Goal: Information Seeking & Learning: Learn about a topic

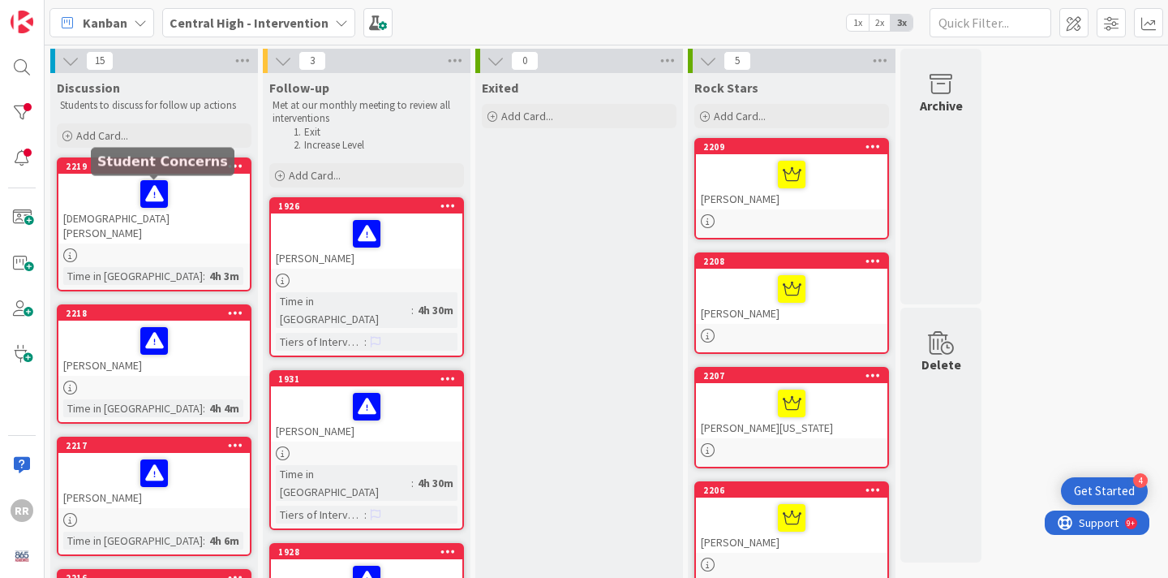
click at [186, 248] on div at bounding box center [153, 255] width 191 height 14
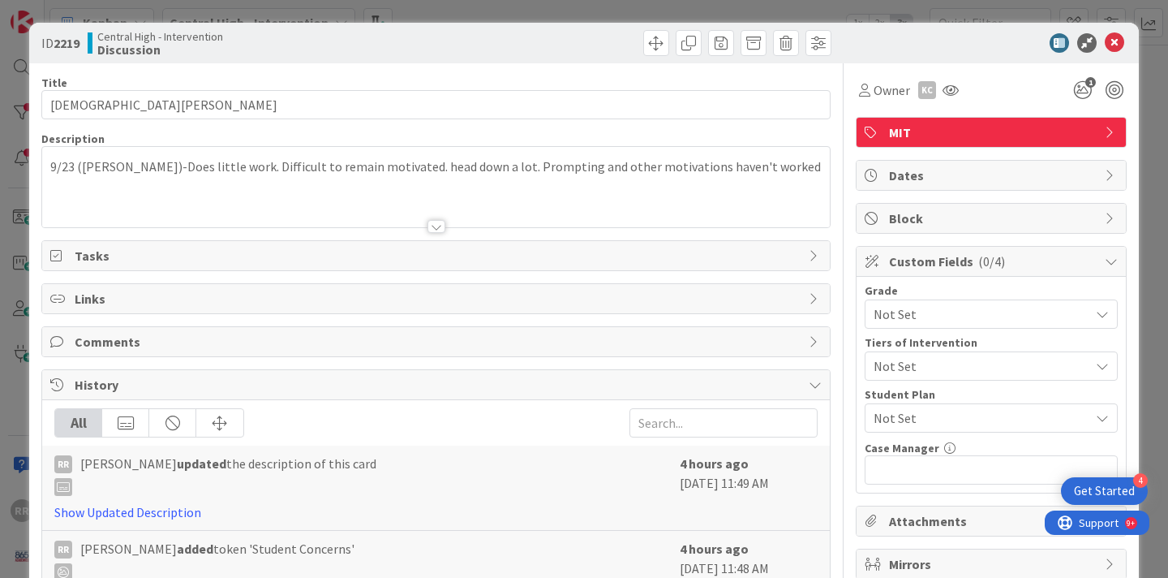
click at [758, 169] on div "9/23 ([PERSON_NAME])-Does little work. Difficult to remain motivated. head down…" at bounding box center [436, 187] width 788 height 80
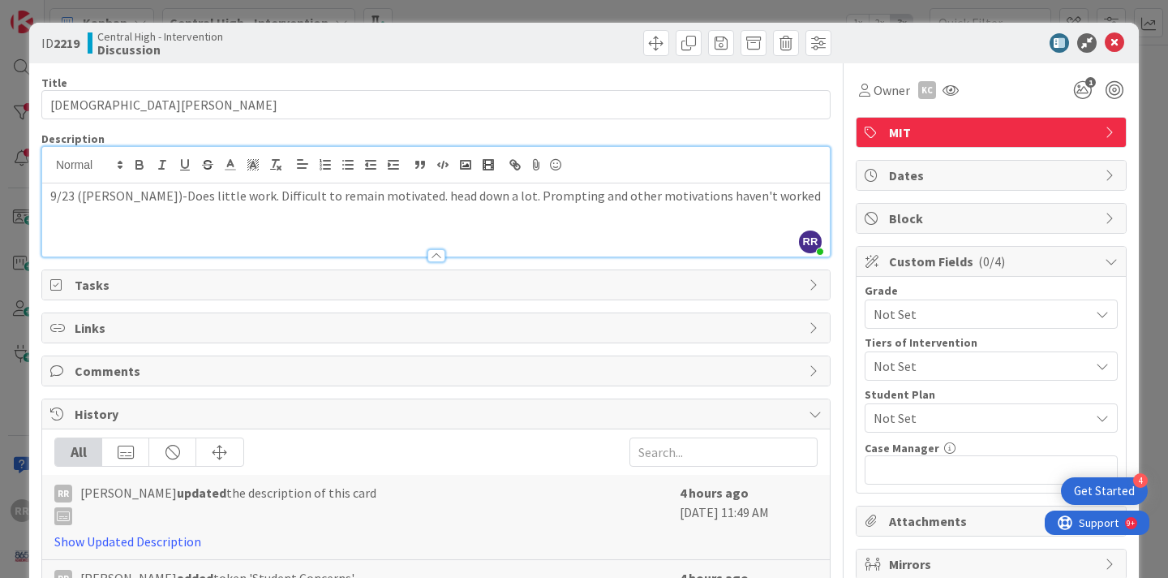
click at [754, 196] on p "9/23 ([PERSON_NAME])-Does little work. Difficult to remain motivated. head down…" at bounding box center [435, 196] width 771 height 19
click at [51, 212] on p "*Failing 2/4 Classes" at bounding box center [435, 214] width 771 height 19
click at [1116, 40] on icon at bounding box center [1114, 42] width 19 height 19
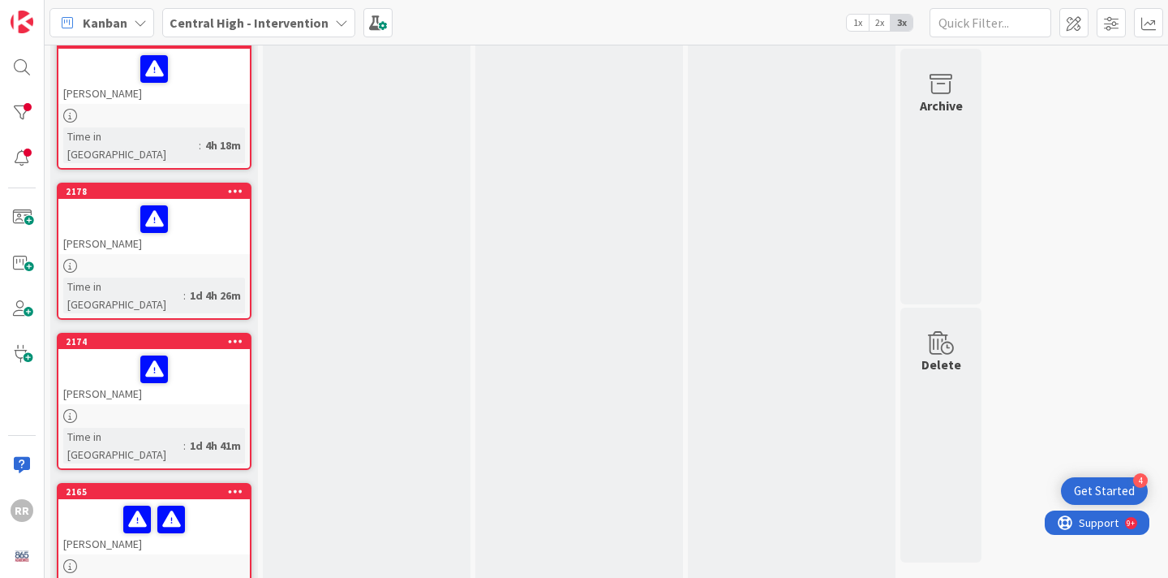
scroll to position [1439, 0]
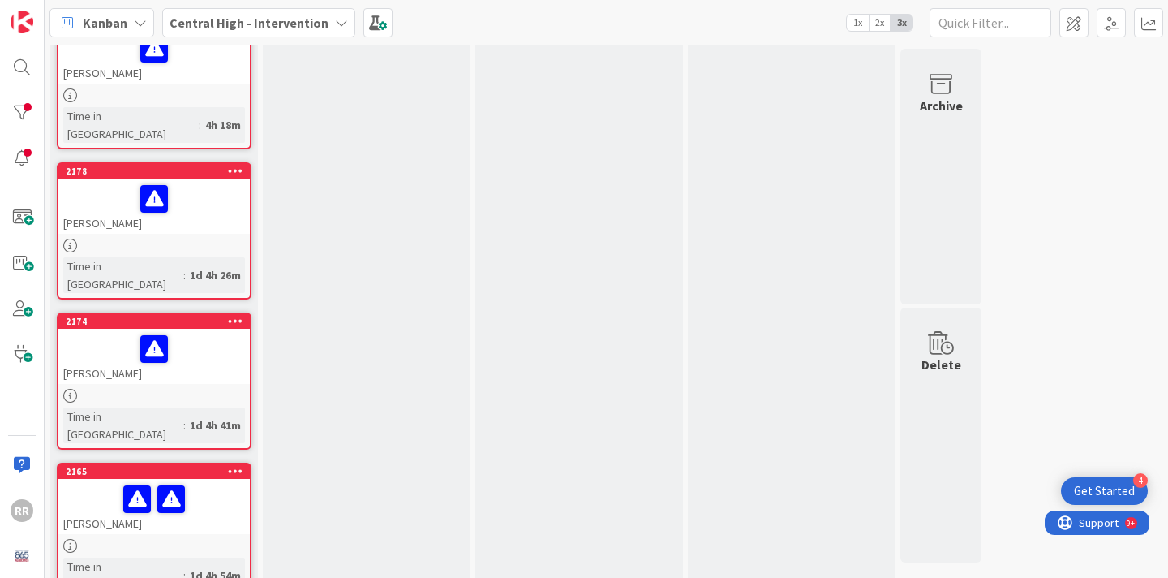
click at [199, 479] on div "[PERSON_NAME]" at bounding box center [153, 506] width 191 height 55
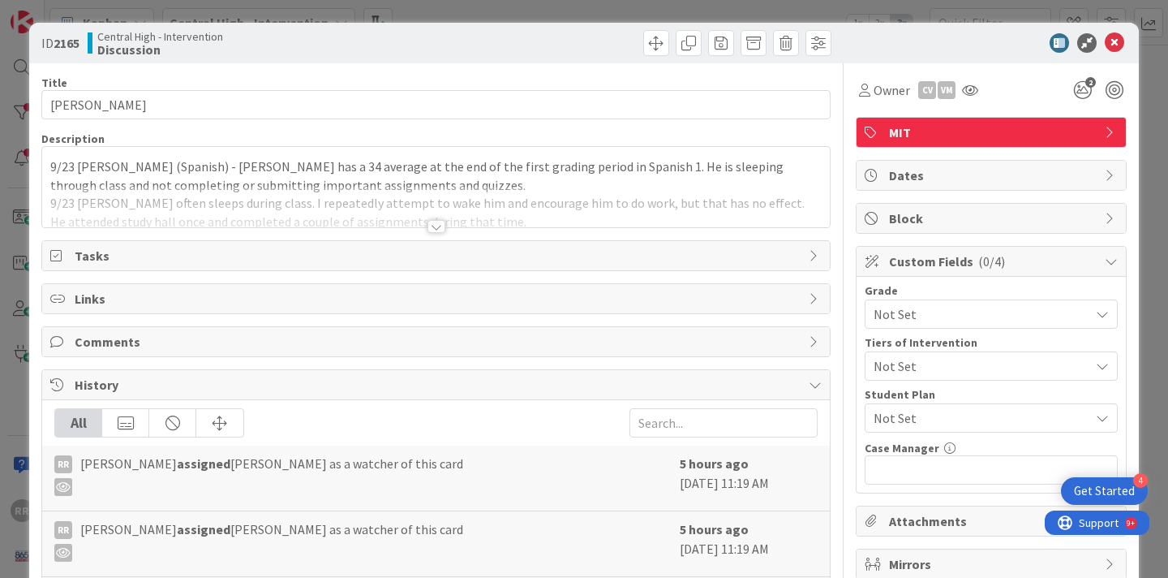
click at [440, 228] on div at bounding box center [437, 226] width 18 height 13
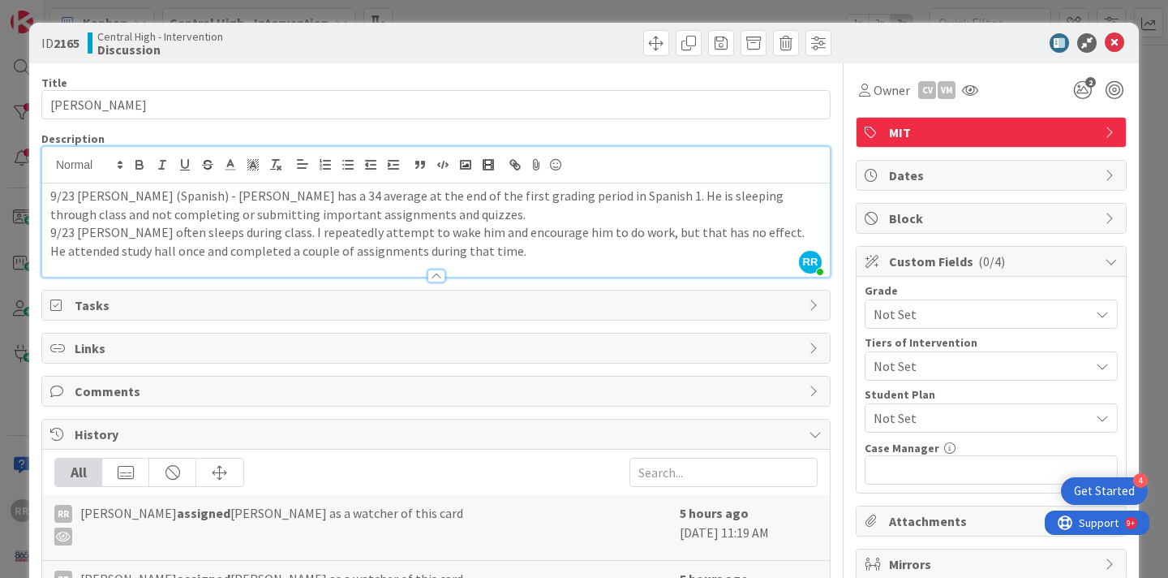
click at [515, 260] on div at bounding box center [436, 268] width 788 height 17
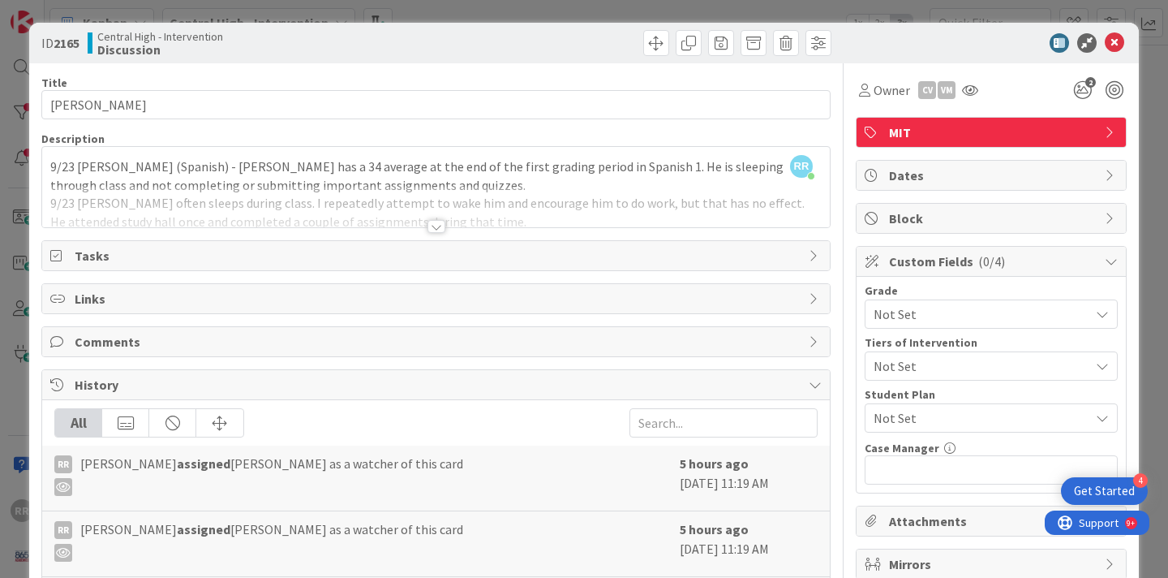
click at [436, 230] on div at bounding box center [437, 226] width 18 height 13
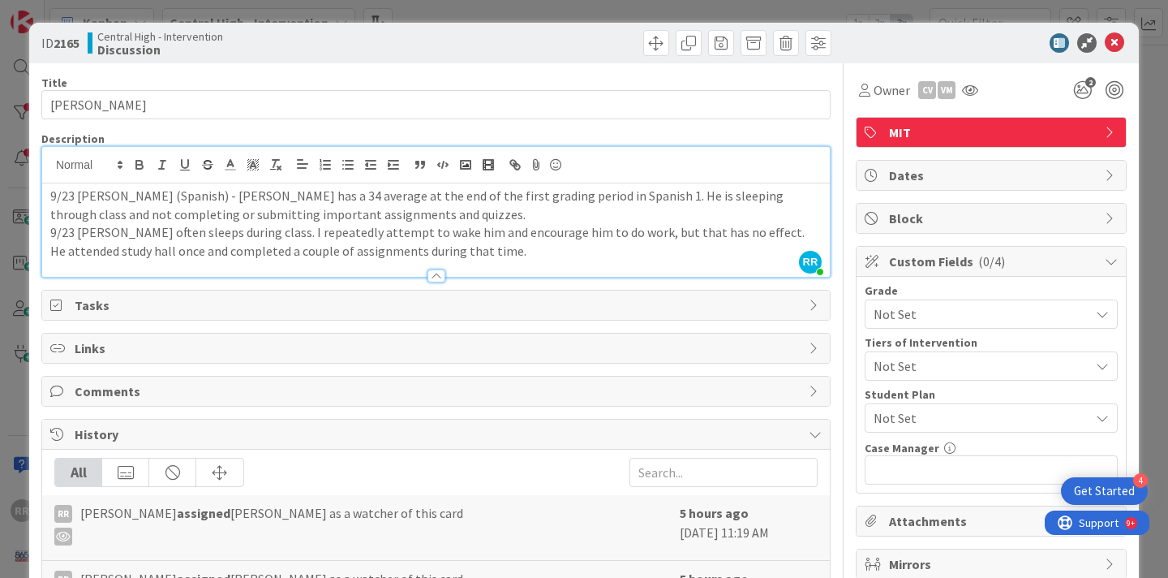
click at [501, 251] on p "9/23 [PERSON_NAME] often sleeps during class. I repeatedly attempt to wake him …" at bounding box center [435, 241] width 771 height 37
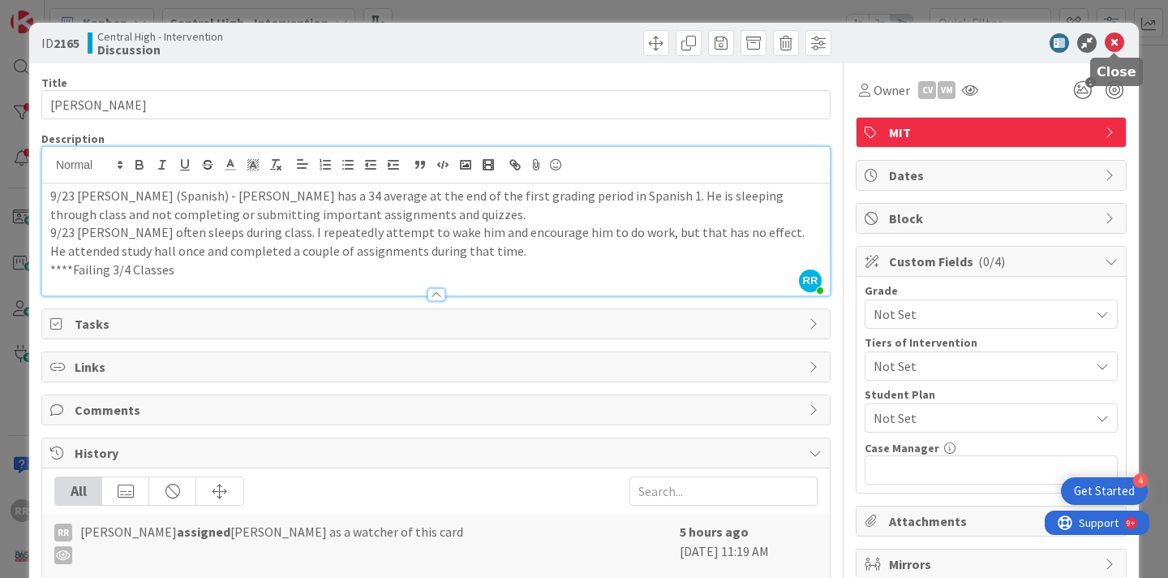
click at [1110, 43] on icon at bounding box center [1114, 42] width 19 height 19
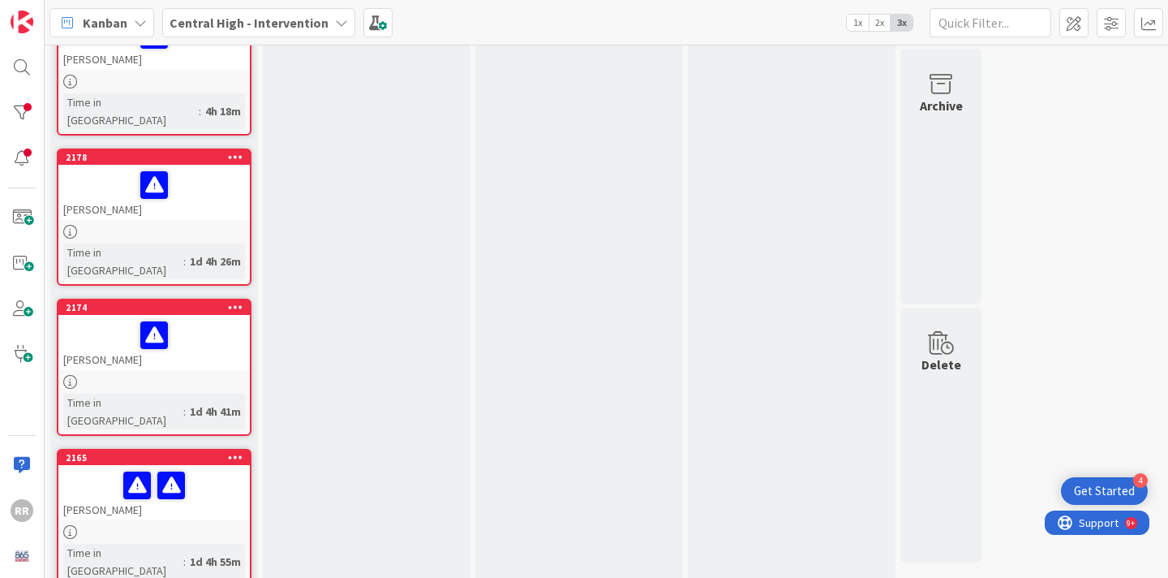
scroll to position [1360, 0]
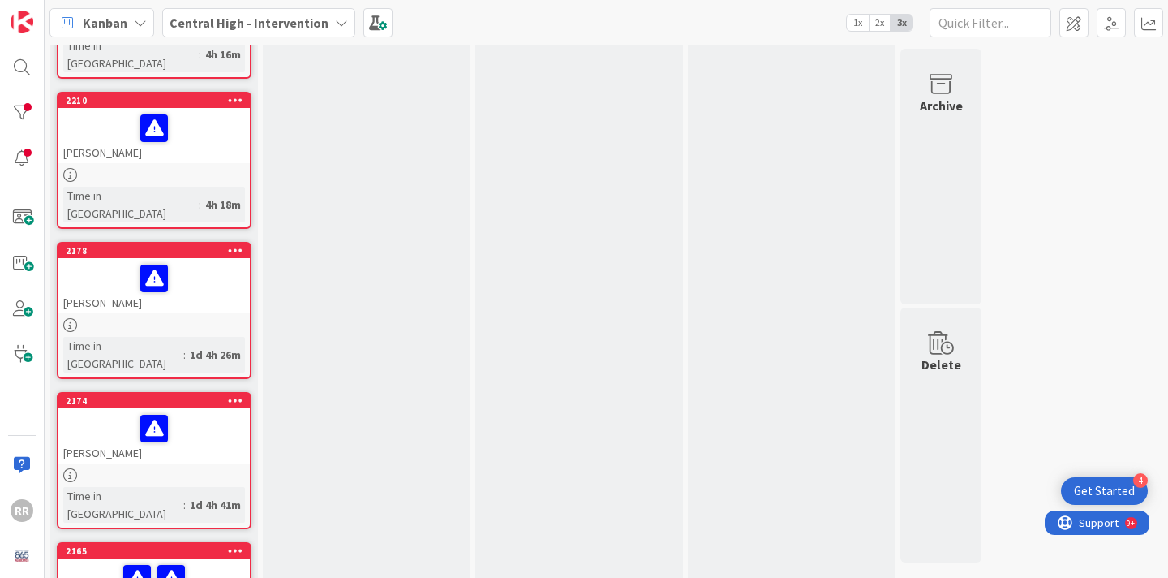
click at [198, 261] on div at bounding box center [154, 278] width 182 height 34
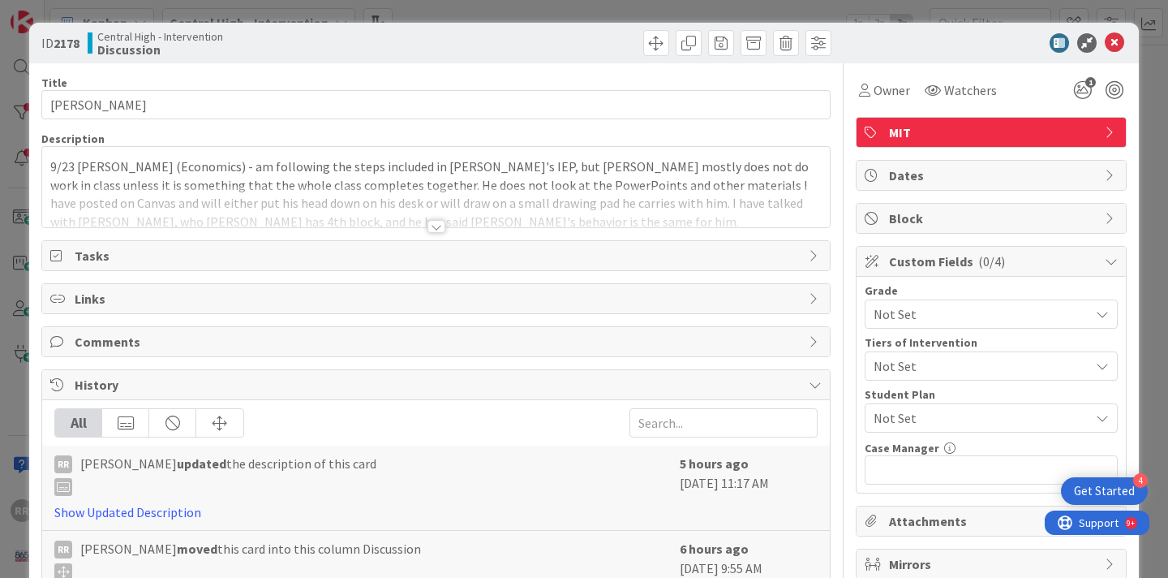
click at [513, 212] on div at bounding box center [436, 206] width 788 height 41
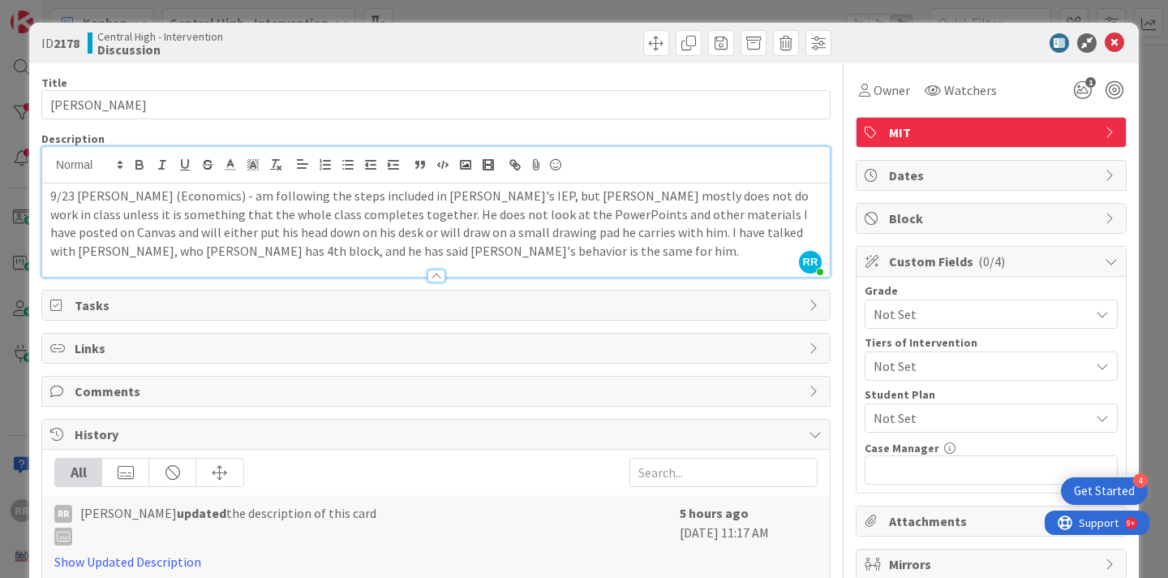
click at [315, 260] on div at bounding box center [436, 268] width 788 height 17
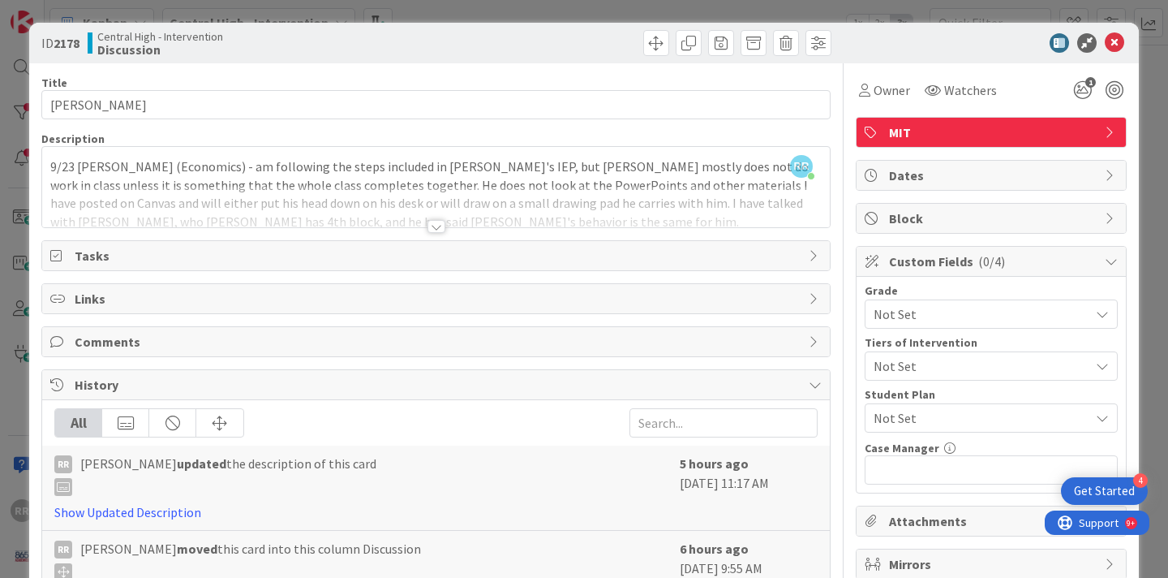
click at [432, 226] on div at bounding box center [437, 226] width 18 height 13
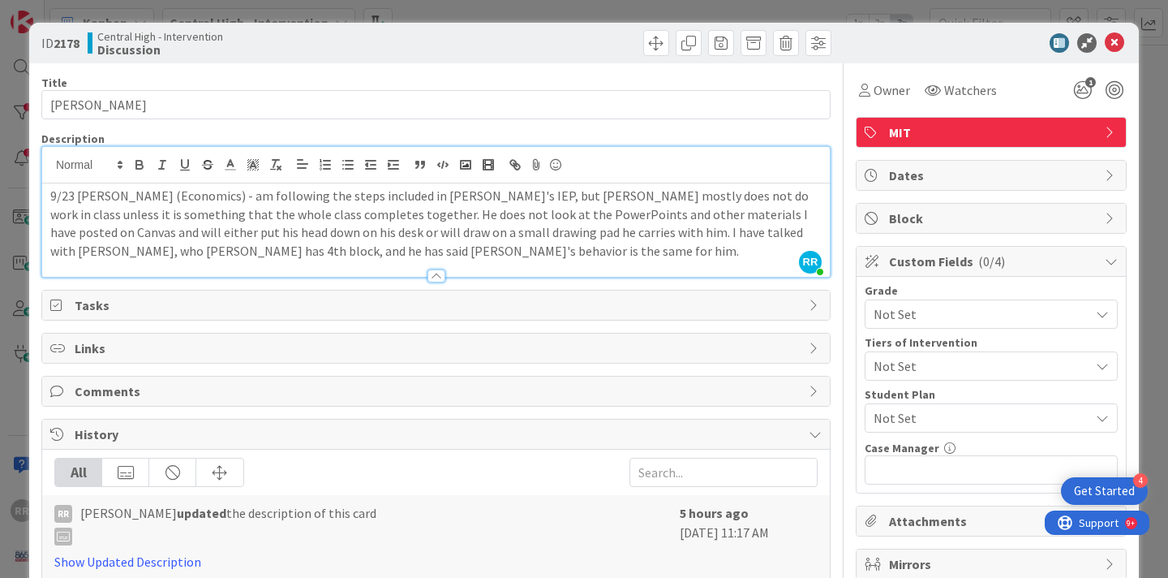
click at [313, 253] on p "9/23 [PERSON_NAME] (Economics) - am following the steps included in [PERSON_NAM…" at bounding box center [435, 224] width 771 height 74
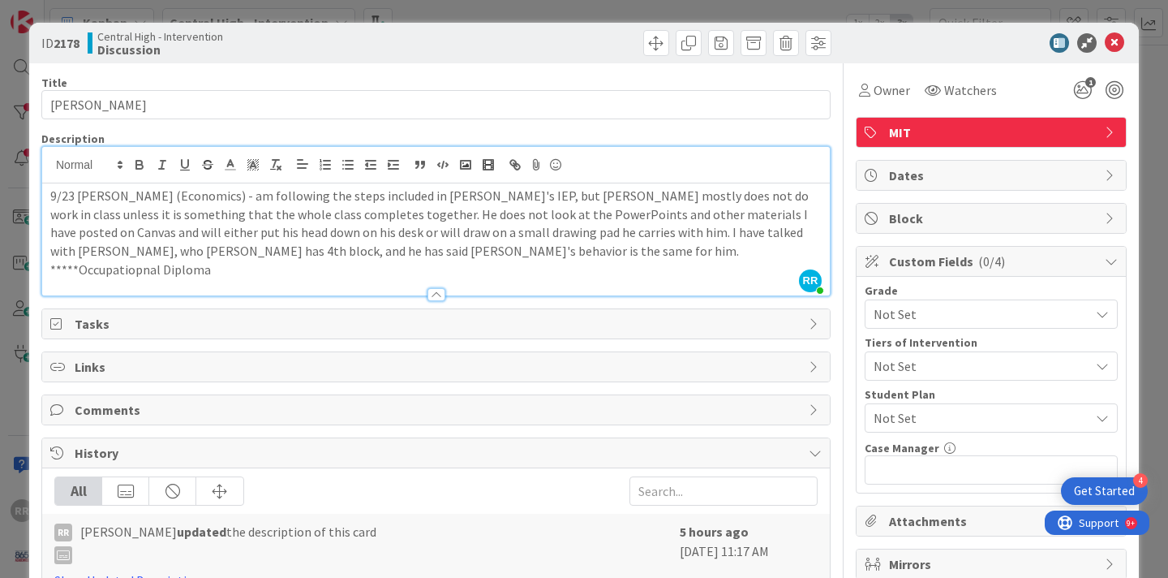
click at [119, 274] on p "*****Occupatiopnal Diploma" at bounding box center [435, 269] width 771 height 19
click at [141, 269] on p "*****Occupatiopnal Diploma" at bounding box center [435, 269] width 771 height 19
click at [203, 270] on p "*****Occupational Diploma" at bounding box center [435, 269] width 771 height 19
click at [1122, 42] on icon at bounding box center [1114, 42] width 19 height 19
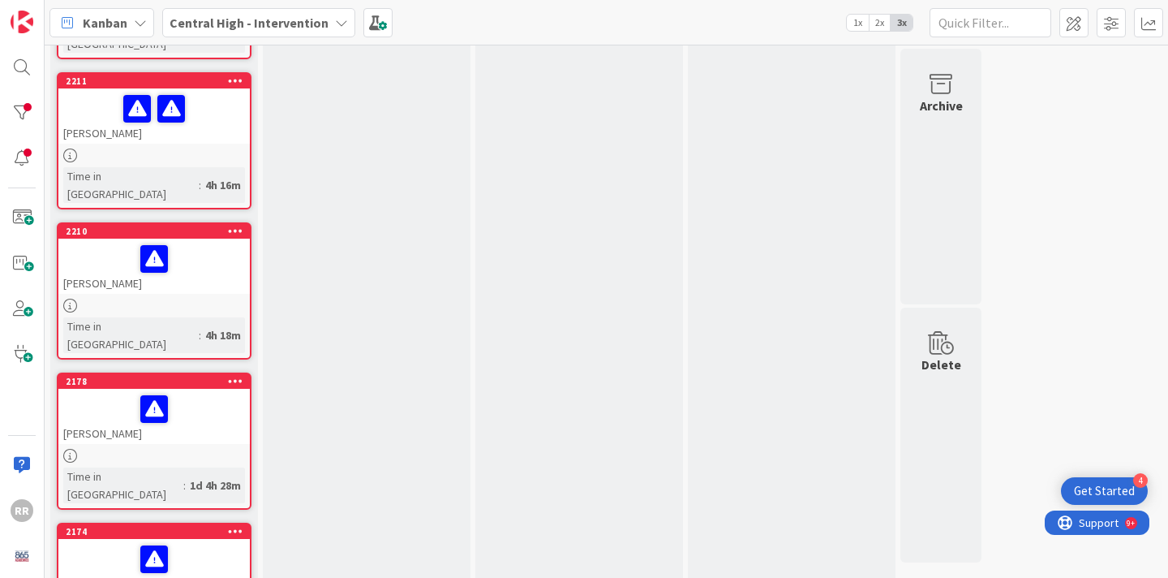
scroll to position [1212, 0]
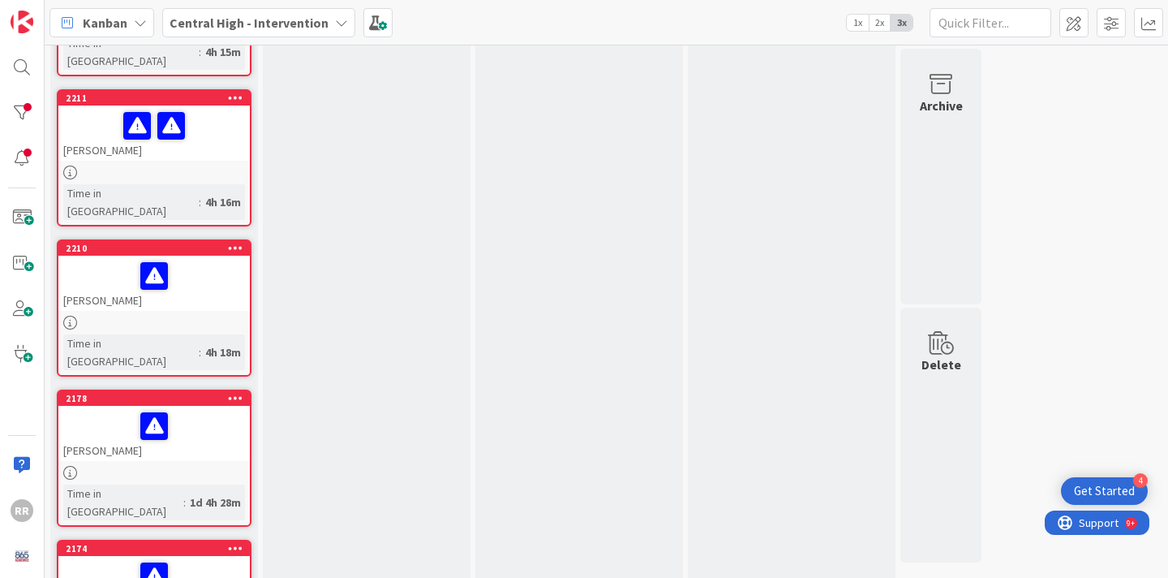
click at [202, 239] on link "2210 [PERSON_NAME] Time in [GEOGRAPHIC_DATA] : 4h 18m" at bounding box center [154, 307] width 195 height 137
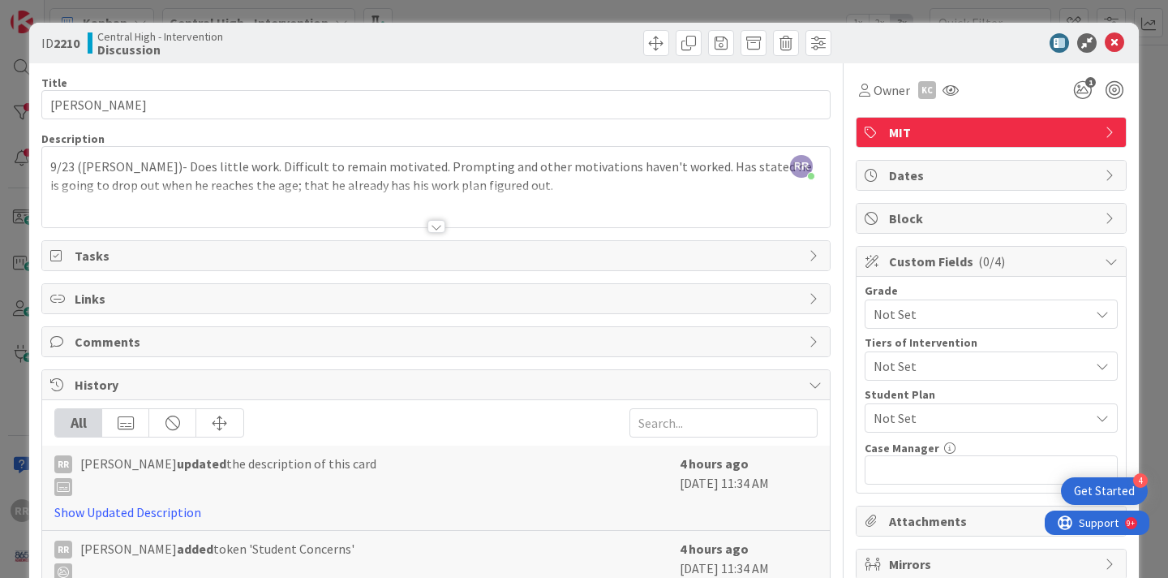
click at [450, 183] on div "9/23 ([PERSON_NAME])- Does little work. Difficult to remain motivated. Promptin…" at bounding box center [436, 190] width 788 height 73
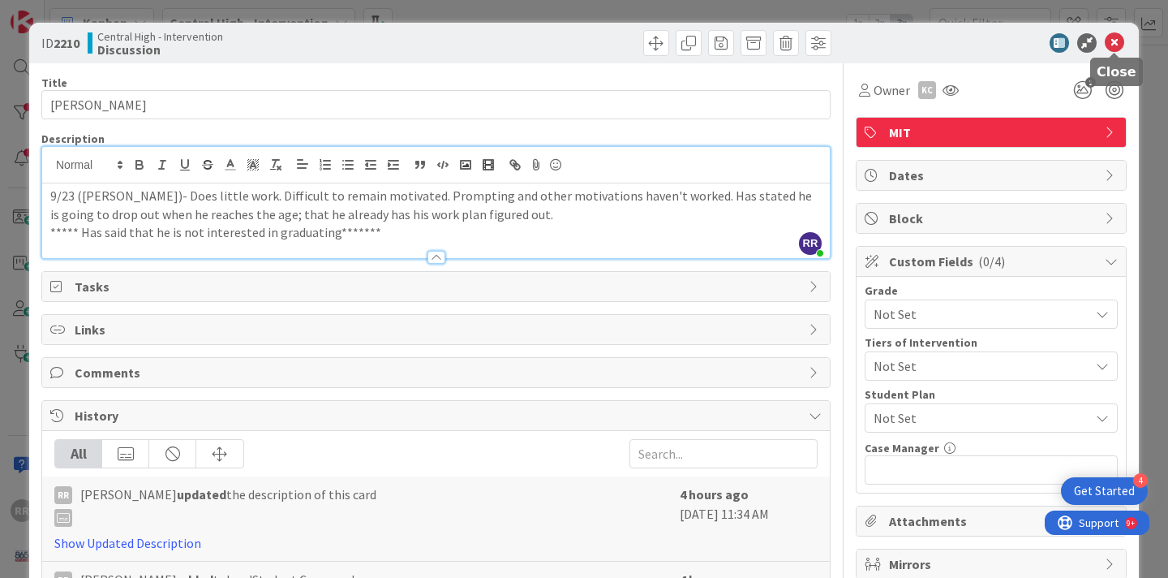
click at [1115, 47] on icon at bounding box center [1114, 42] width 19 height 19
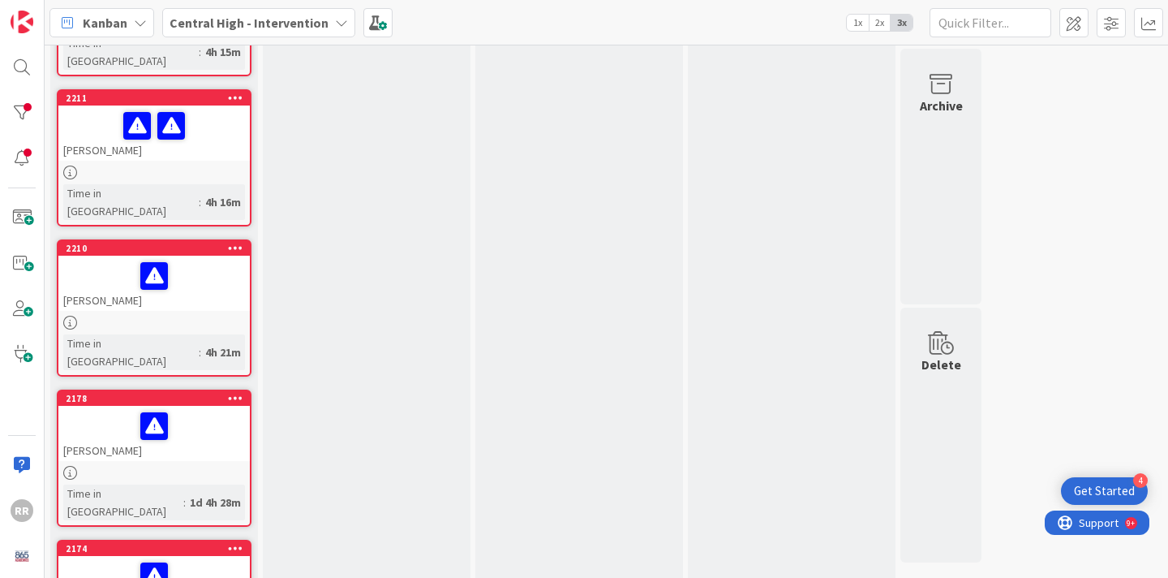
click at [212, 256] on div "[PERSON_NAME]" at bounding box center [153, 283] width 191 height 55
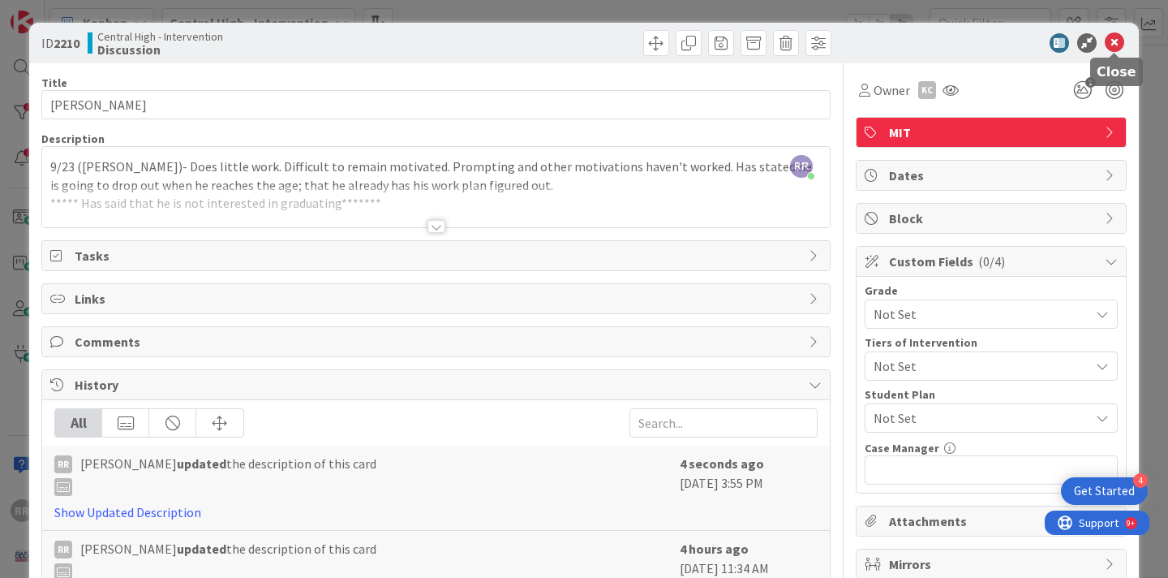
click at [1115, 49] on icon at bounding box center [1114, 42] width 19 height 19
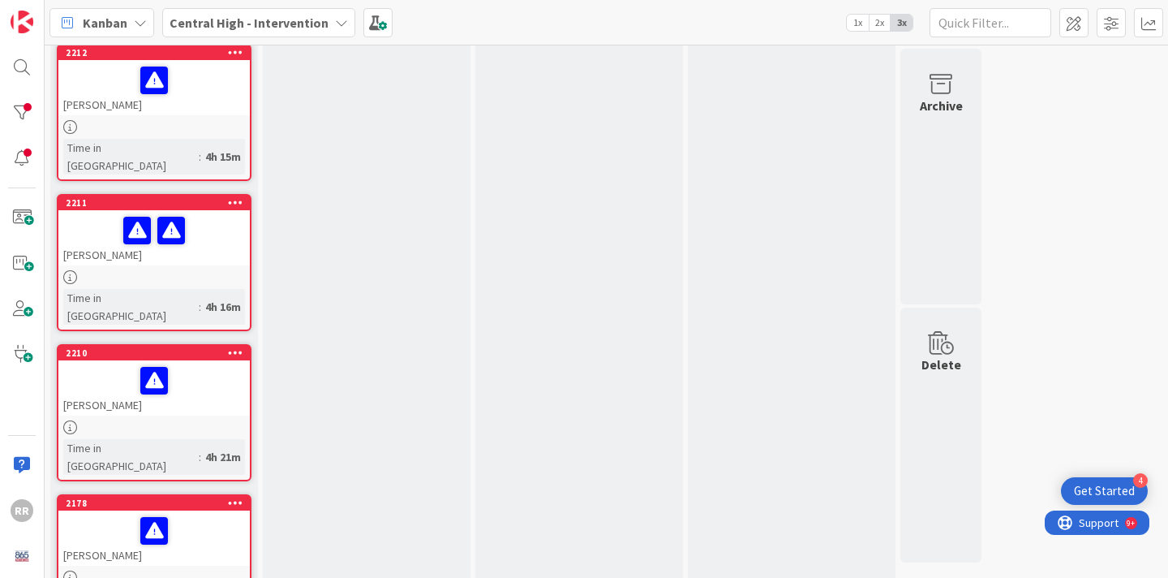
scroll to position [1107, 0]
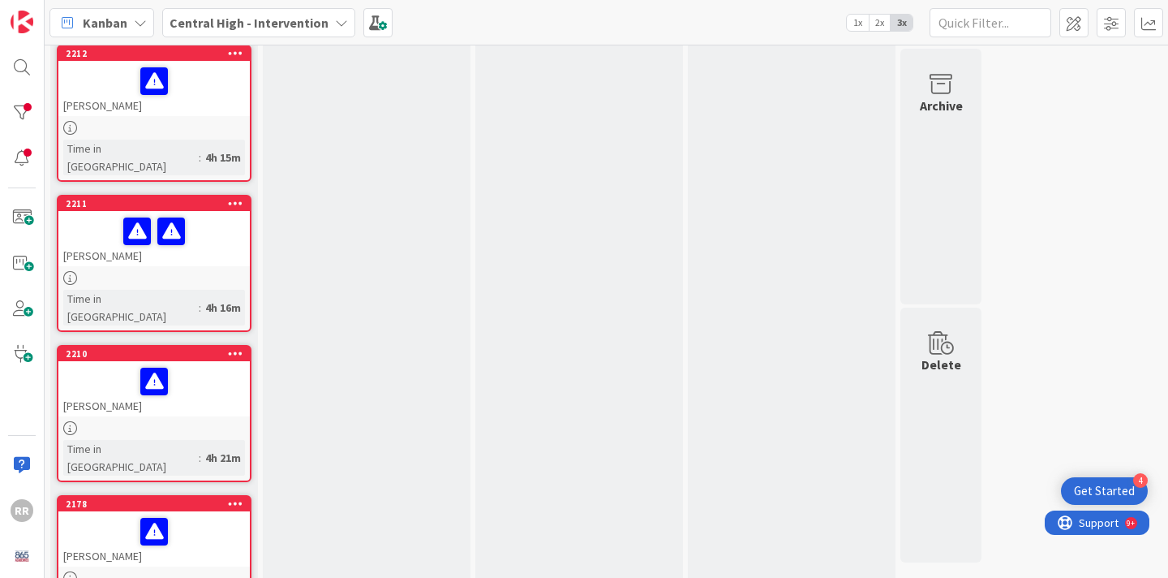
click at [199, 271] on div at bounding box center [153, 278] width 191 height 14
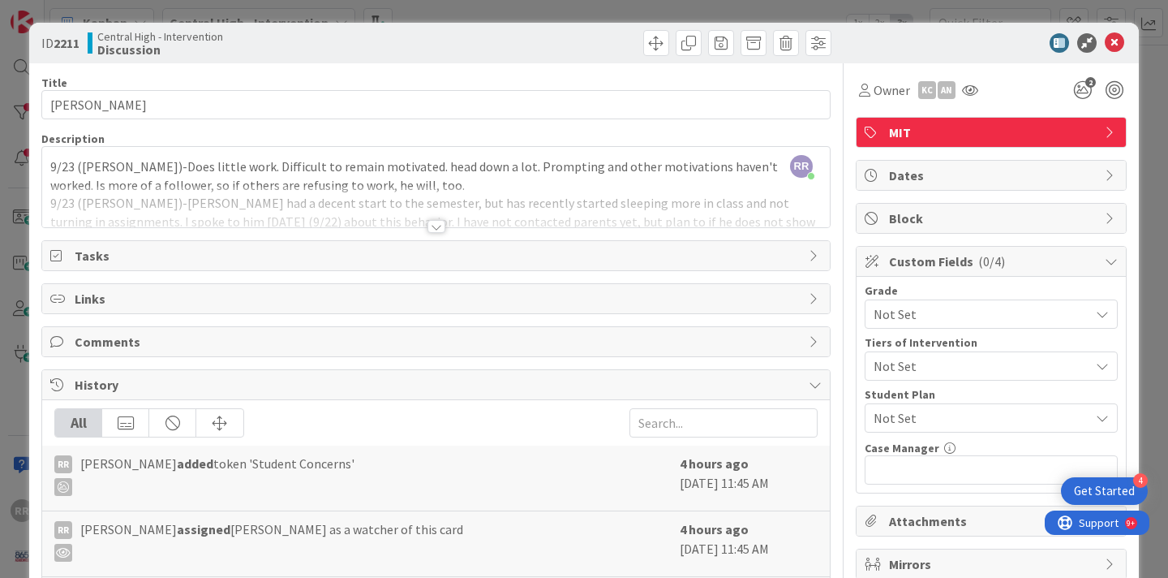
click at [436, 228] on div at bounding box center [437, 226] width 18 height 13
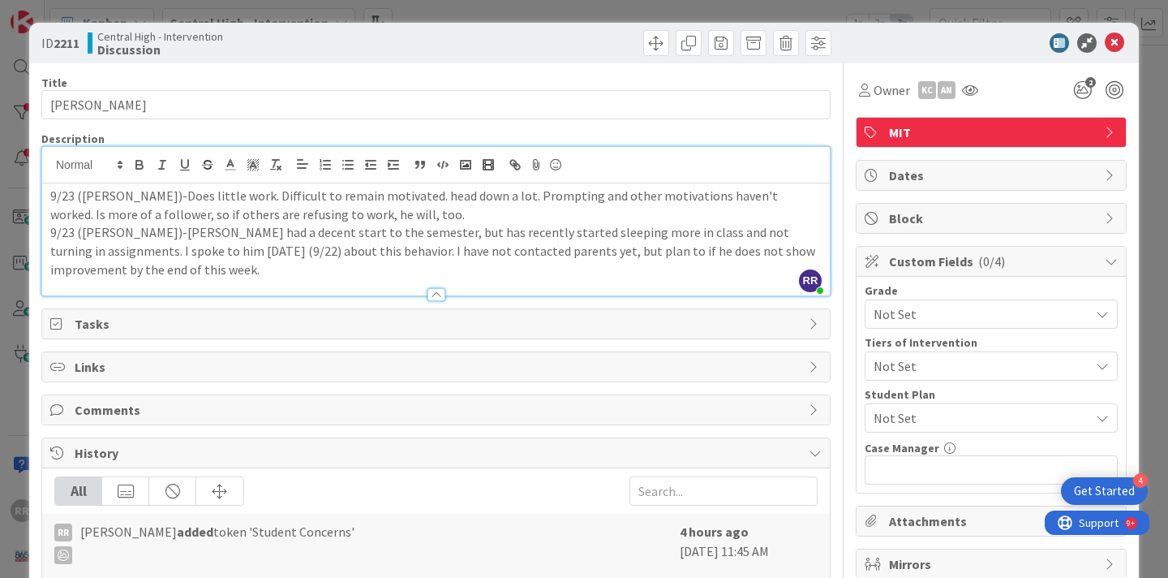
click at [270, 270] on p "9/23 ([PERSON_NAME])-[PERSON_NAME] had a decent start to the semester, but has …" at bounding box center [435, 250] width 771 height 55
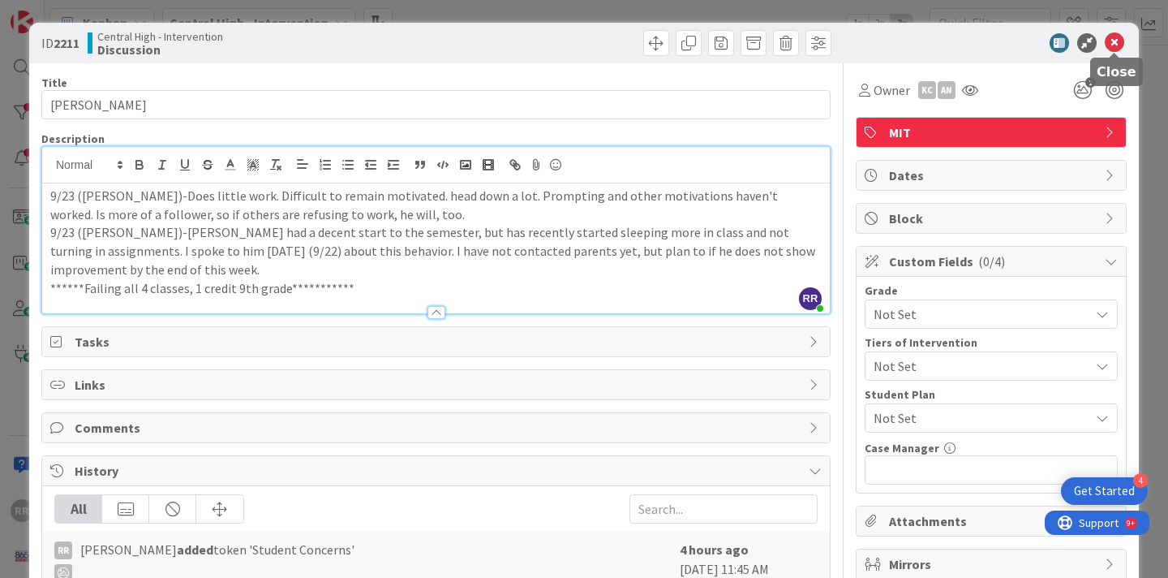
click at [1120, 49] on icon at bounding box center [1114, 42] width 19 height 19
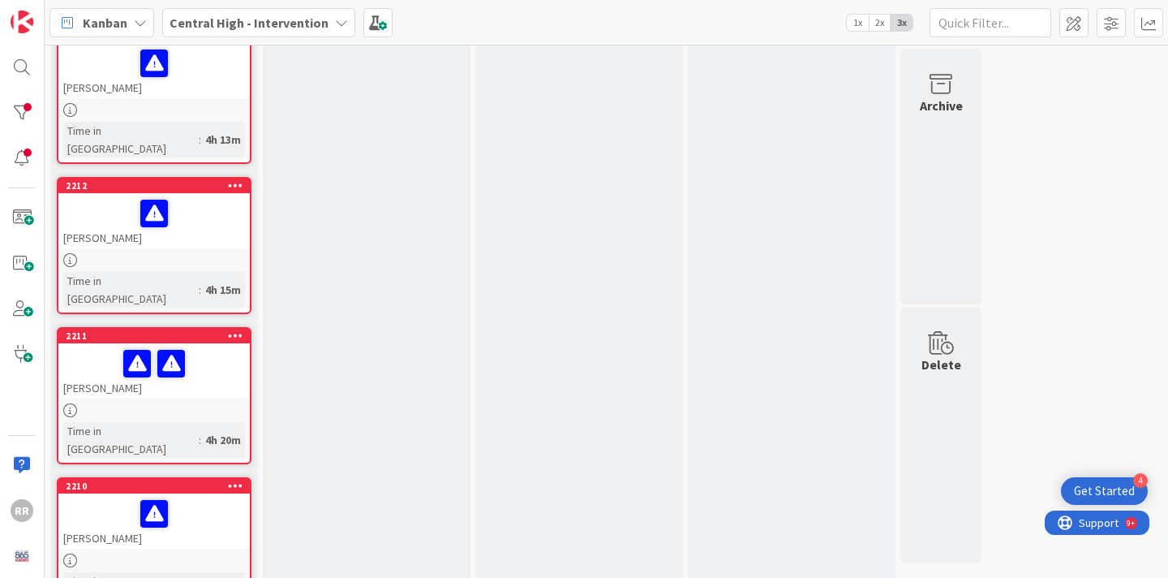
click at [215, 253] on div at bounding box center [153, 260] width 191 height 14
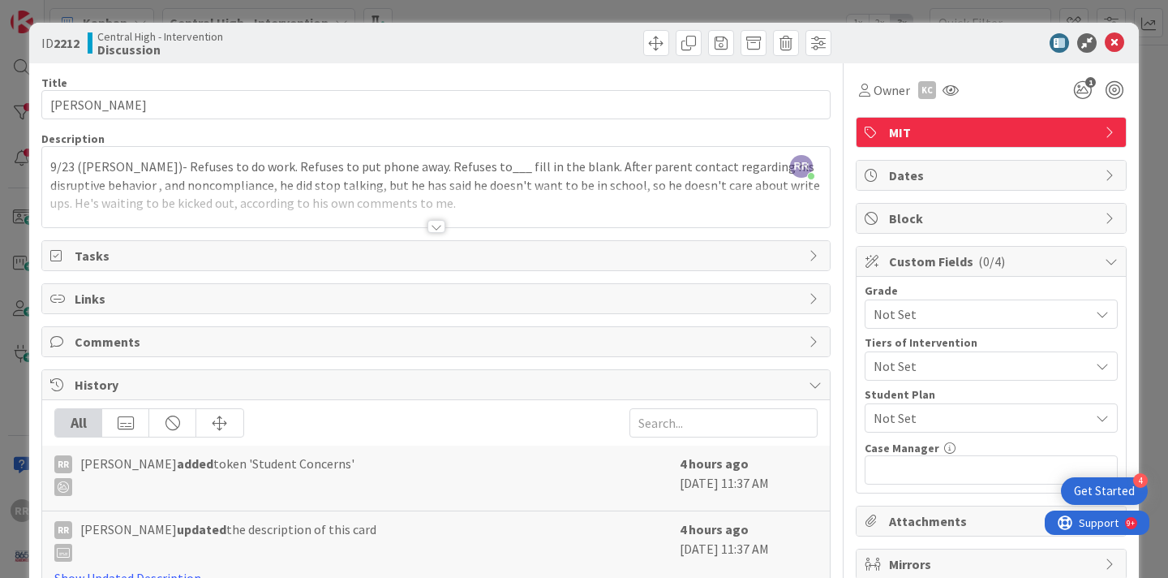
click at [436, 230] on div at bounding box center [437, 226] width 18 height 13
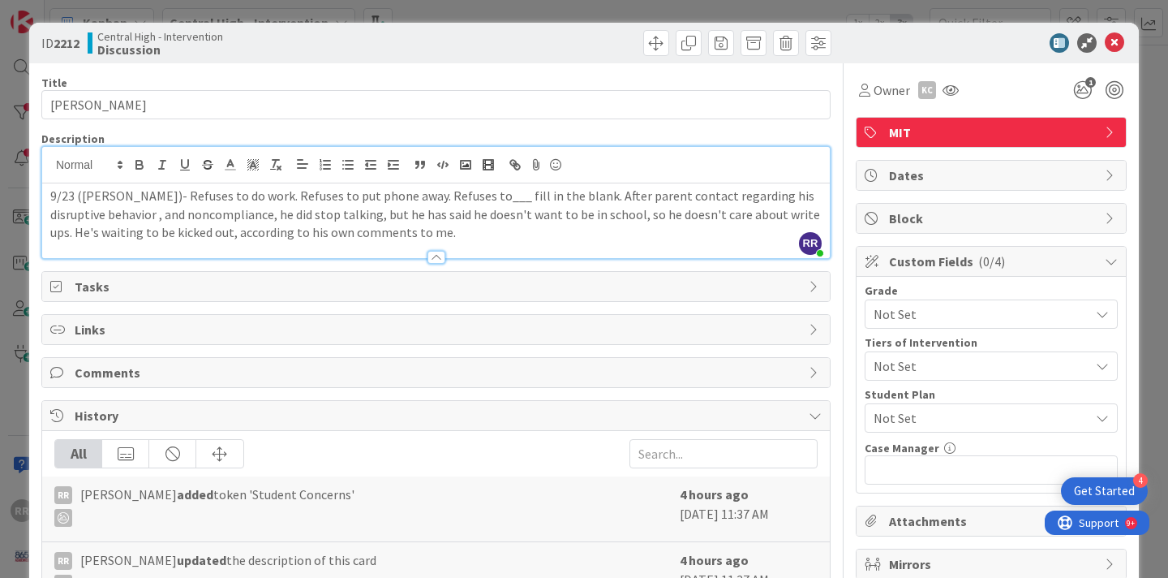
click at [406, 239] on p "9/23 ([PERSON_NAME])- Refuses to do work. Refuses to put phone away. Refuses to…" at bounding box center [435, 214] width 771 height 55
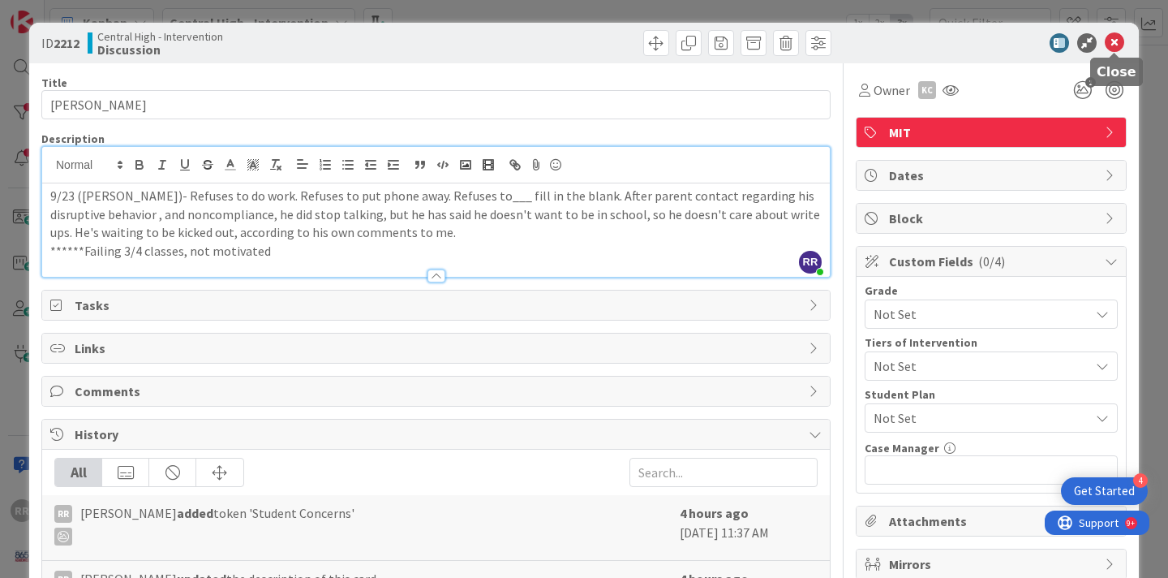
click at [1110, 38] on icon at bounding box center [1114, 42] width 19 height 19
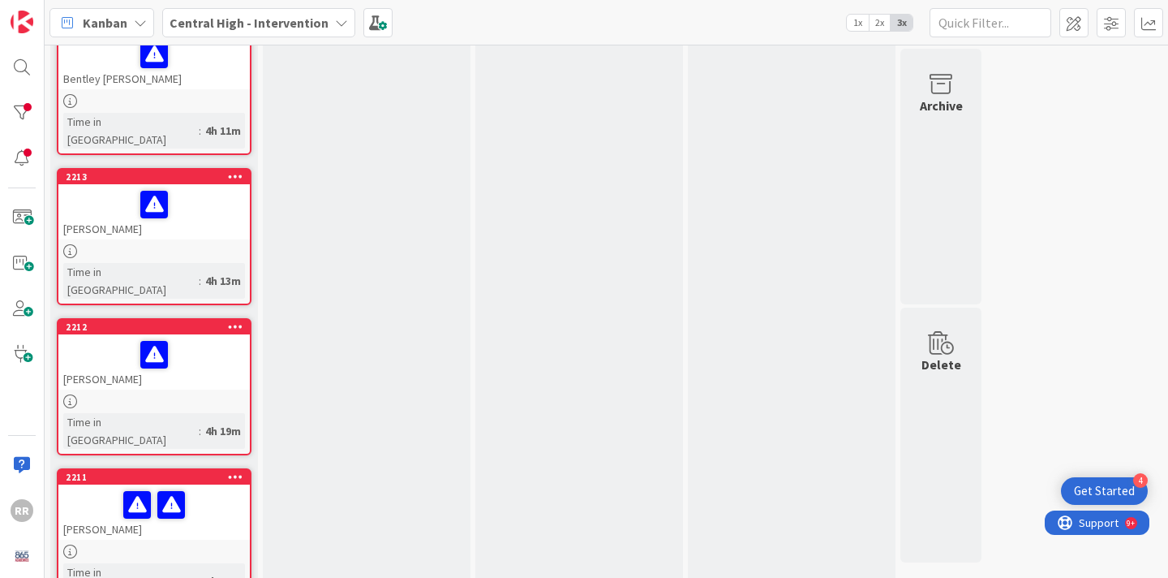
scroll to position [820, 0]
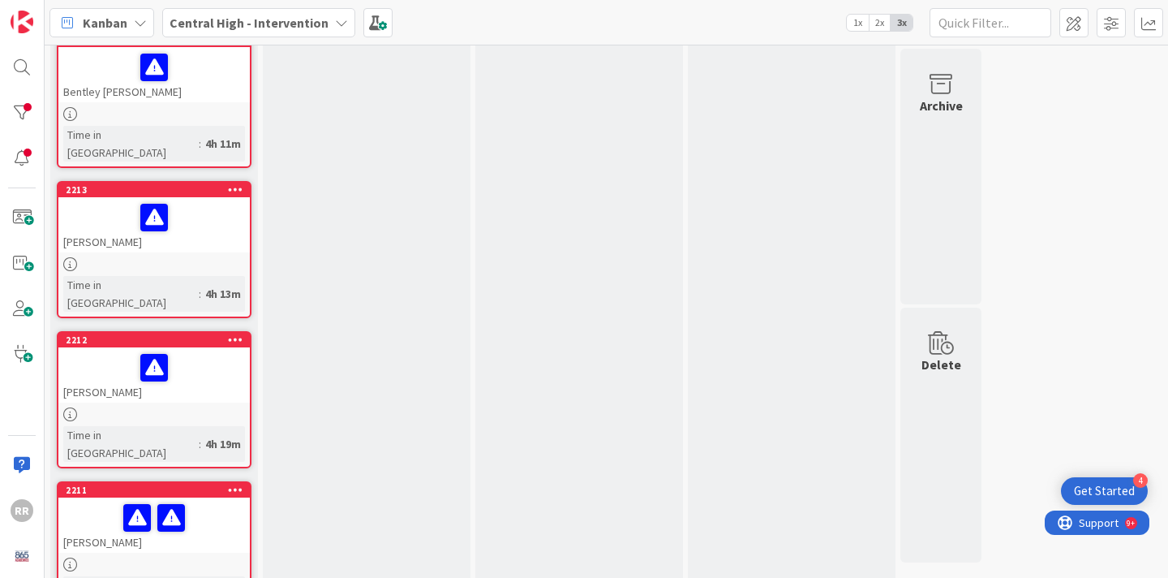
click at [212, 200] on div at bounding box center [154, 217] width 182 height 34
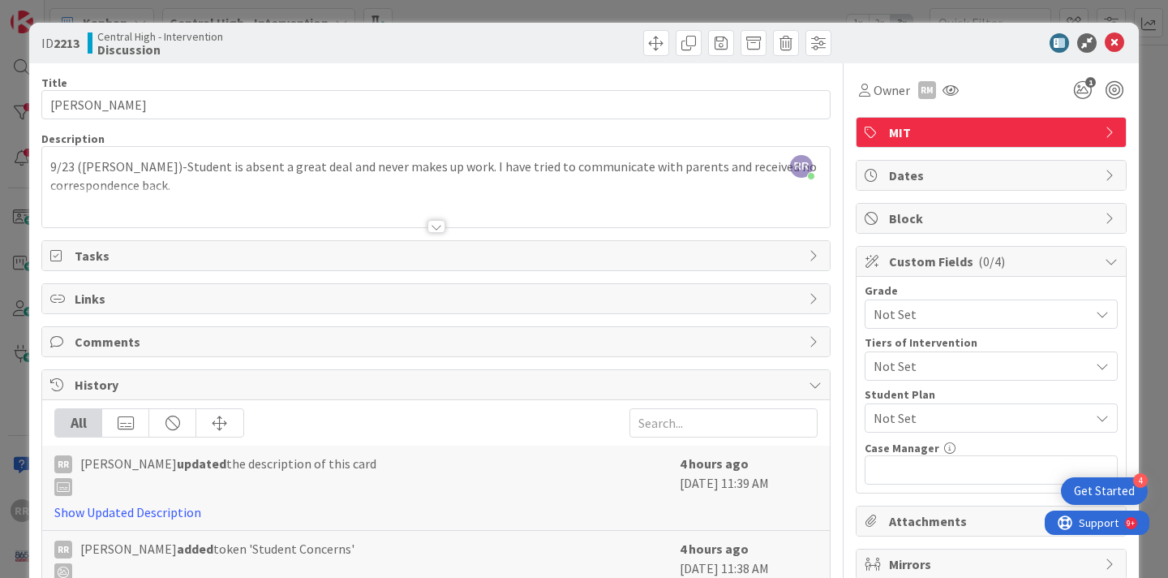
click at [204, 184] on div "9/23 ([PERSON_NAME])-Student is absent a great deal and never makes up work. I …" at bounding box center [436, 190] width 788 height 73
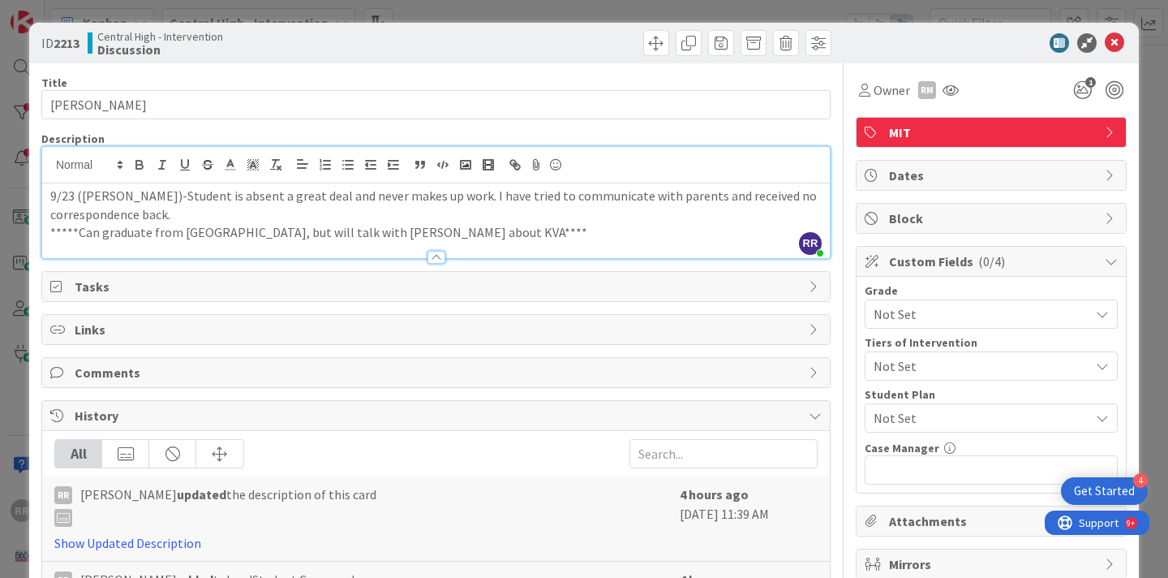
click at [272, 235] on p "*****Can graduate from [GEOGRAPHIC_DATA], but will talk with [PERSON_NAME] abou…" at bounding box center [435, 232] width 771 height 19
click at [1120, 45] on icon at bounding box center [1114, 42] width 19 height 19
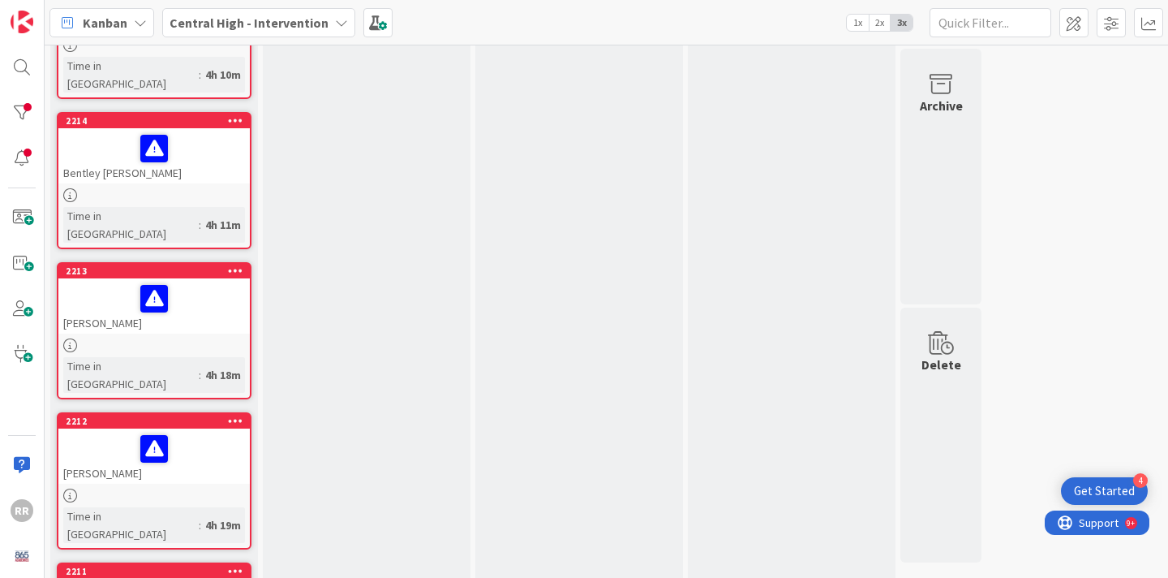
scroll to position [738, 0]
click at [205, 189] on div at bounding box center [153, 196] width 191 height 14
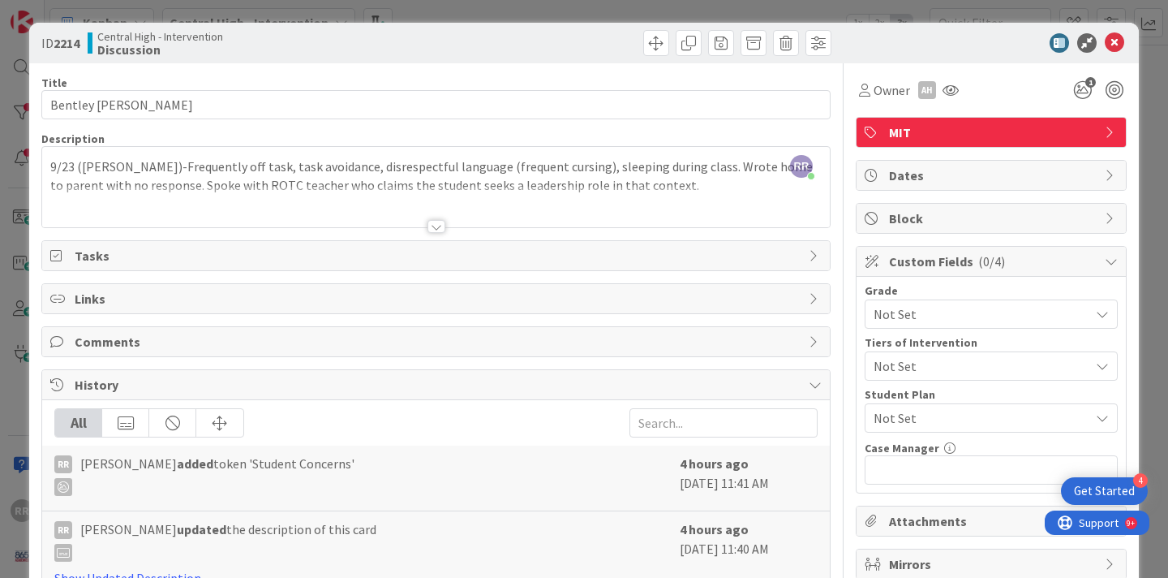
click at [437, 228] on div at bounding box center [437, 226] width 18 height 13
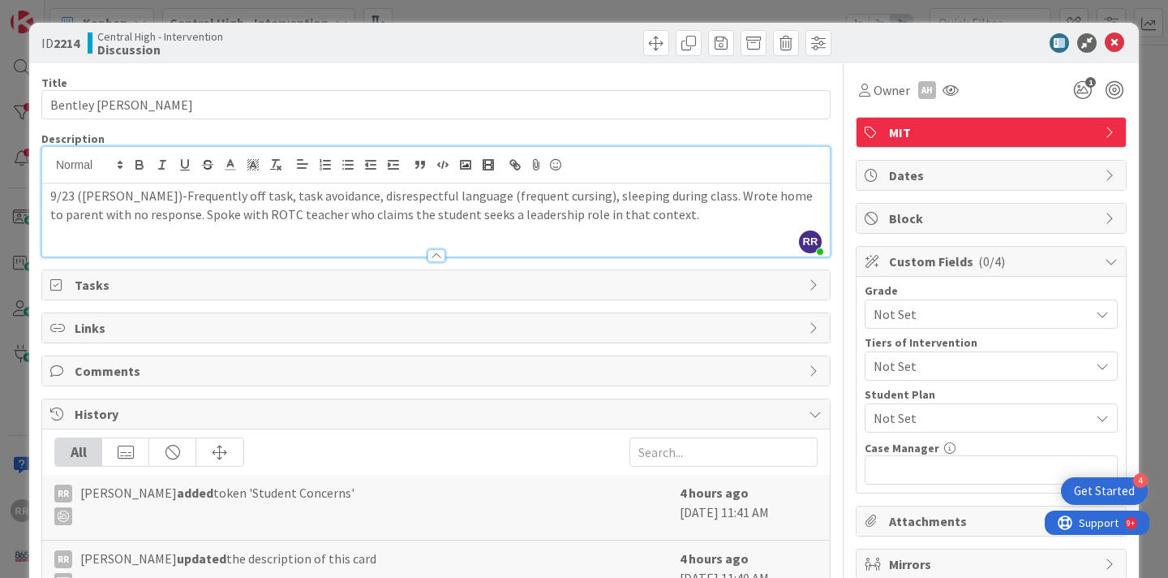
click at [616, 215] on p "9/23 ([PERSON_NAME])-Frequently off task, task avoidance, disrespectful languag…" at bounding box center [435, 205] width 771 height 37
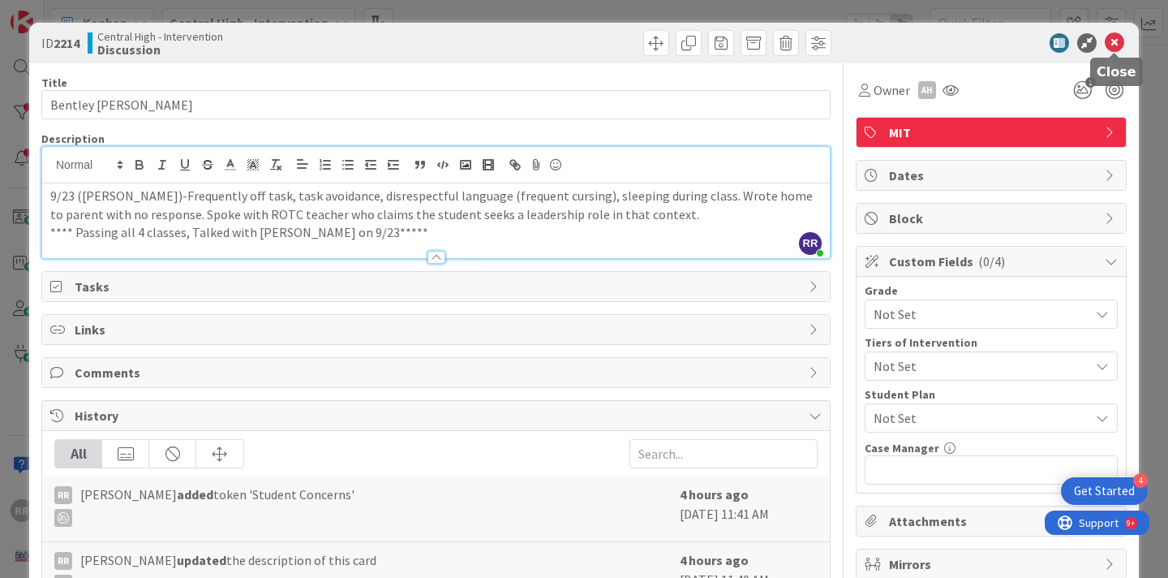
click at [1115, 44] on icon at bounding box center [1114, 42] width 19 height 19
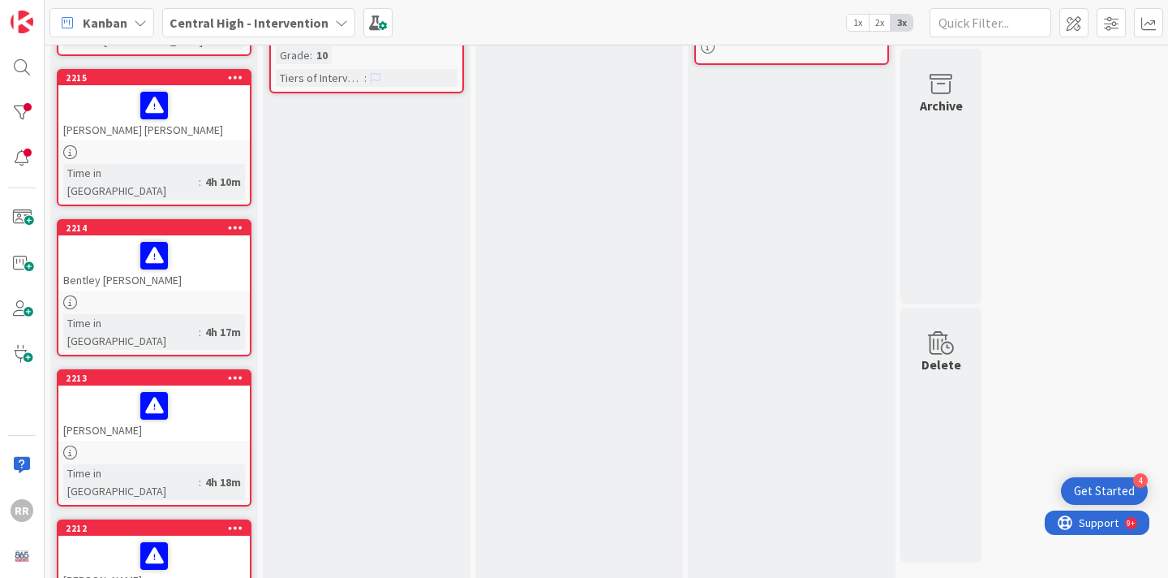
scroll to position [631, 0]
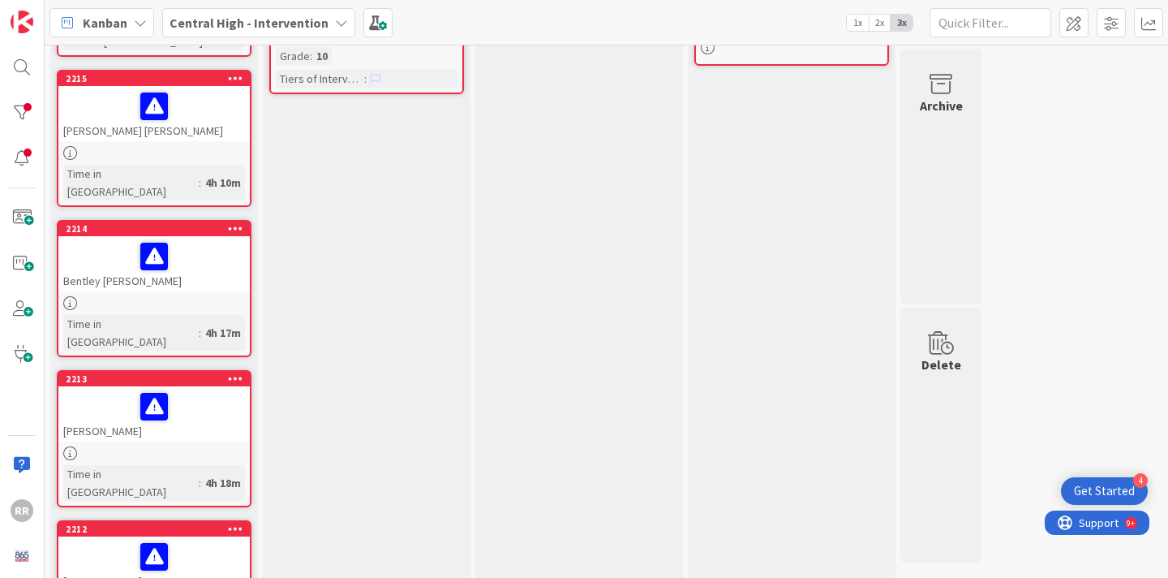
click at [204, 146] on div at bounding box center [153, 153] width 191 height 14
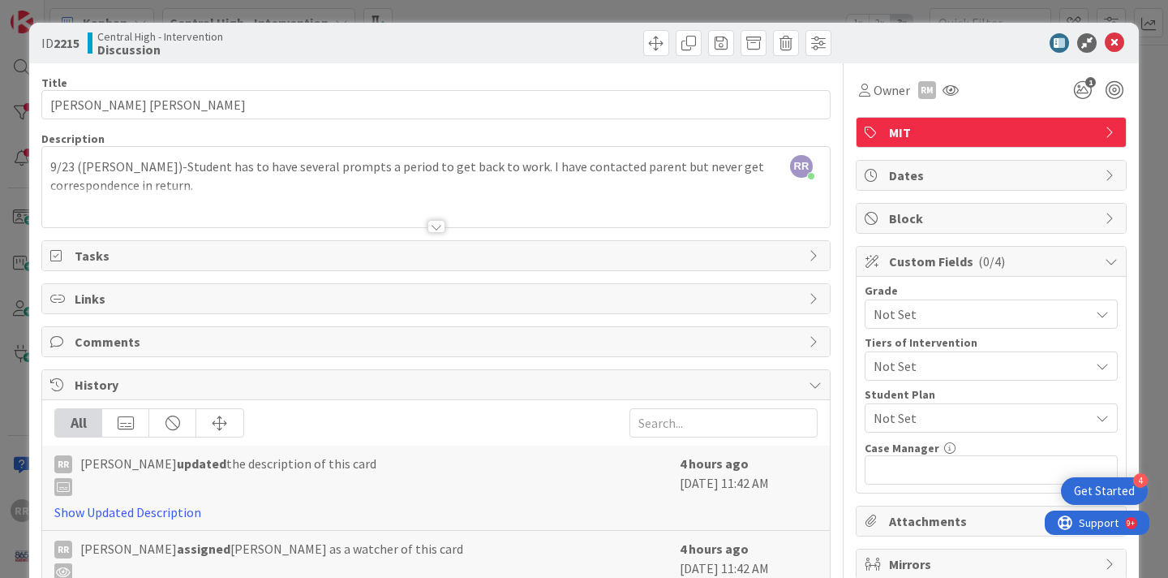
click at [979, 317] on span "Not Set" at bounding box center [978, 314] width 208 height 23
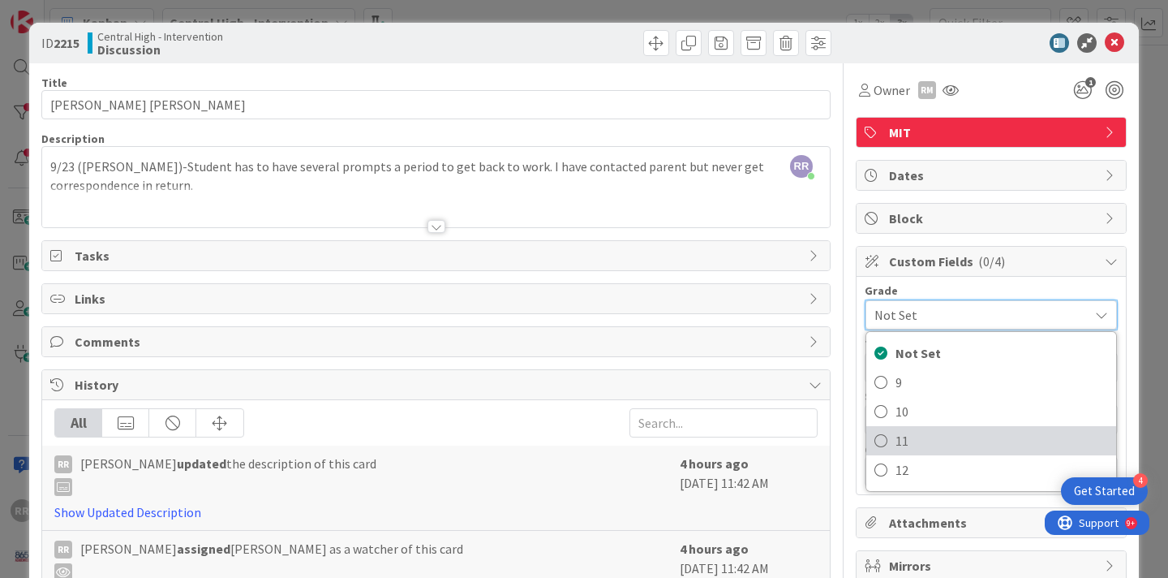
click at [925, 448] on span "11" at bounding box center [1002, 440] width 213 height 24
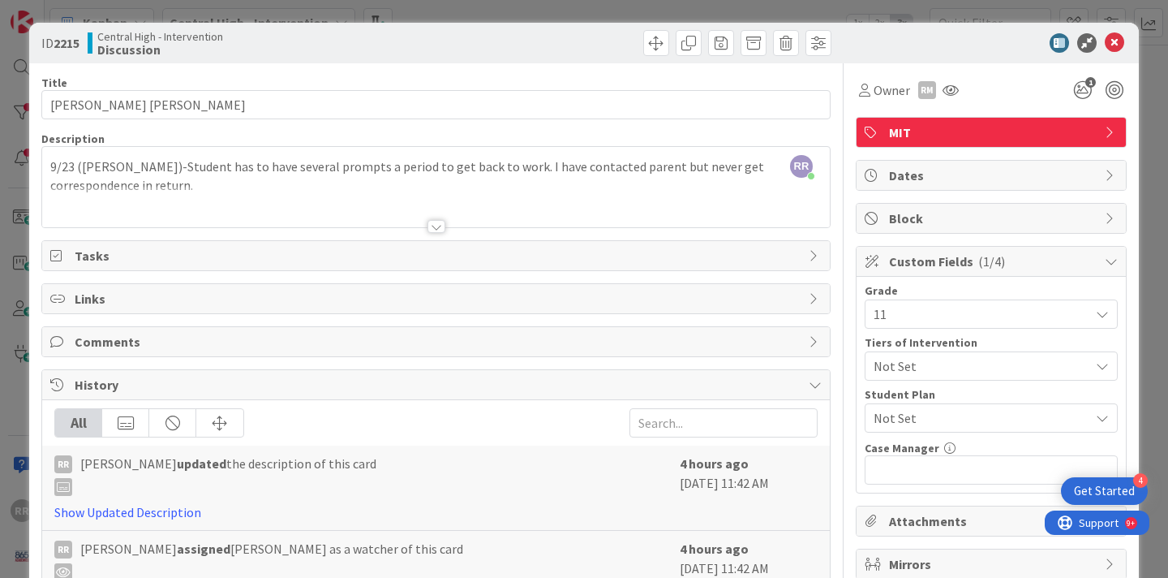
click at [204, 200] on div at bounding box center [436, 206] width 788 height 41
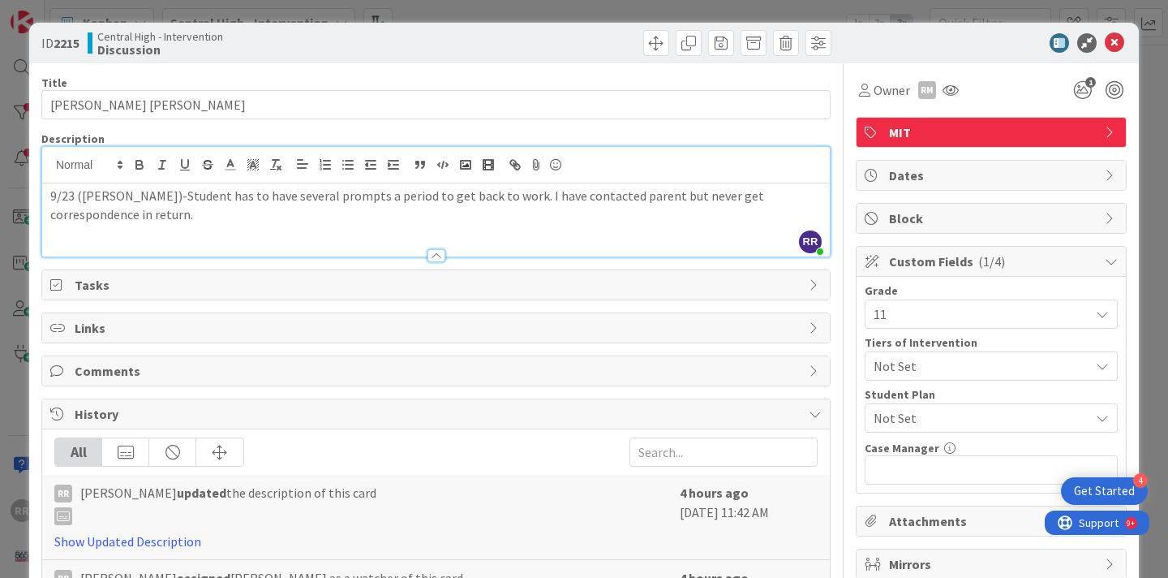
click at [93, 221] on p "9/23 ([PERSON_NAME])-Student has to have several prompts a period to get back t…" at bounding box center [435, 205] width 771 height 37
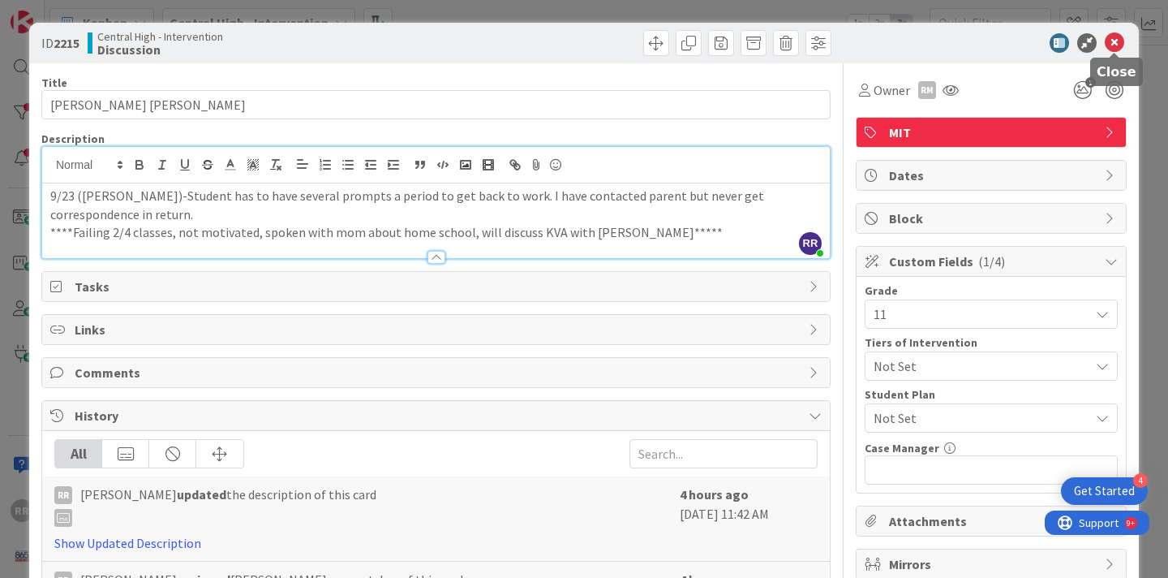
click at [1120, 40] on icon at bounding box center [1114, 42] width 19 height 19
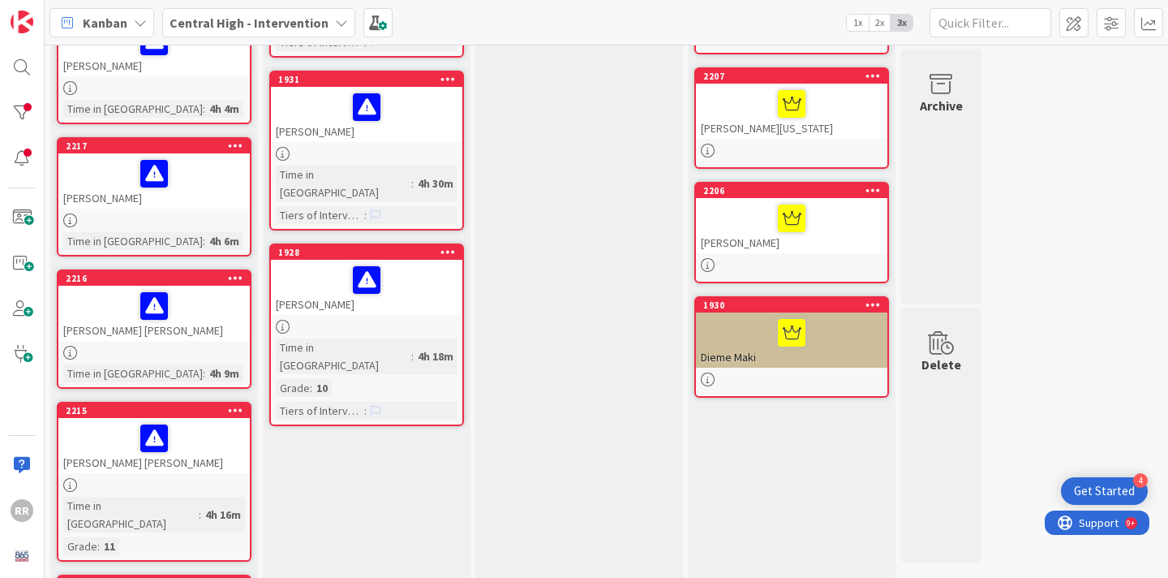
scroll to position [291, 0]
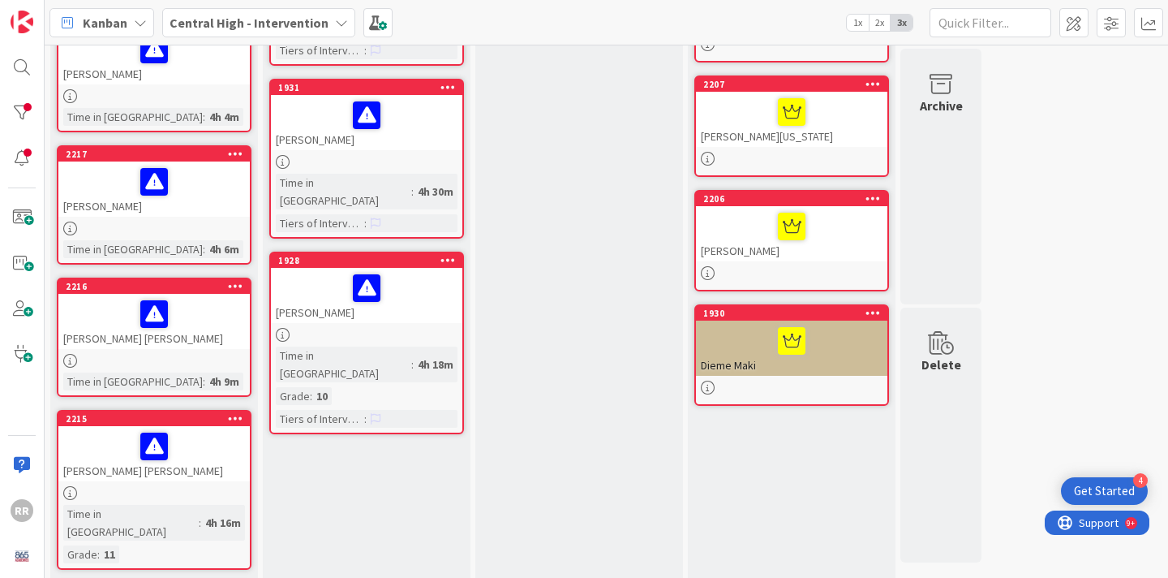
click at [196, 333] on div "[PERSON_NAME] [PERSON_NAME]" at bounding box center [153, 321] width 191 height 55
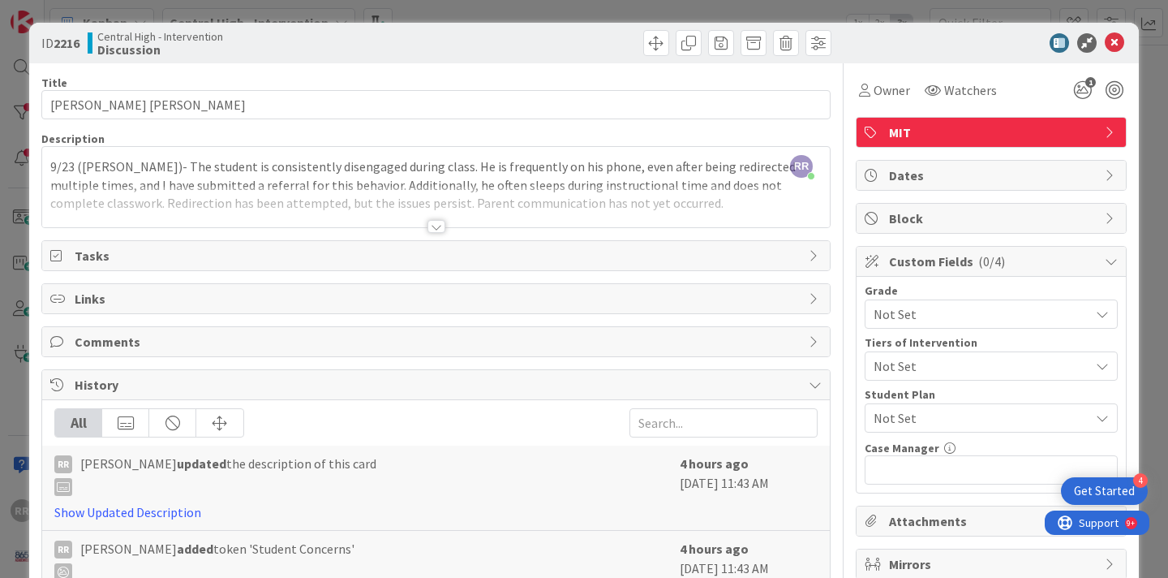
click at [441, 226] on div at bounding box center [437, 226] width 18 height 13
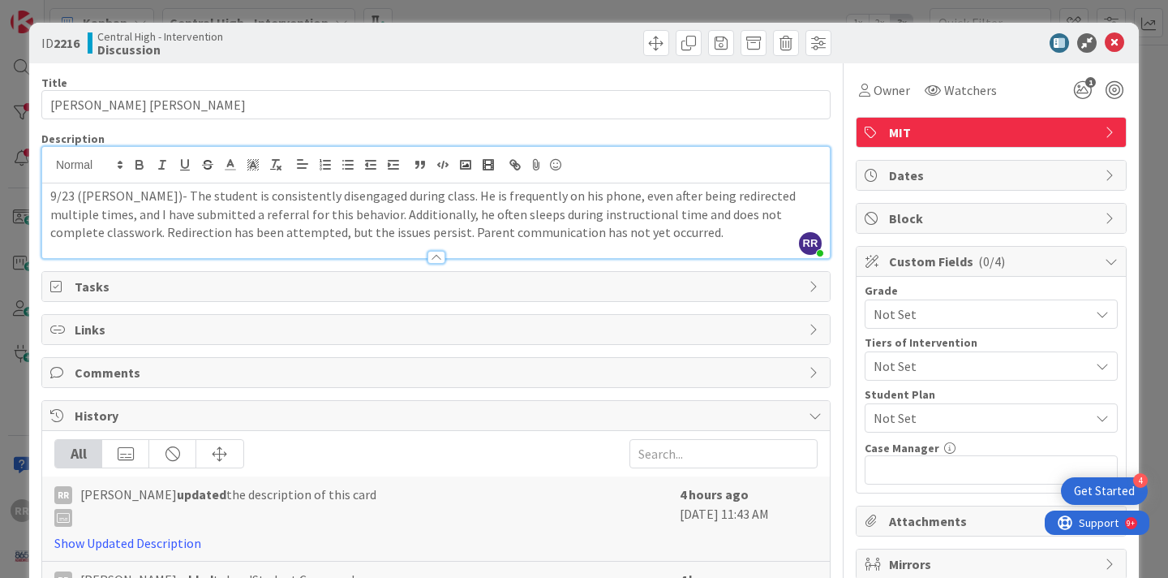
click at [619, 234] on p "9/23 ([PERSON_NAME])- The student is consistently disengaged during class. He i…" at bounding box center [435, 214] width 771 height 55
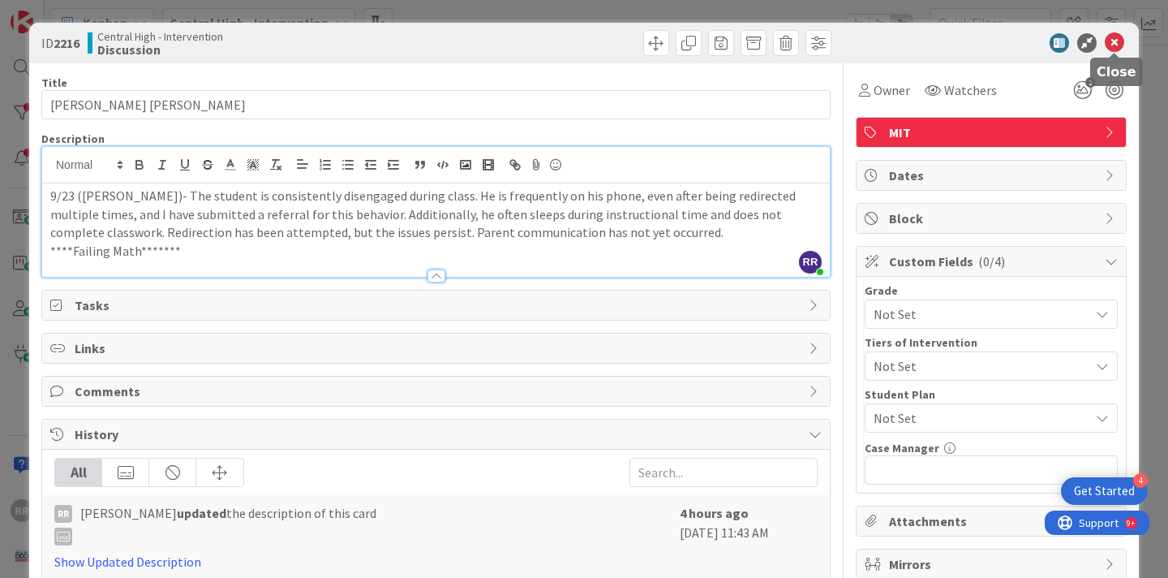
click at [1114, 40] on icon at bounding box center [1114, 42] width 19 height 19
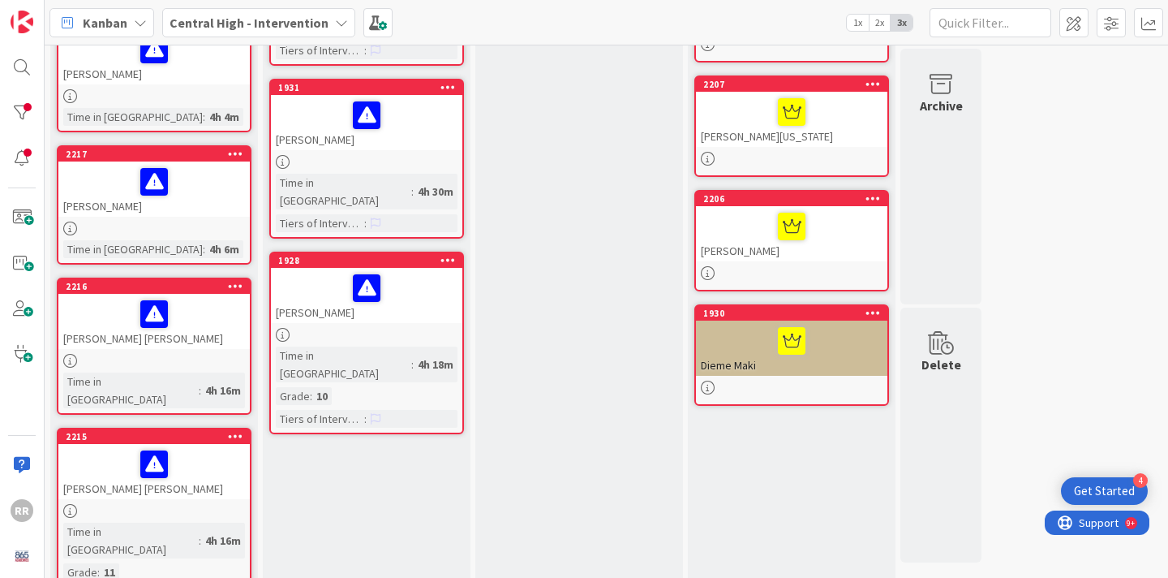
click at [200, 188] on div "[PERSON_NAME]" at bounding box center [153, 188] width 191 height 55
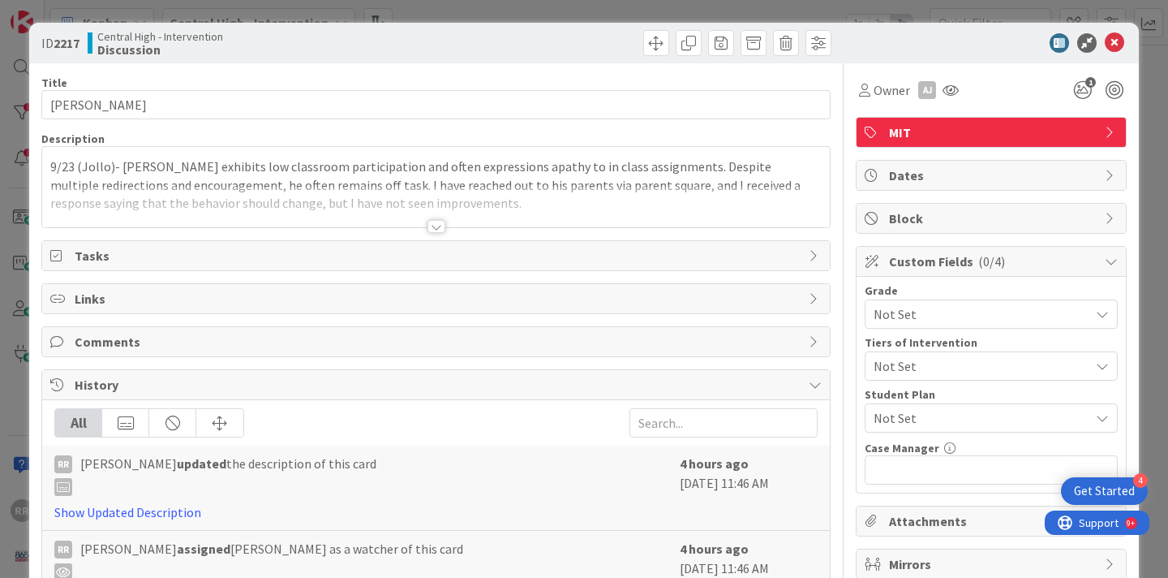
click at [433, 226] on div at bounding box center [437, 226] width 18 height 13
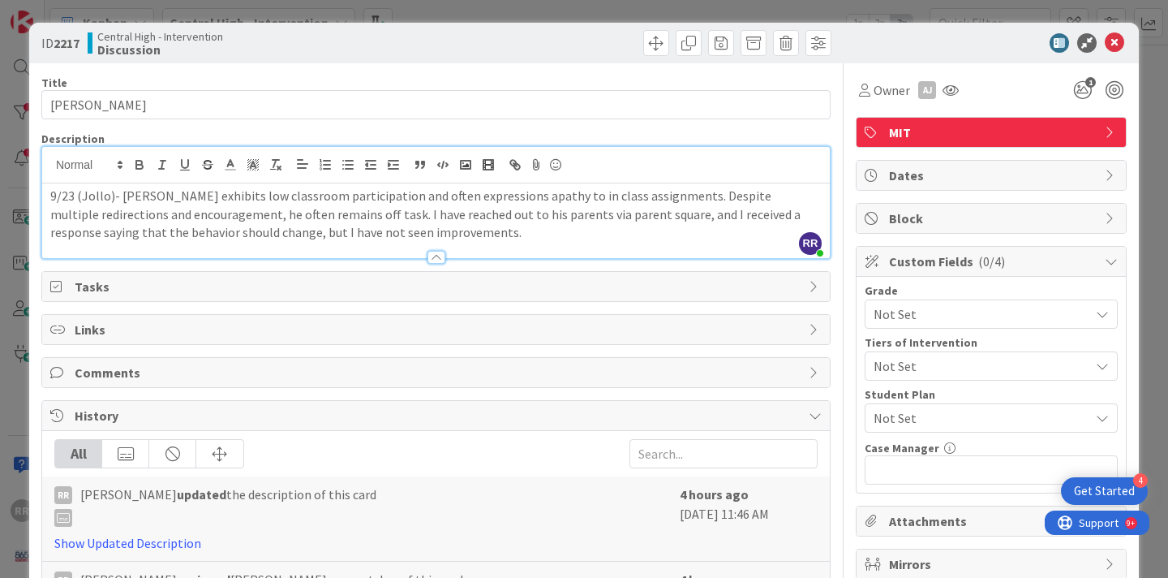
click at [388, 236] on p "9/23 (Jollo)- [PERSON_NAME] exhibits low classroom participation and often expr…" at bounding box center [435, 214] width 771 height 55
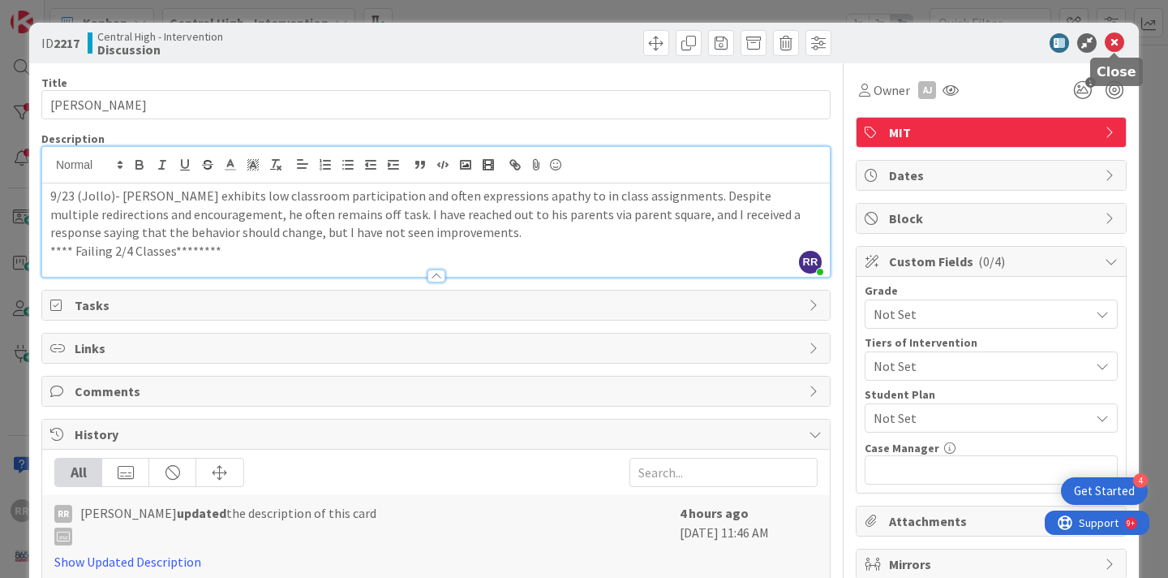
click at [1115, 47] on icon at bounding box center [1114, 42] width 19 height 19
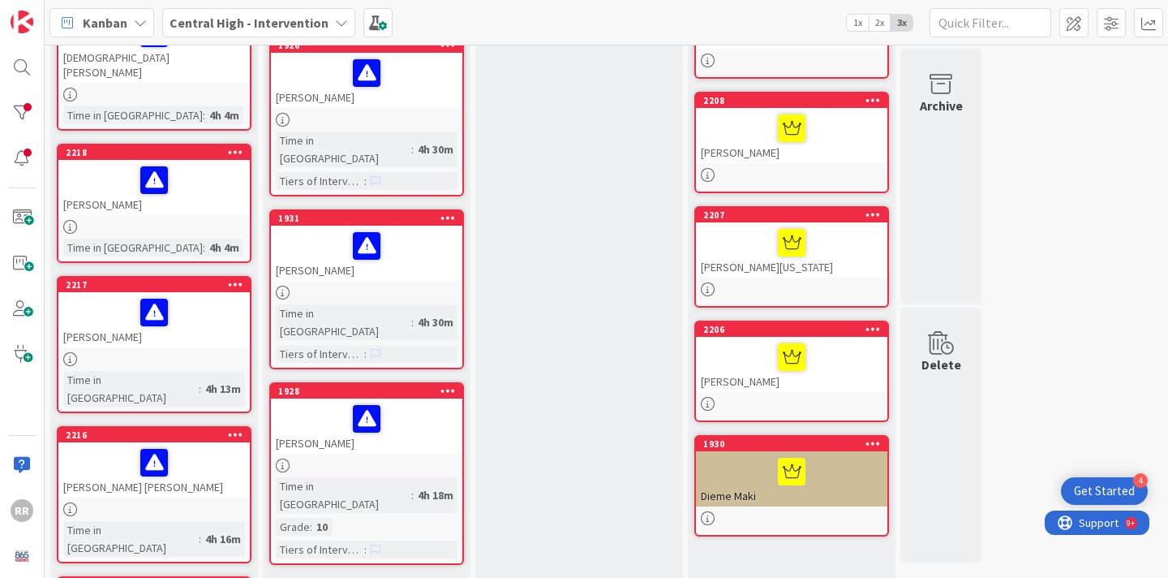
scroll to position [159, 0]
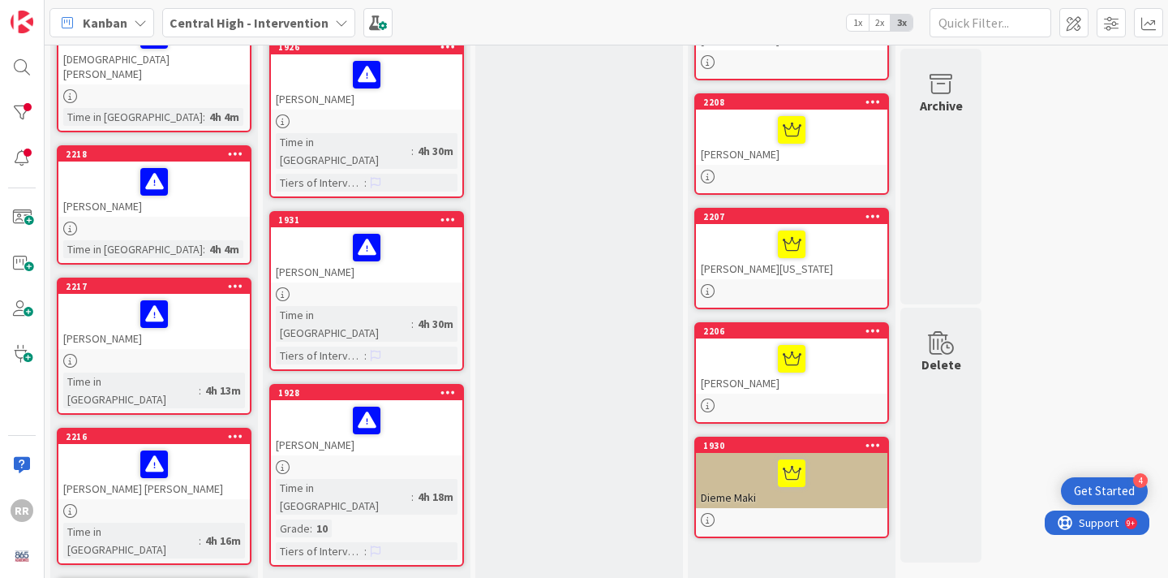
click at [215, 194] on div "[PERSON_NAME]" at bounding box center [153, 188] width 191 height 55
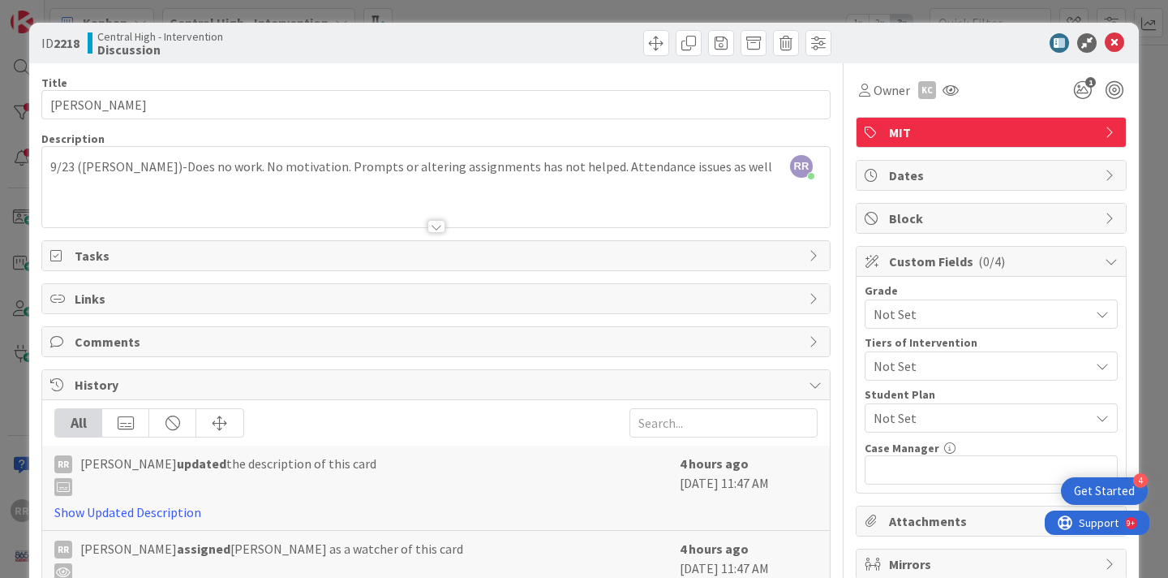
click at [703, 174] on div "RR [PERSON_NAME] just joined 9/23 ([PERSON_NAME])-Does no work. No motivation. …" at bounding box center [436, 187] width 788 height 80
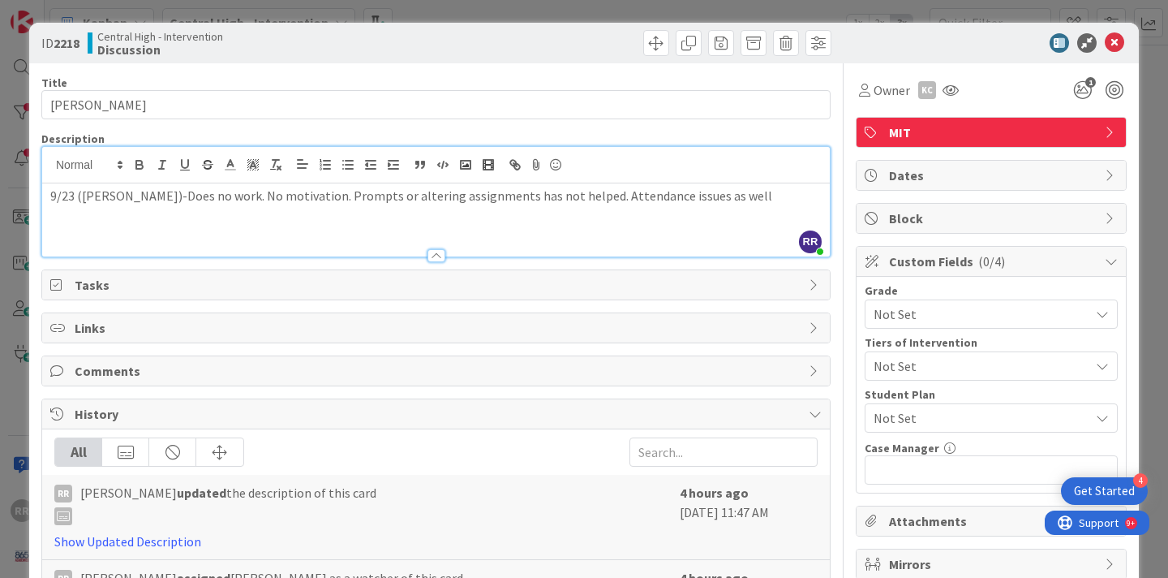
click at [707, 200] on p "9/23 ([PERSON_NAME])-Does no work. No motivation. Prompts or altering assignmen…" at bounding box center [435, 196] width 771 height 19
click at [1111, 41] on icon at bounding box center [1114, 42] width 19 height 19
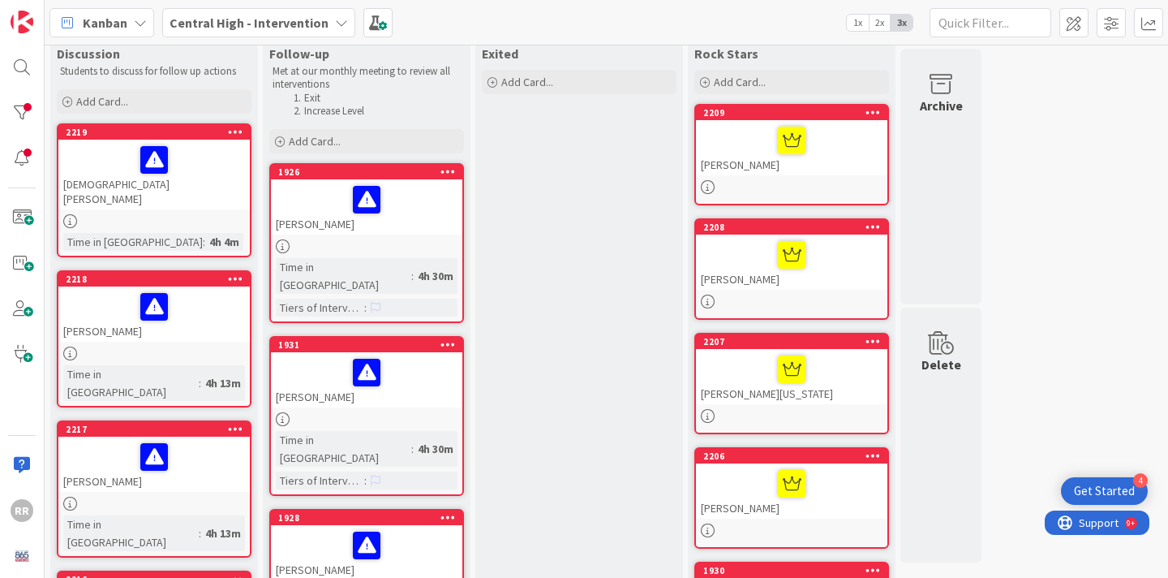
click at [212, 196] on link "2219 [PERSON_NAME] Time in Column : 4h 4m" at bounding box center [154, 190] width 195 height 134
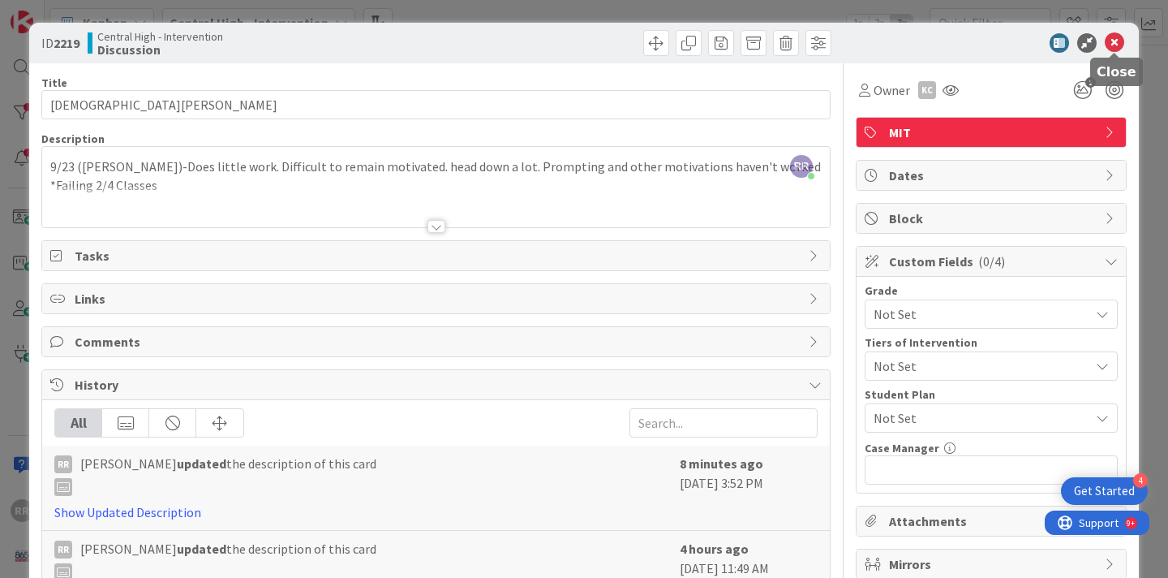
click at [1111, 45] on icon at bounding box center [1114, 42] width 19 height 19
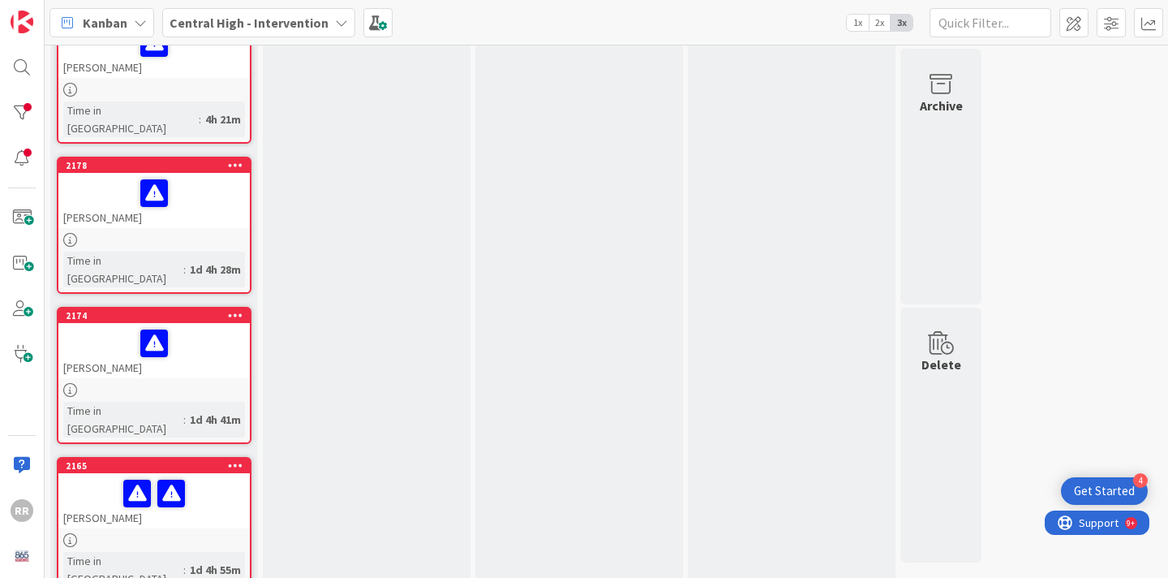
scroll to position [1640, 0]
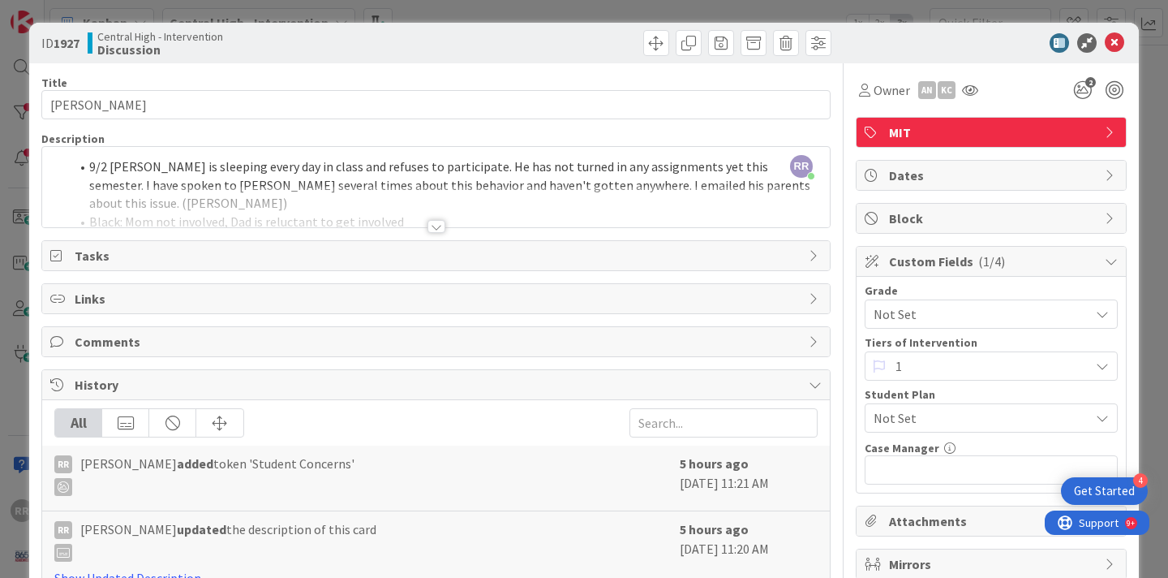
click at [432, 226] on div at bounding box center [437, 226] width 18 height 13
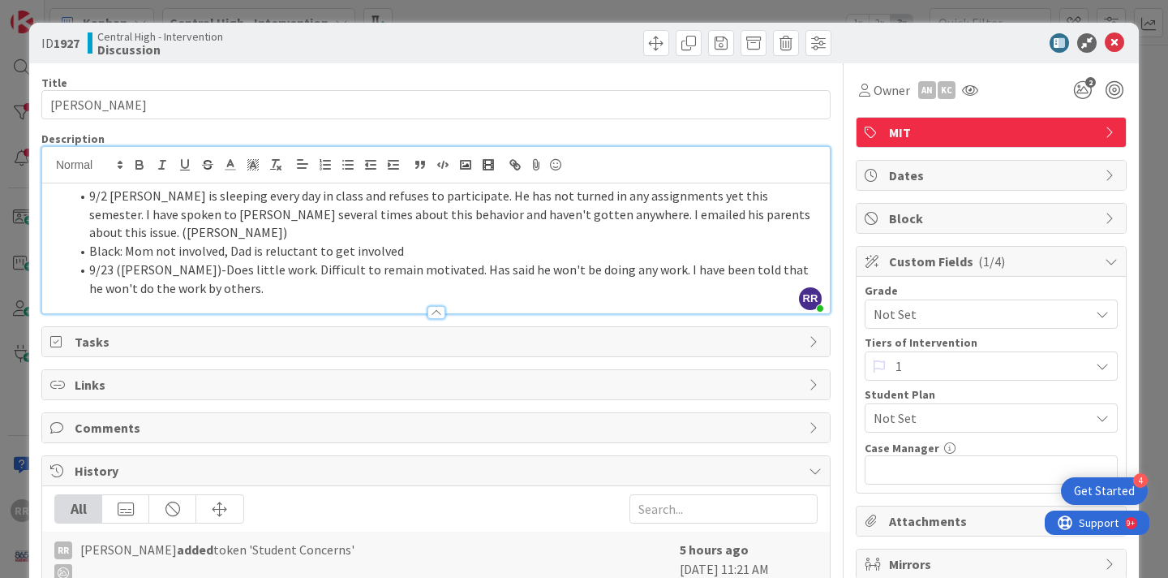
click at [286, 296] on div at bounding box center [436, 304] width 788 height 17
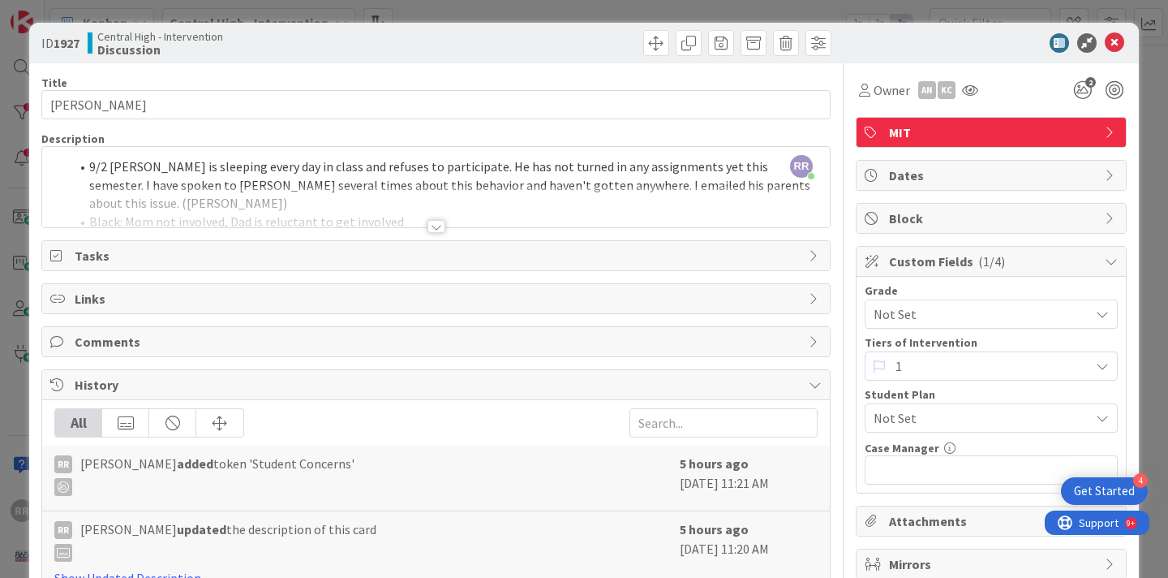
click at [435, 226] on div at bounding box center [437, 226] width 18 height 13
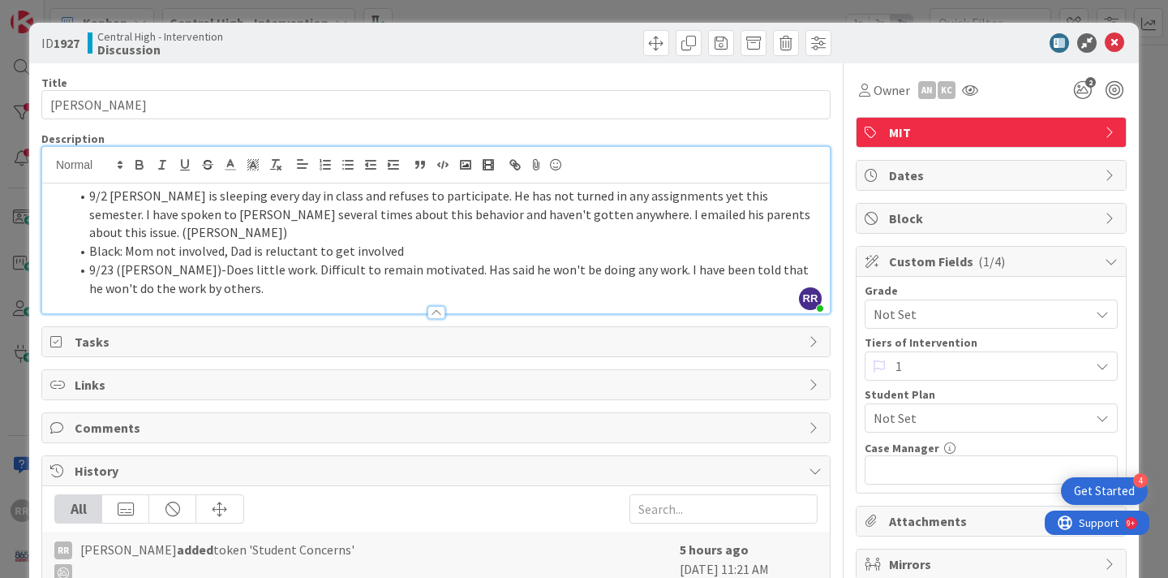
click at [180, 274] on li "9/23 ([PERSON_NAME])-Does little work. Difficult to remain motivated. Has said …" at bounding box center [446, 278] width 752 height 37
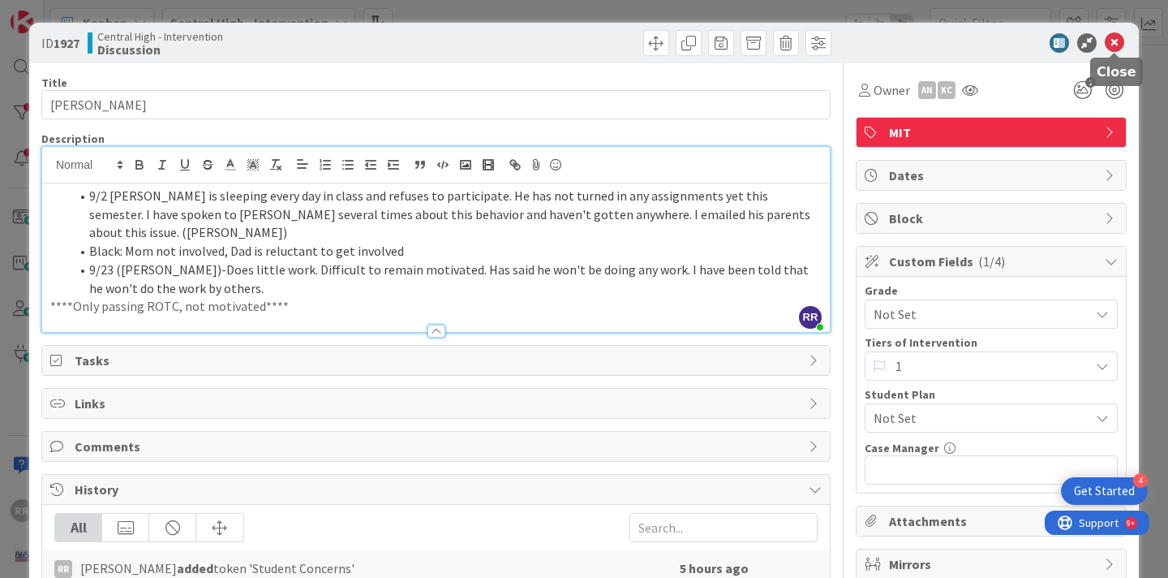
click at [1112, 39] on icon at bounding box center [1114, 42] width 19 height 19
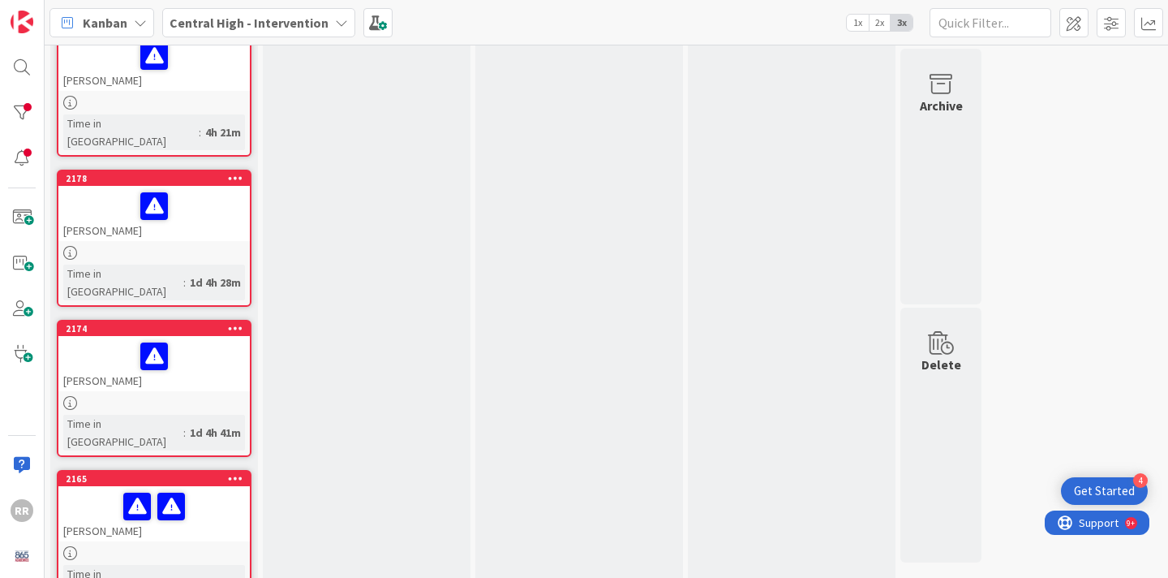
scroll to position [1472, 0]
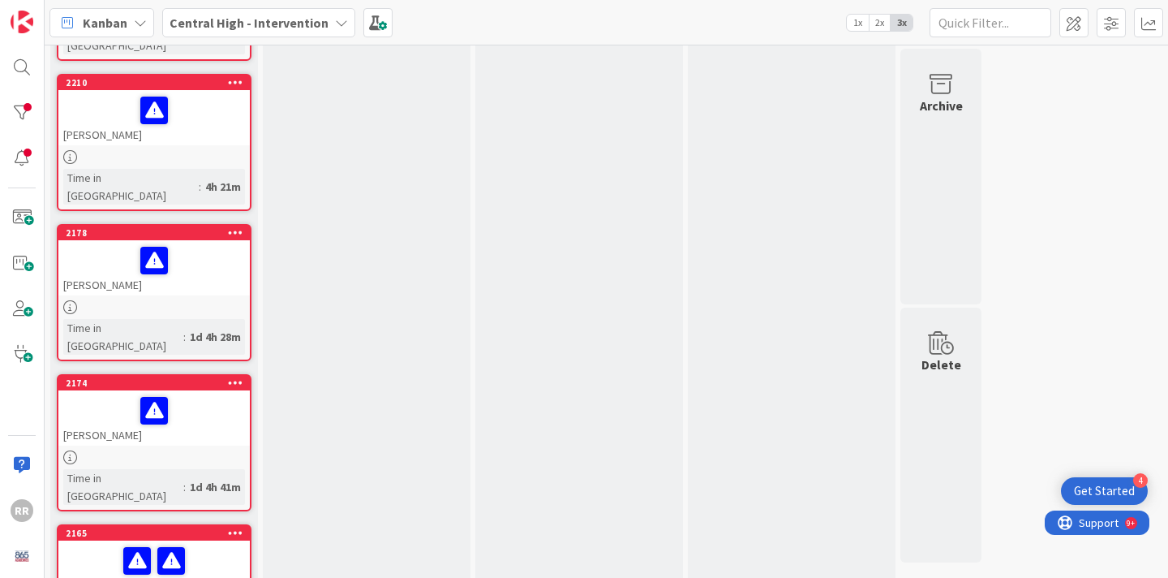
click at [203, 390] on div "[PERSON_NAME]" at bounding box center [153, 417] width 191 height 55
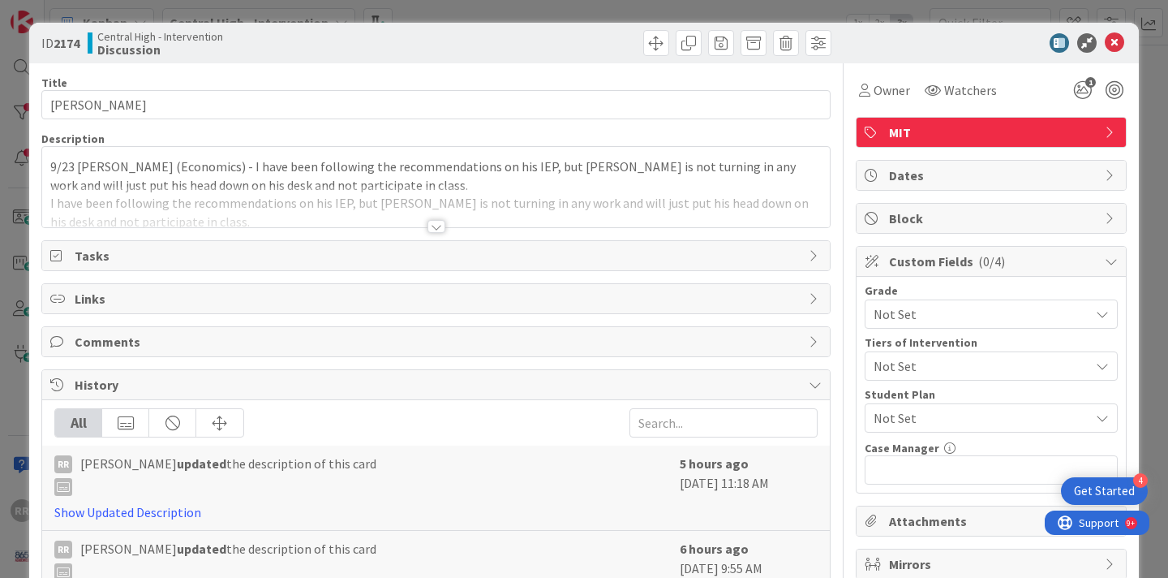
click at [436, 230] on div at bounding box center [437, 226] width 18 height 13
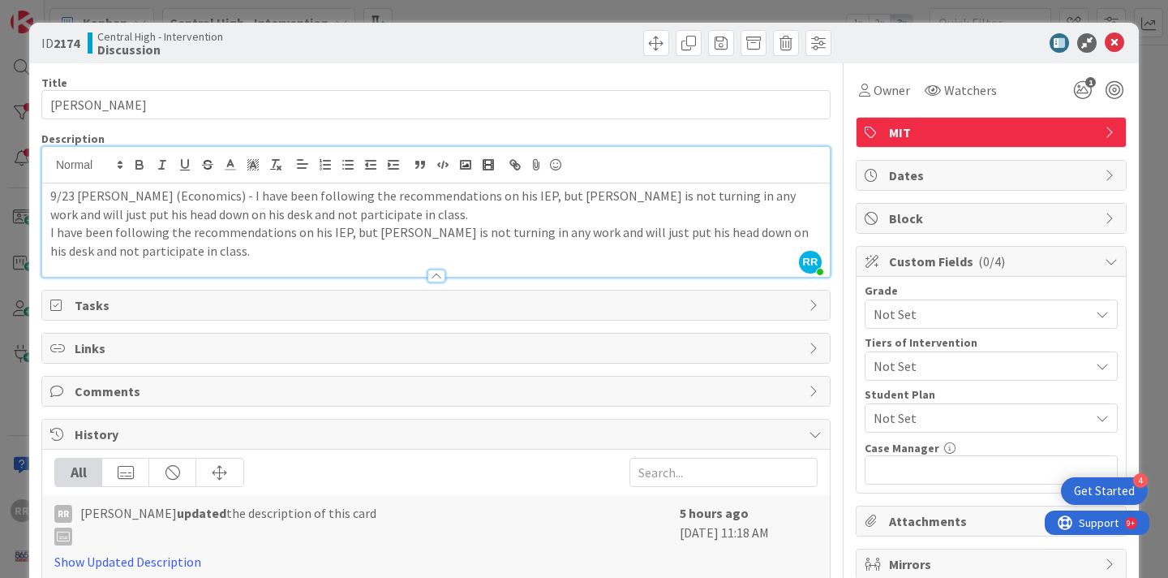
click at [214, 252] on p "I have been following the recommendations on his IEP, but [PERSON_NAME] is not …" at bounding box center [435, 241] width 771 height 37
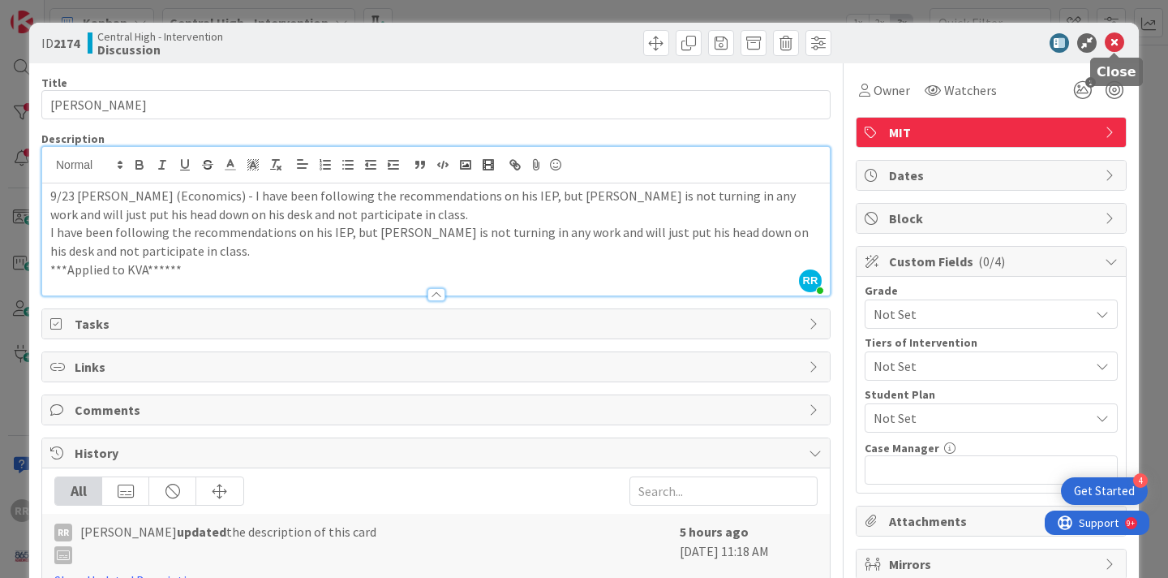
click at [1117, 44] on icon at bounding box center [1114, 42] width 19 height 19
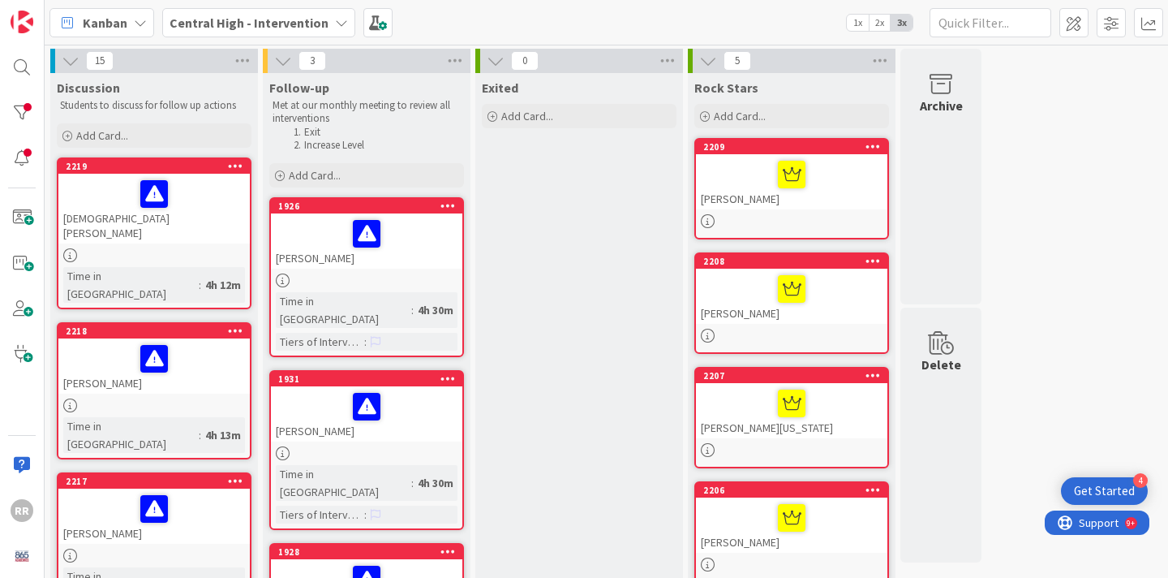
click at [198, 228] on div "[DEMOGRAPHIC_DATA][PERSON_NAME]" at bounding box center [153, 209] width 191 height 70
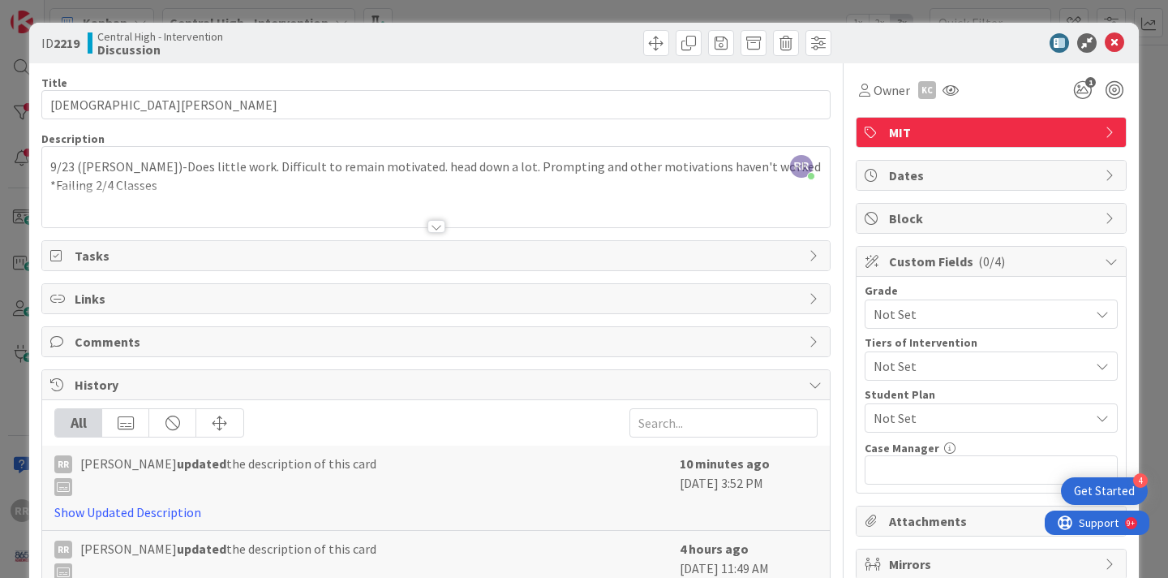
click at [173, 183] on div "9/23 ([PERSON_NAME])-Does little work. Difficult to remain motivated. head down…" at bounding box center [436, 190] width 788 height 73
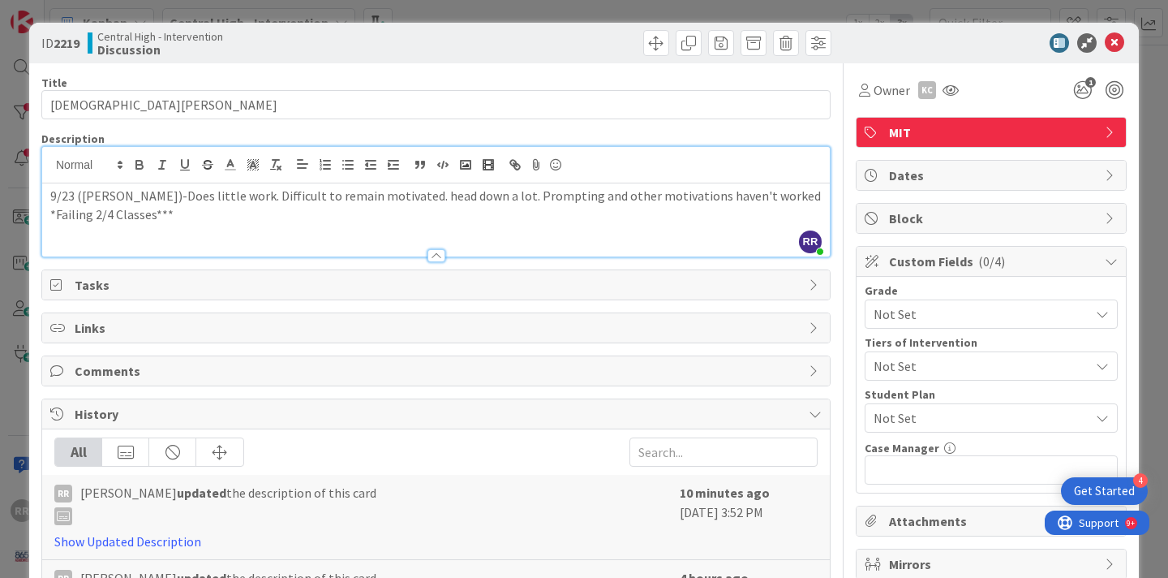
click at [50, 213] on p "*Failing 2/4 Classes***" at bounding box center [435, 214] width 771 height 19
click at [1119, 36] on icon at bounding box center [1114, 42] width 19 height 19
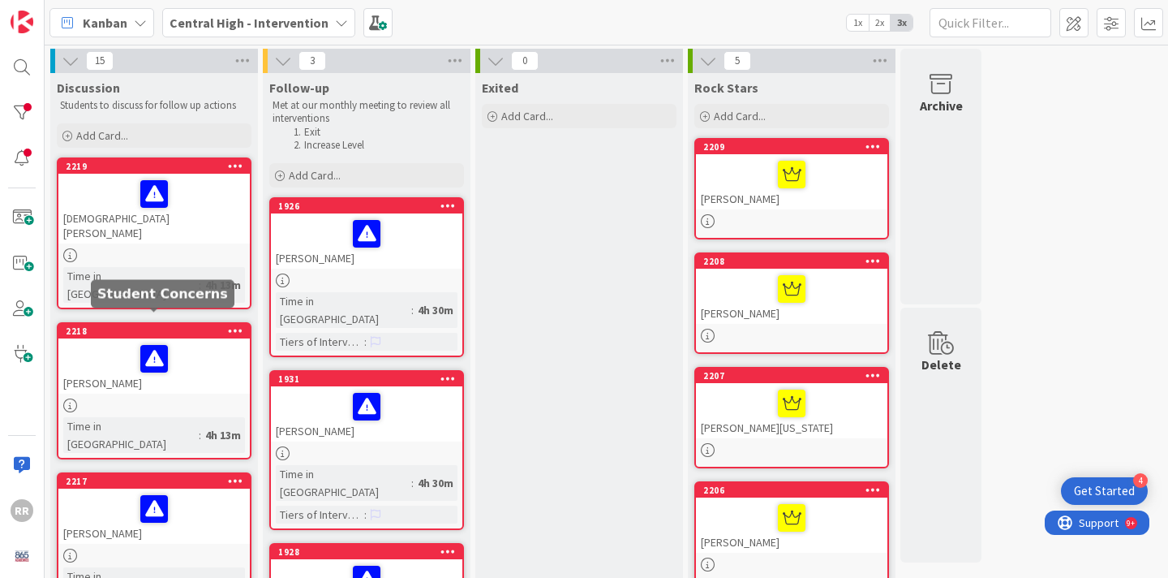
click at [135, 398] on div at bounding box center [153, 405] width 191 height 14
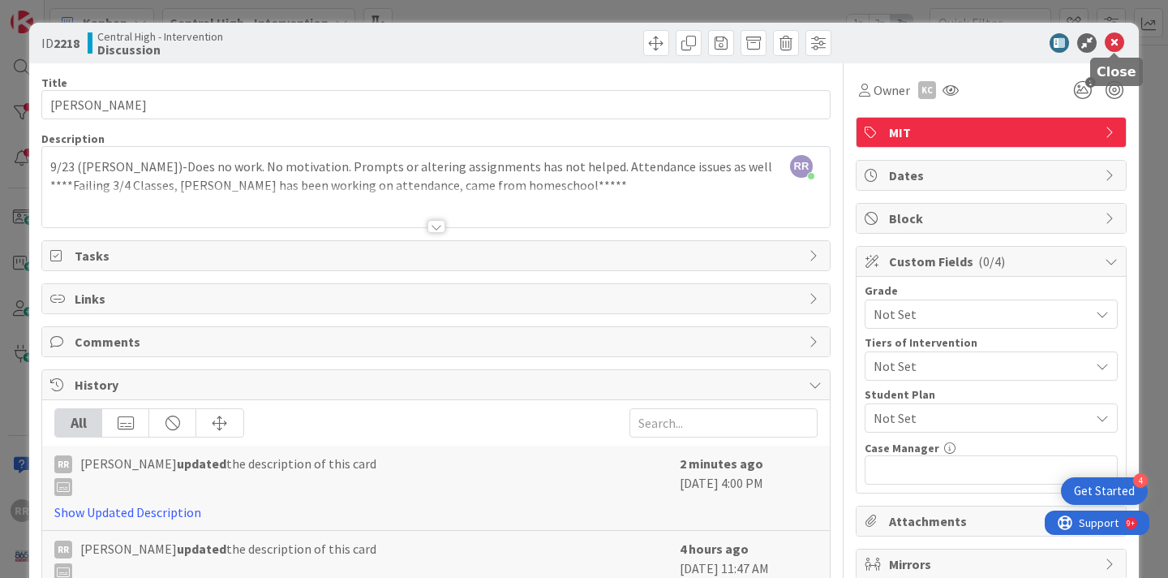
click at [1119, 49] on icon at bounding box center [1114, 42] width 19 height 19
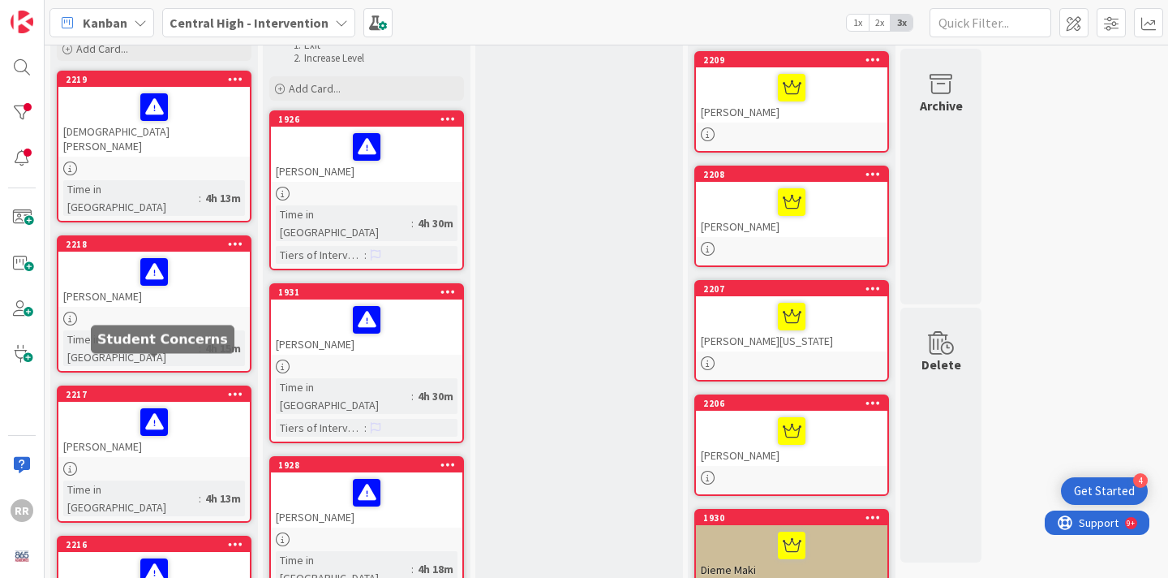
click at [210, 407] on link "2217 [PERSON_NAME] Time in [GEOGRAPHIC_DATA] : 4h 13m" at bounding box center [154, 453] width 195 height 137
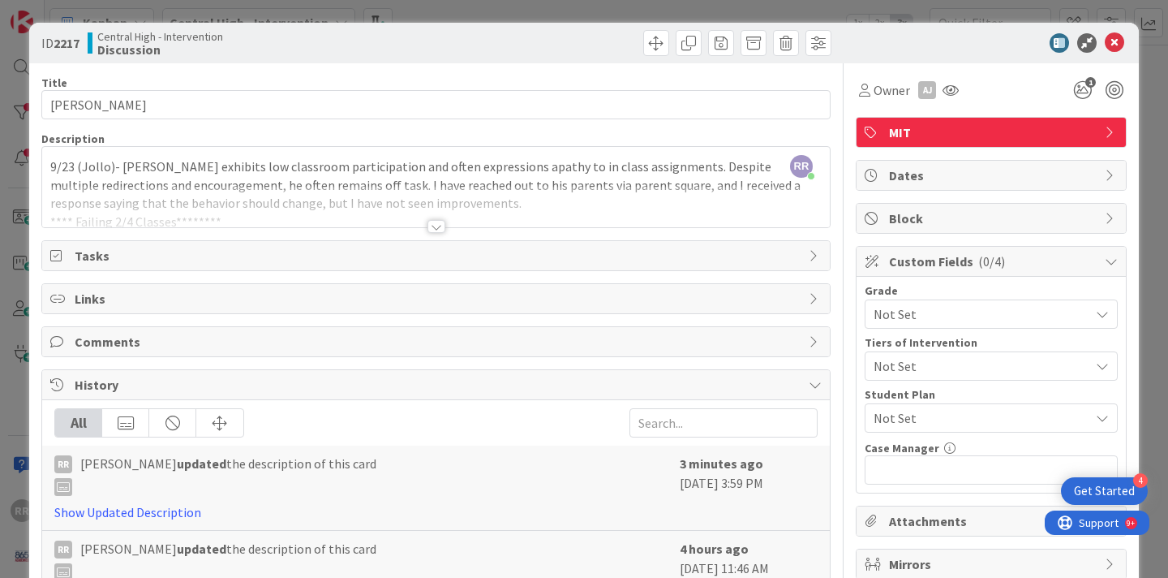
click at [435, 229] on div at bounding box center [437, 226] width 18 height 13
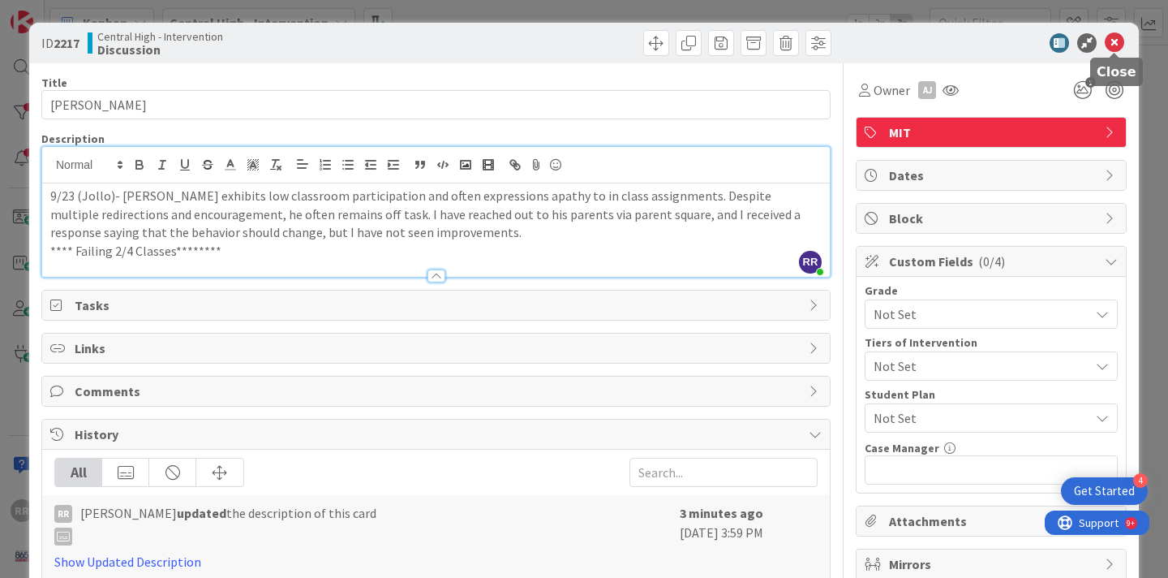
click at [1114, 36] on icon at bounding box center [1114, 42] width 19 height 19
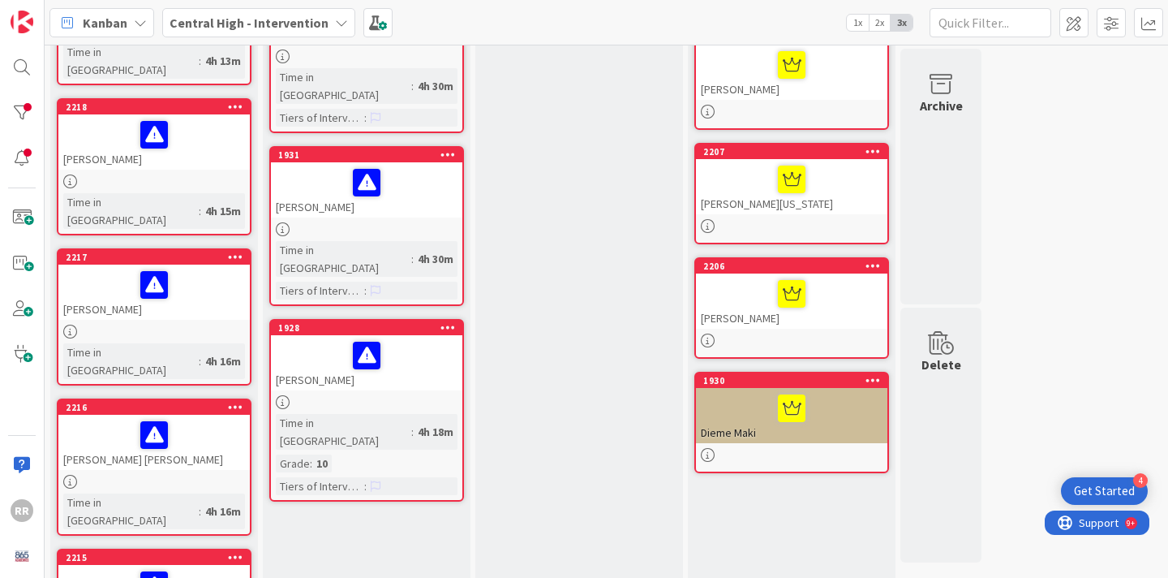
click at [193, 415] on div "[PERSON_NAME] [PERSON_NAME]" at bounding box center [153, 442] width 191 height 55
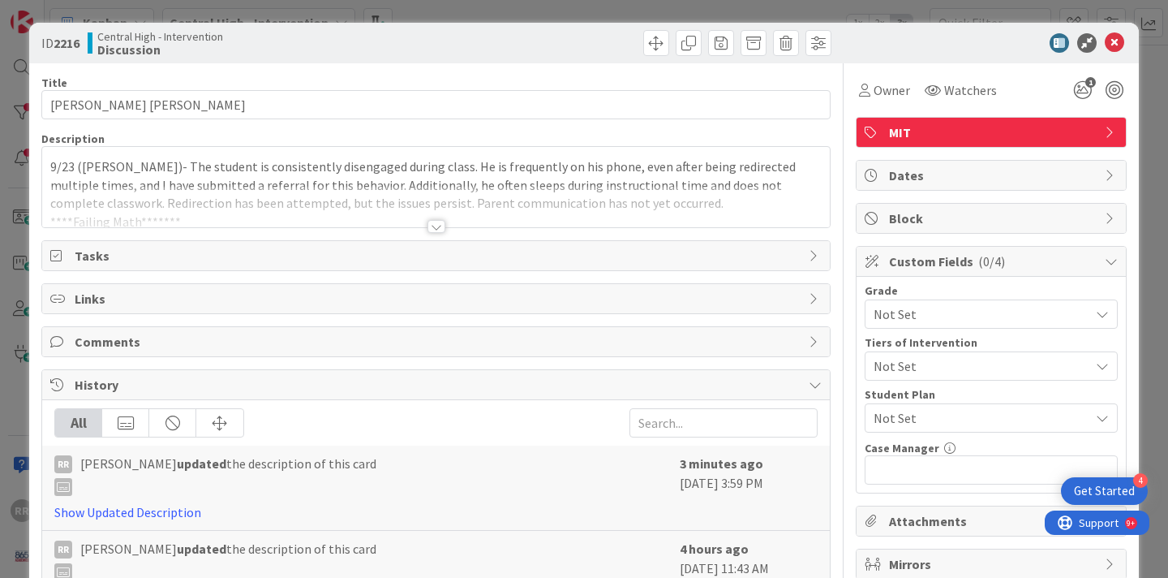
click at [442, 232] on div at bounding box center [437, 226] width 18 height 13
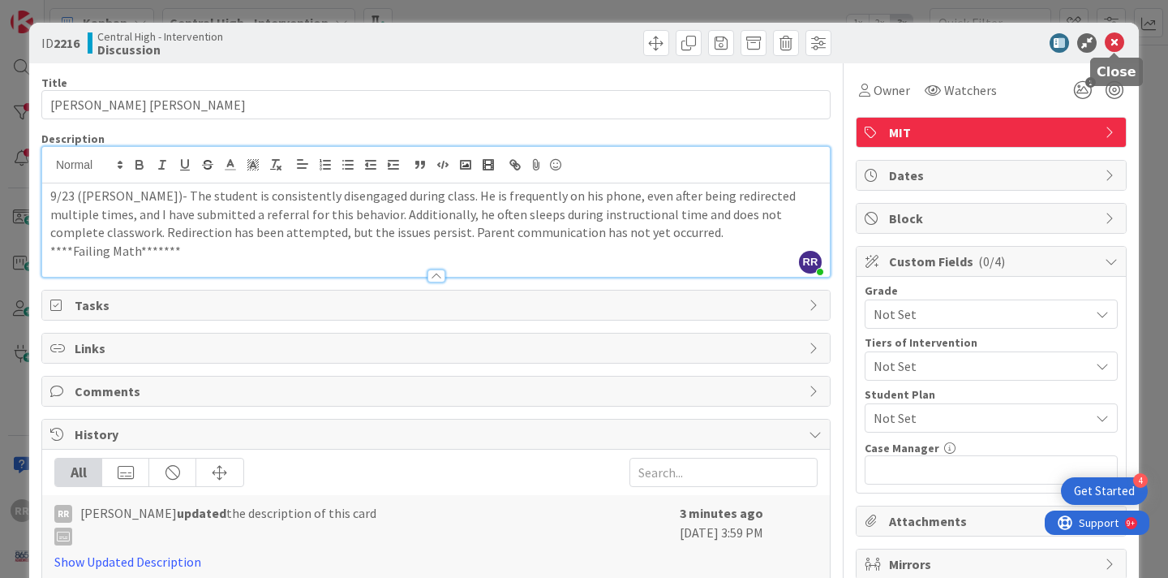
click at [1115, 46] on icon at bounding box center [1114, 42] width 19 height 19
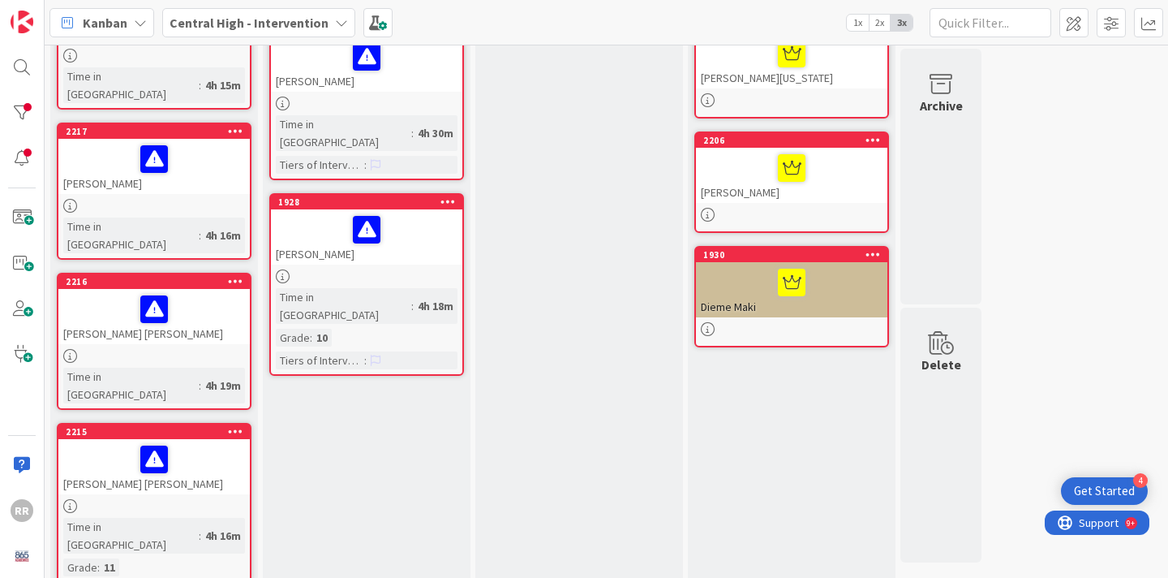
scroll to position [367, 0]
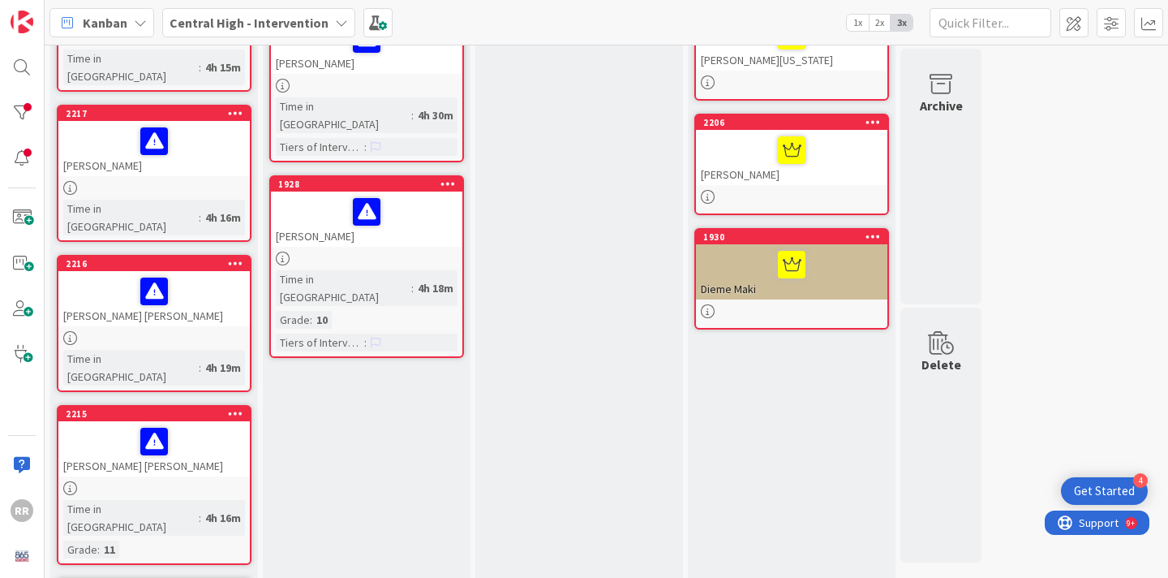
click at [191, 424] on div at bounding box center [154, 441] width 182 height 34
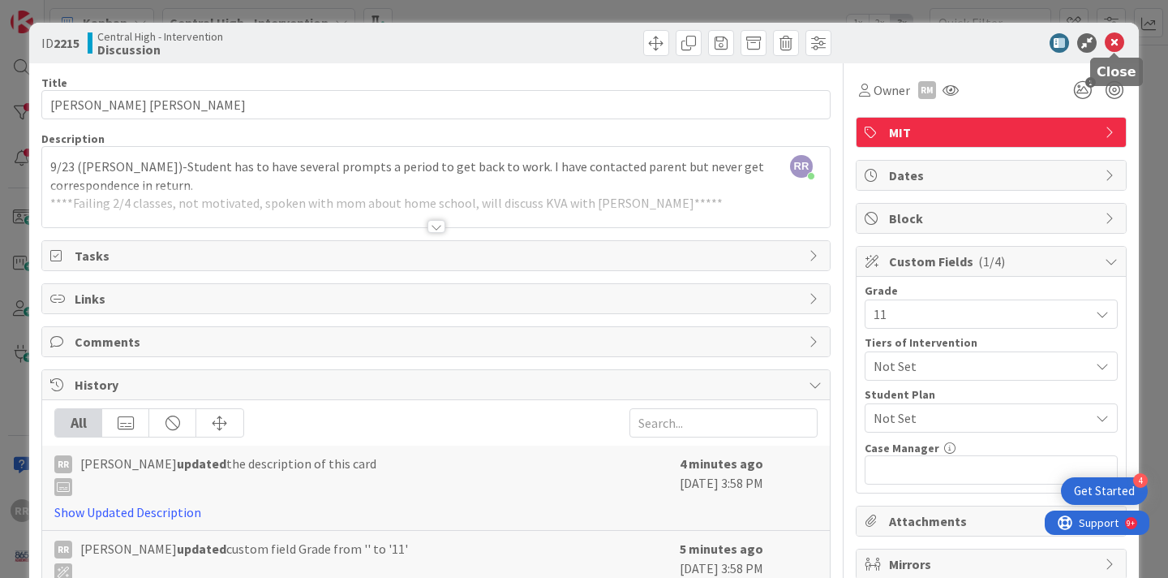
click at [1115, 46] on icon at bounding box center [1114, 42] width 19 height 19
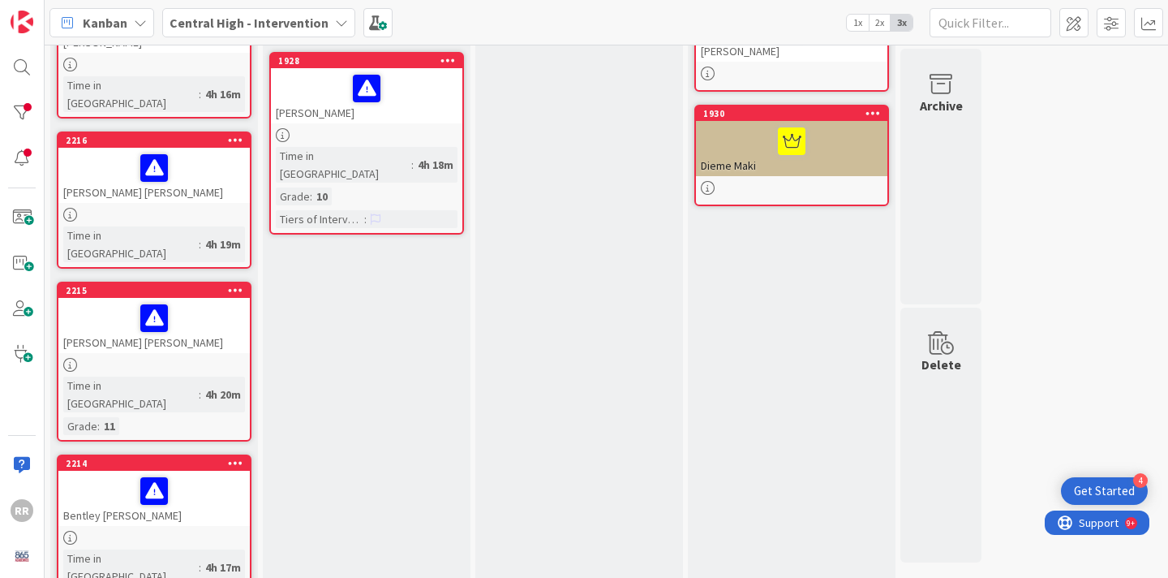
click at [95, 288] on link "2215 [PERSON_NAME] [PERSON_NAME] Time in Column : 4h 20m Grade : 11" at bounding box center [154, 362] width 195 height 160
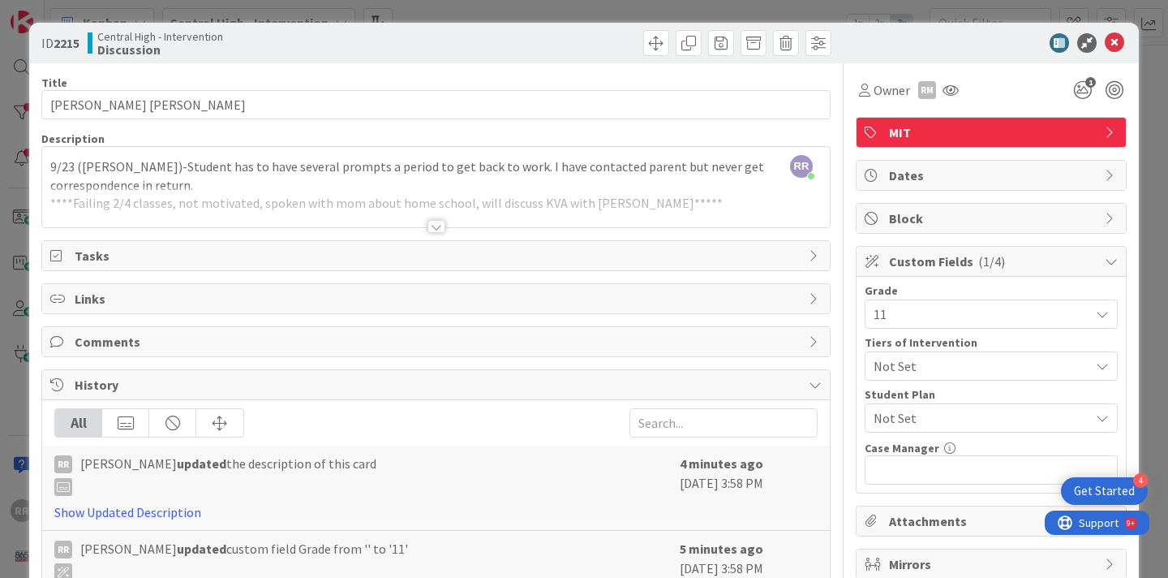
click at [1110, 31] on div "ID 2215 Central High - Intervention Discussion" at bounding box center [584, 43] width 1110 height 41
click at [1115, 38] on icon at bounding box center [1114, 42] width 19 height 19
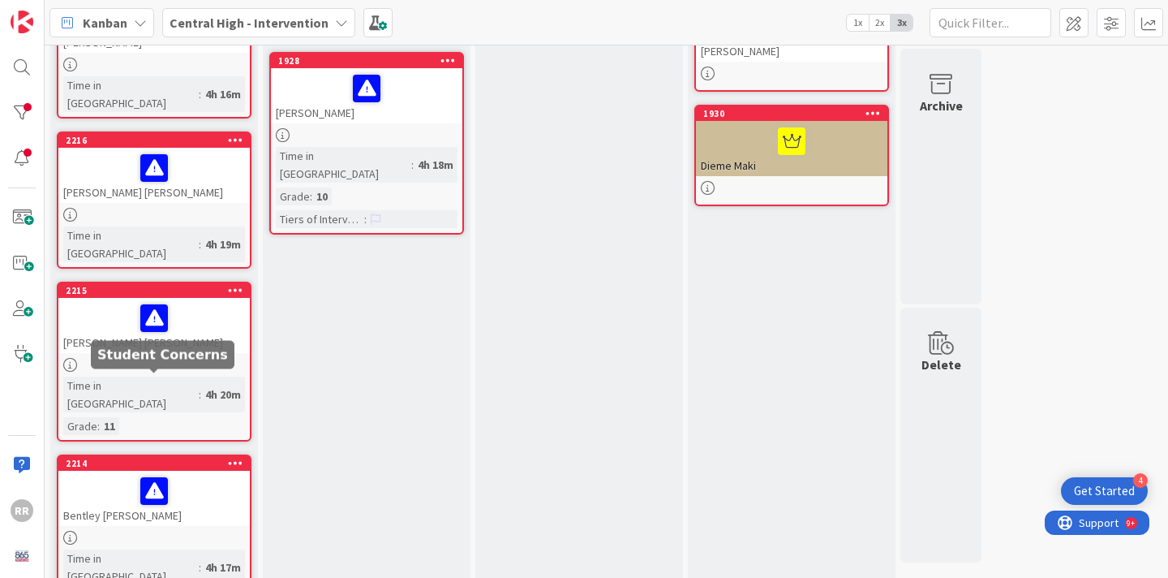
click at [170, 471] on div "Bentley [PERSON_NAME]" at bounding box center [153, 498] width 191 height 55
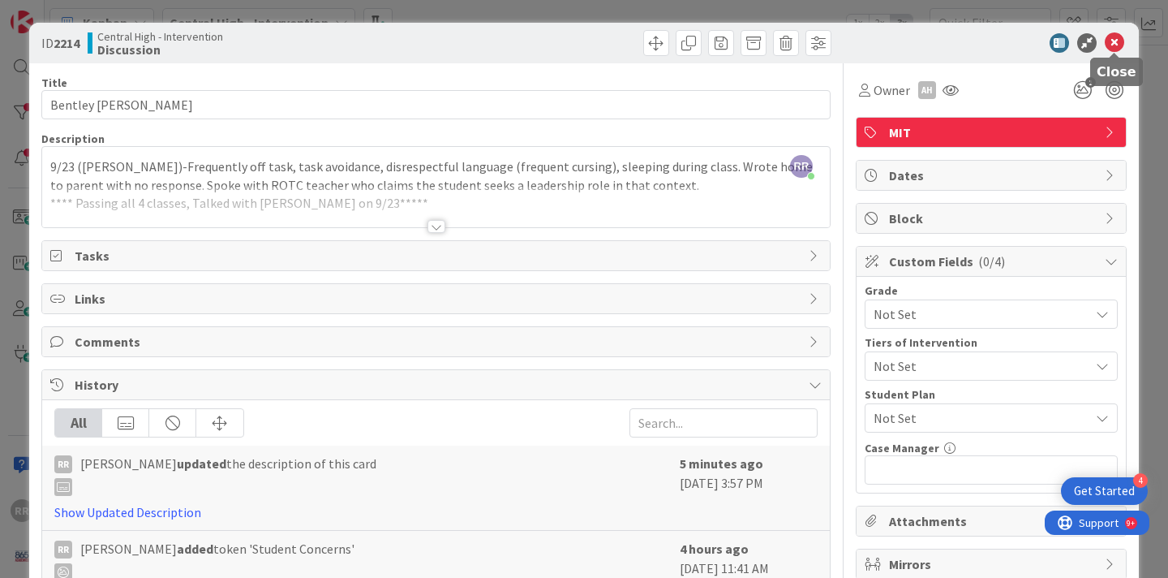
click at [1117, 43] on icon at bounding box center [1114, 42] width 19 height 19
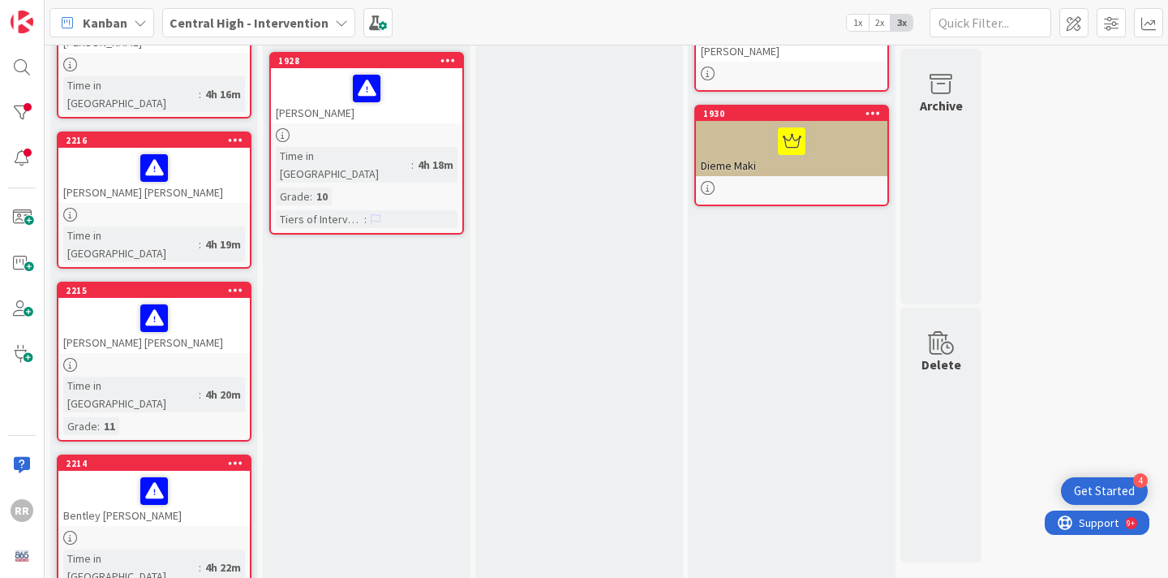
scroll to position [618, 0]
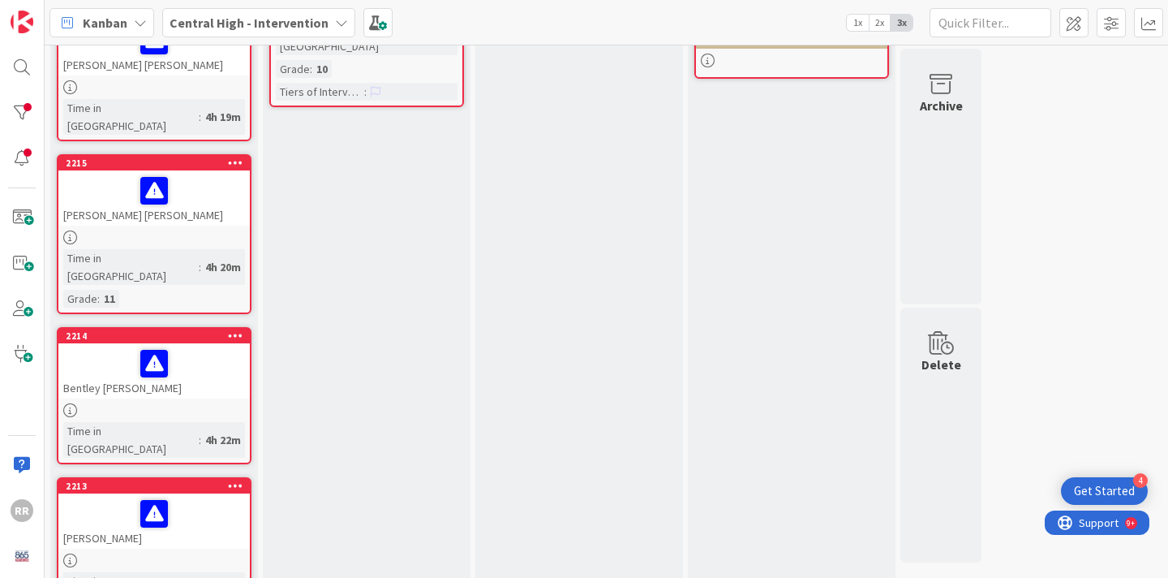
click at [236, 493] on div "[PERSON_NAME]" at bounding box center [153, 520] width 191 height 55
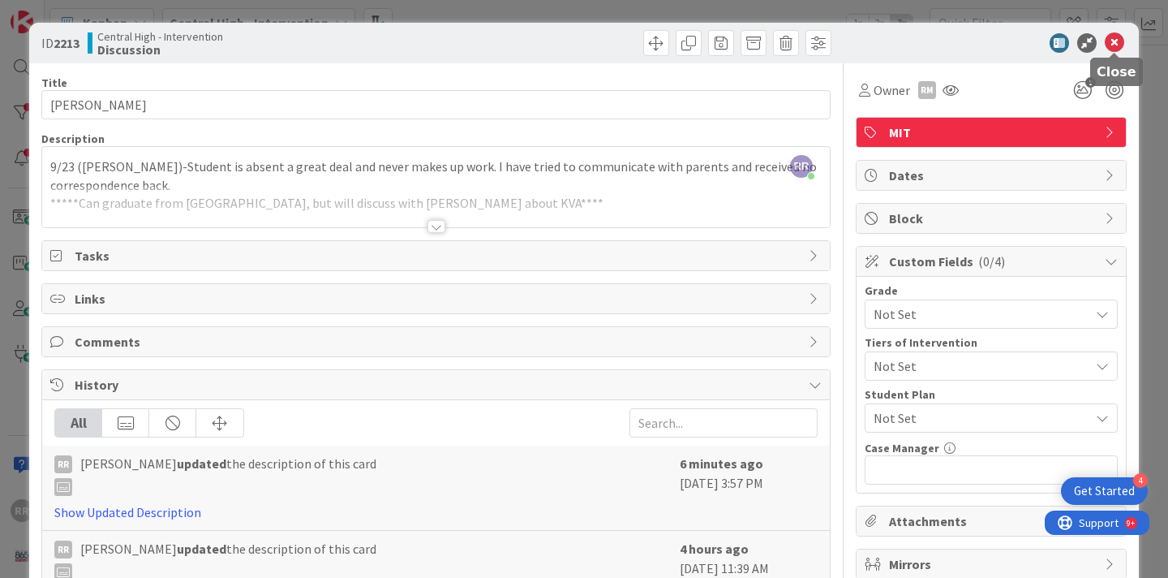
click at [1115, 46] on icon at bounding box center [1114, 42] width 19 height 19
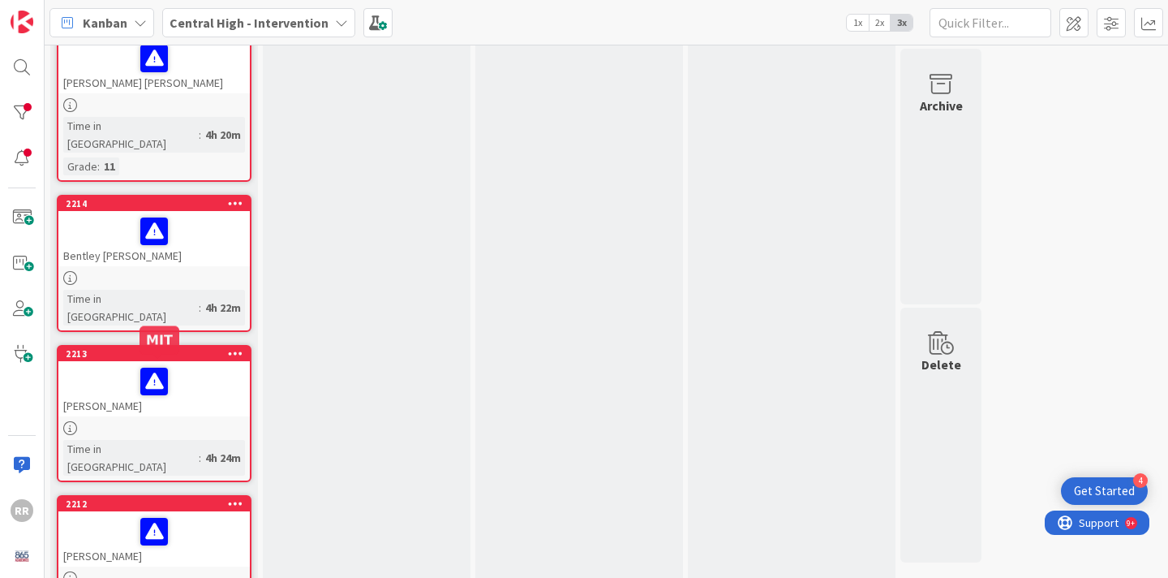
click at [230, 511] on div "[PERSON_NAME]" at bounding box center [153, 538] width 191 height 55
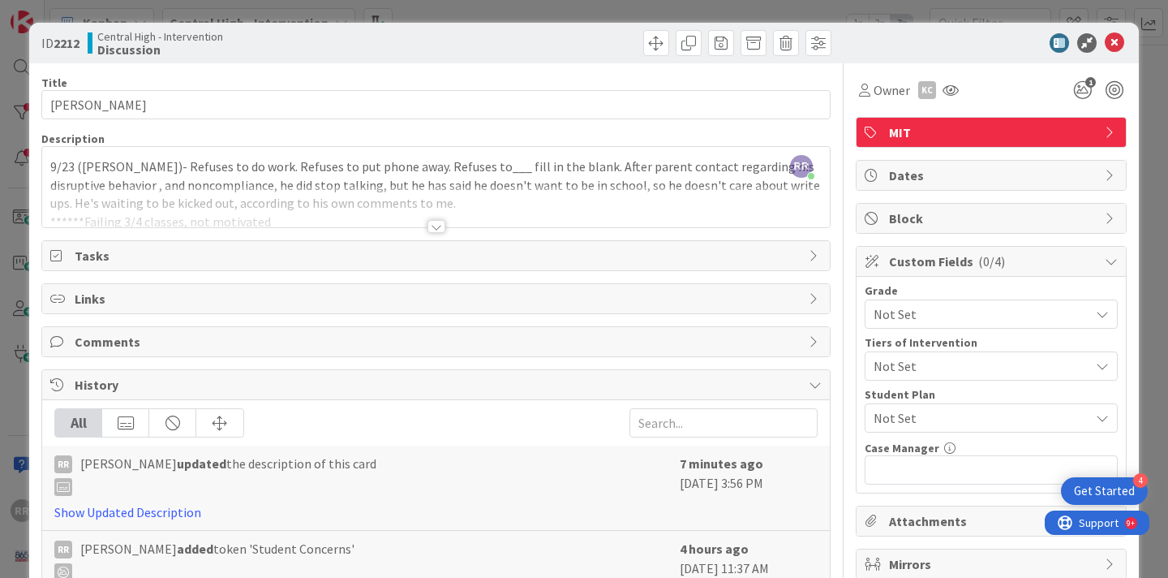
click at [435, 226] on div at bounding box center [437, 226] width 18 height 13
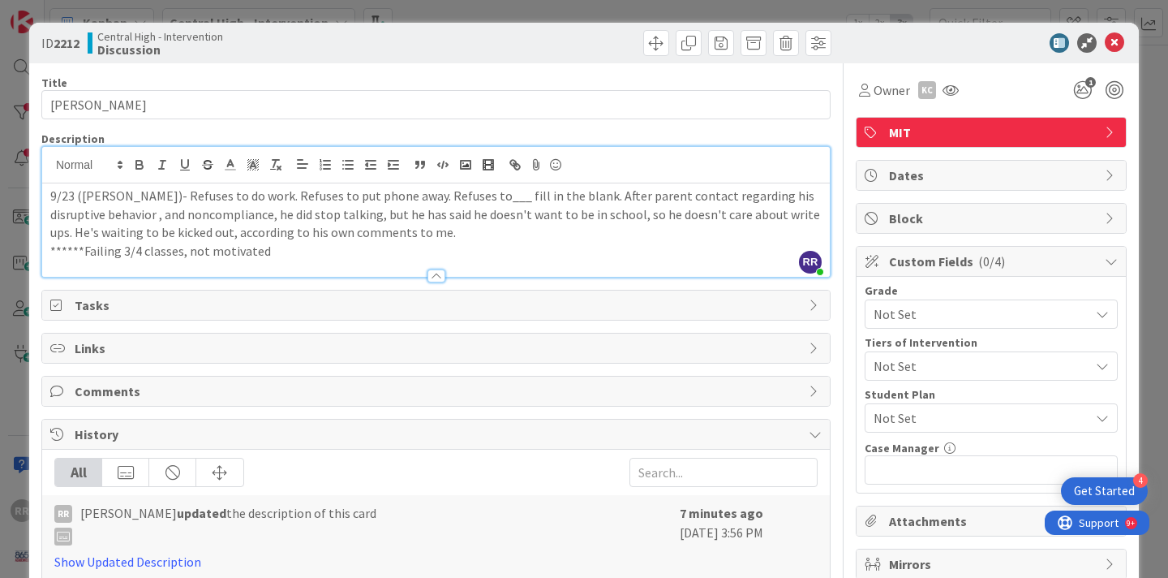
click at [268, 256] on p "******Failing 3/4 classes, not motivated" at bounding box center [435, 251] width 771 height 19
click at [1115, 38] on icon at bounding box center [1114, 42] width 19 height 19
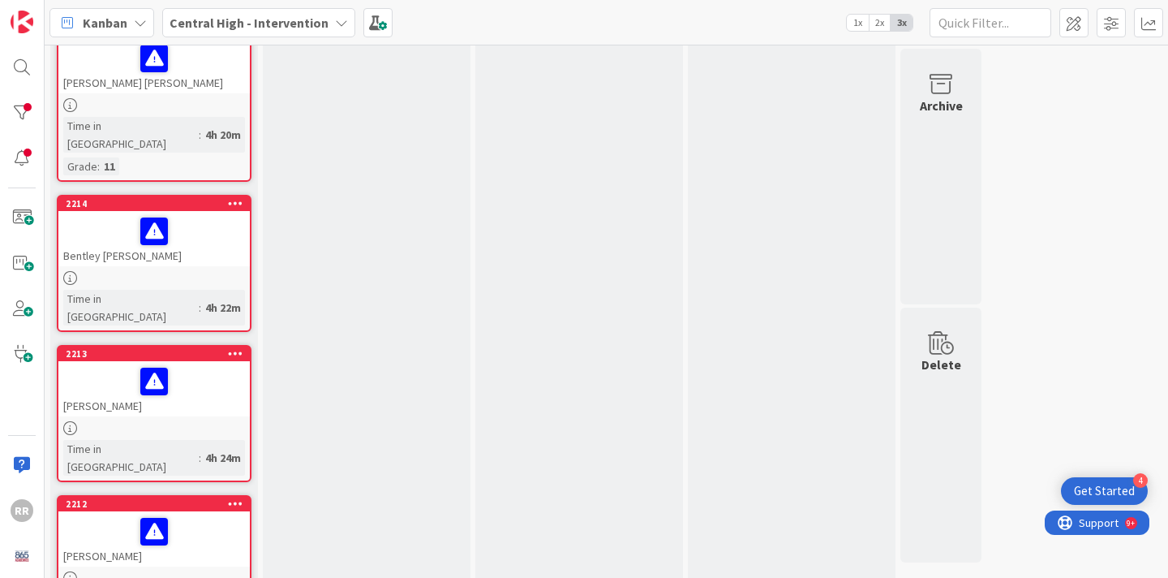
click at [225, 211] on div "Bentley [PERSON_NAME]" at bounding box center [153, 238] width 191 height 55
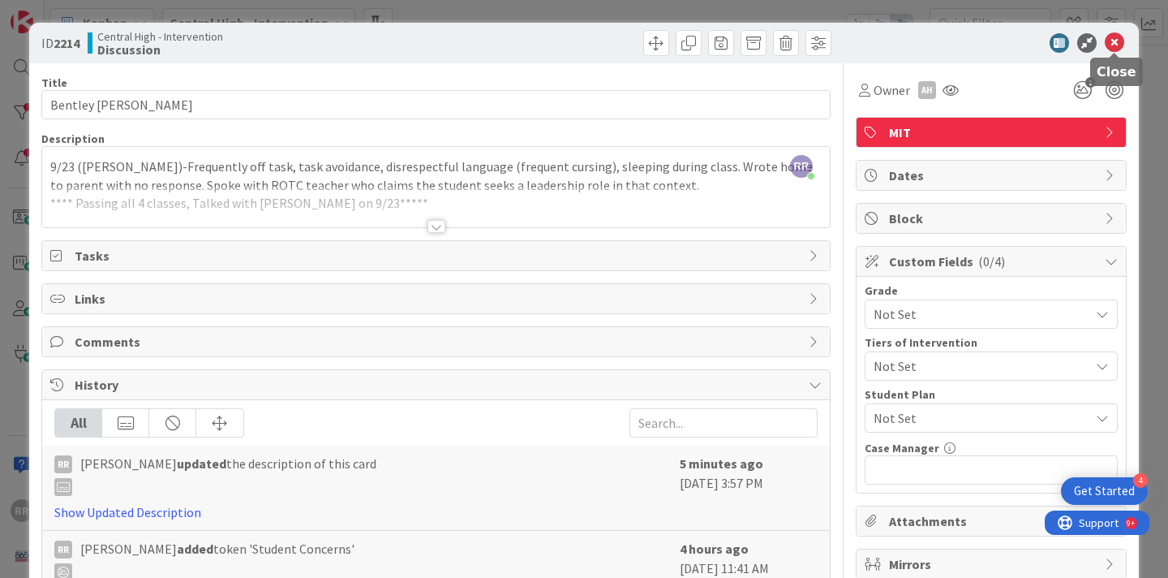
click at [1106, 43] on icon at bounding box center [1114, 42] width 19 height 19
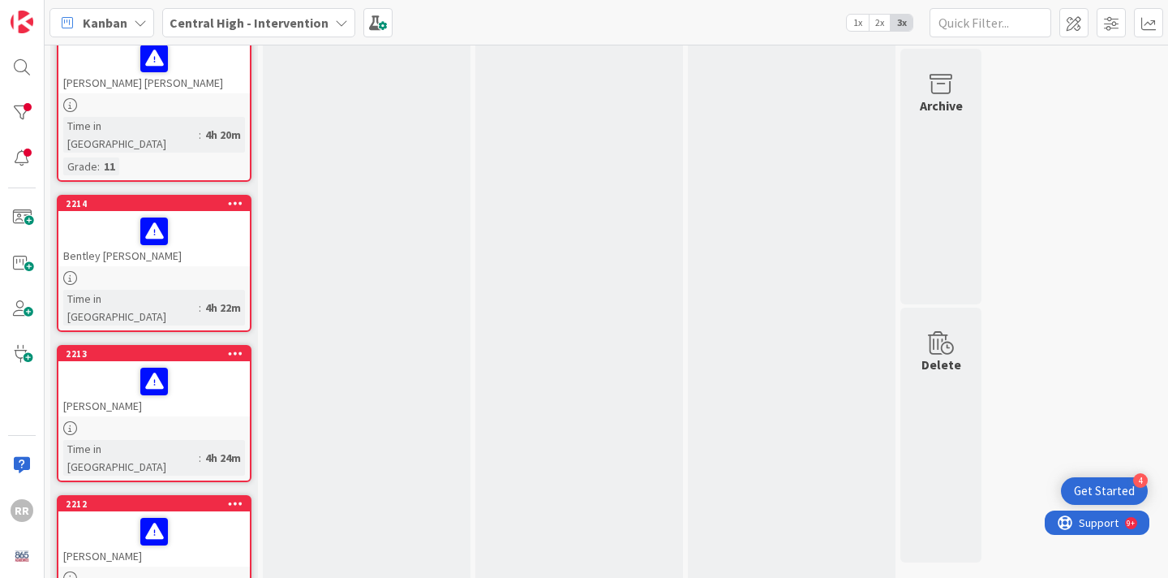
click at [181, 511] on div "[PERSON_NAME]" at bounding box center [153, 538] width 191 height 55
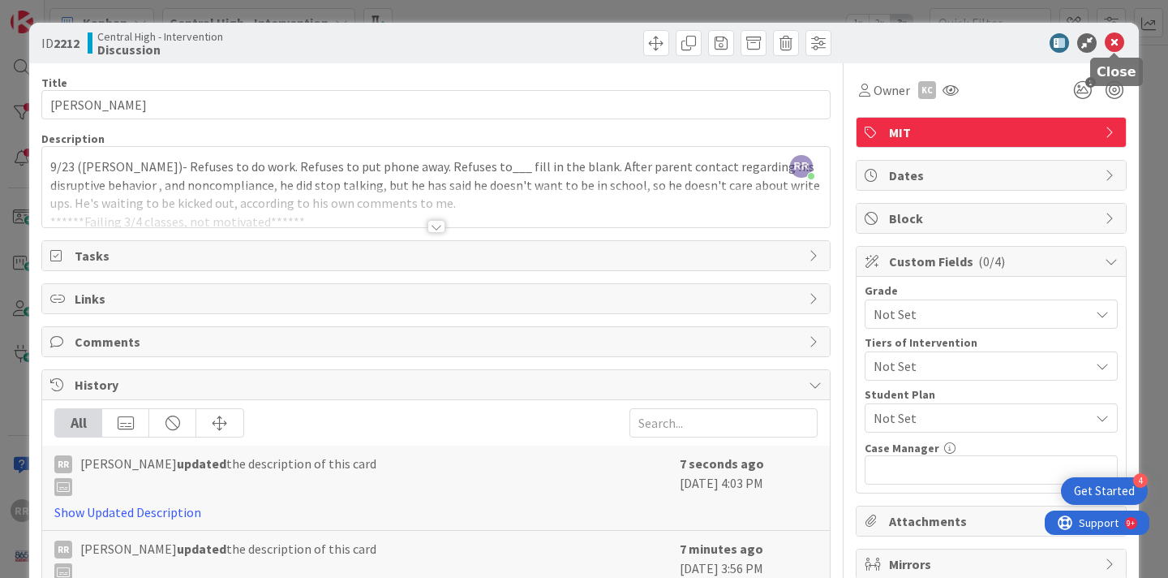
click at [1115, 41] on icon at bounding box center [1114, 42] width 19 height 19
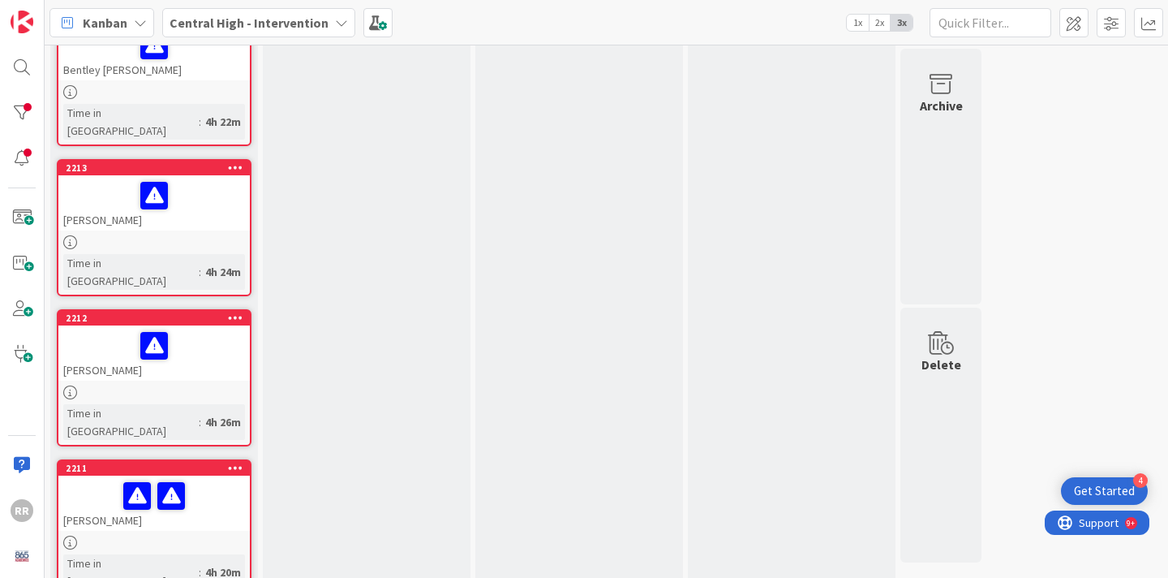
click at [238, 475] on div "[PERSON_NAME]" at bounding box center [153, 502] width 191 height 55
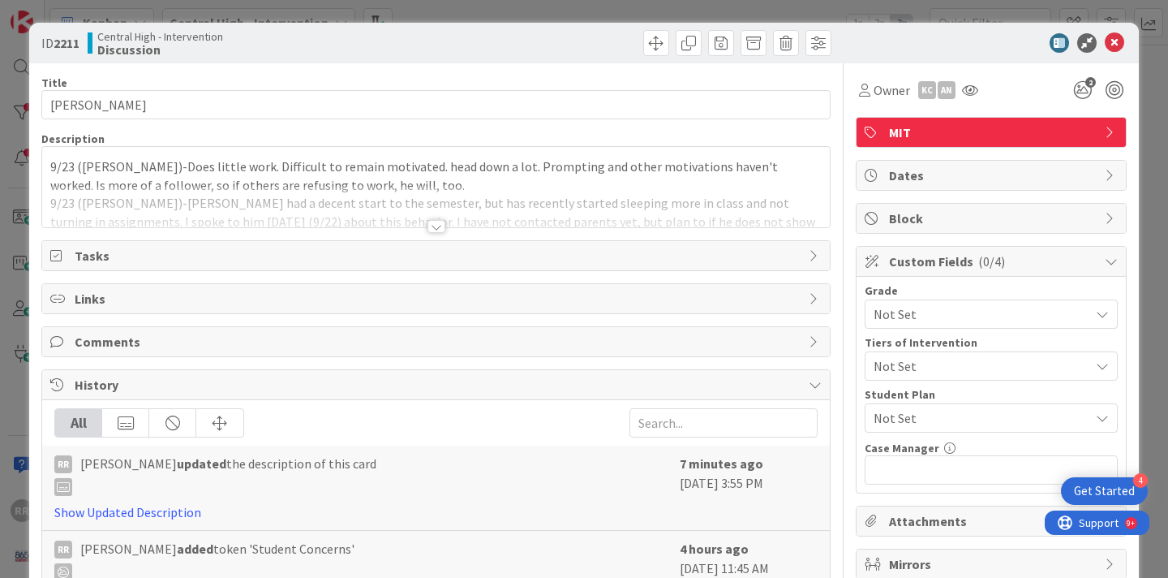
click at [438, 228] on div at bounding box center [437, 226] width 18 height 13
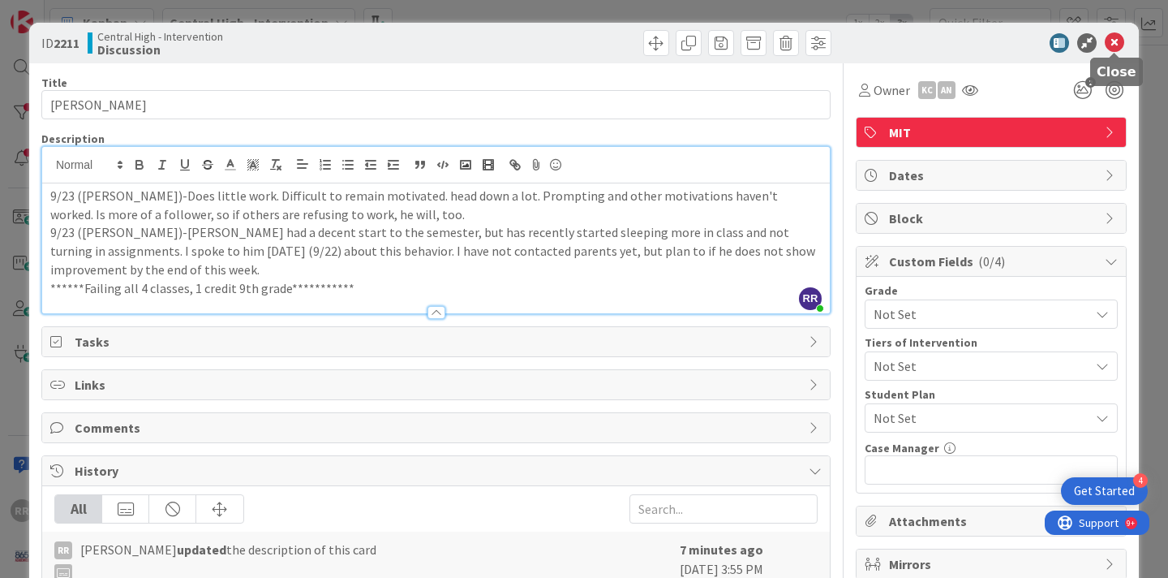
click at [1113, 45] on icon at bounding box center [1114, 42] width 19 height 19
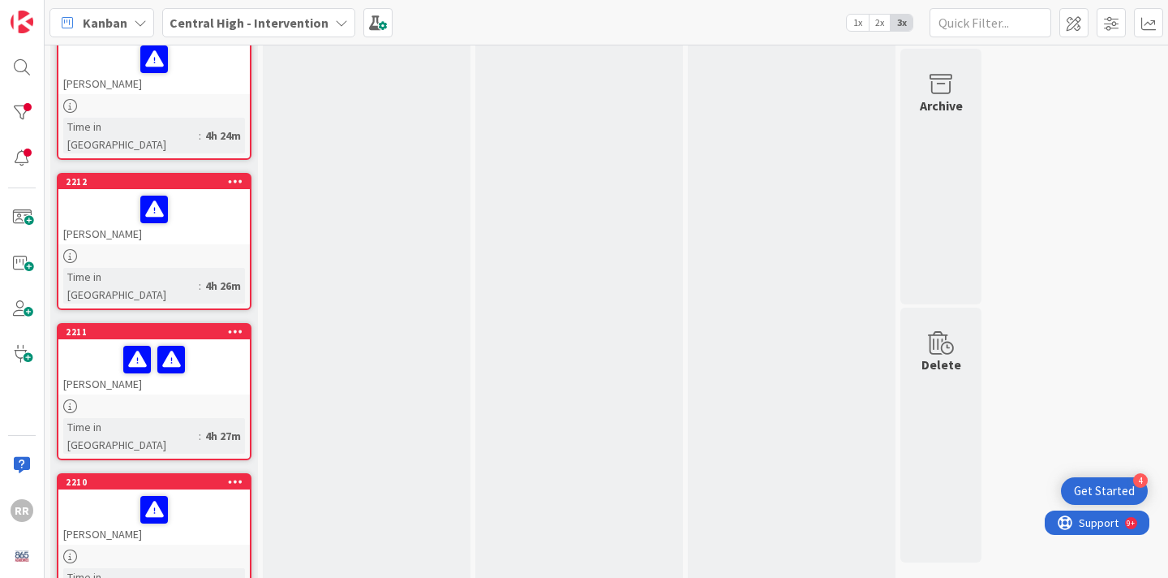
click at [222, 473] on link "2210 [PERSON_NAME] Time in [GEOGRAPHIC_DATA] : 4h 21m" at bounding box center [154, 541] width 195 height 137
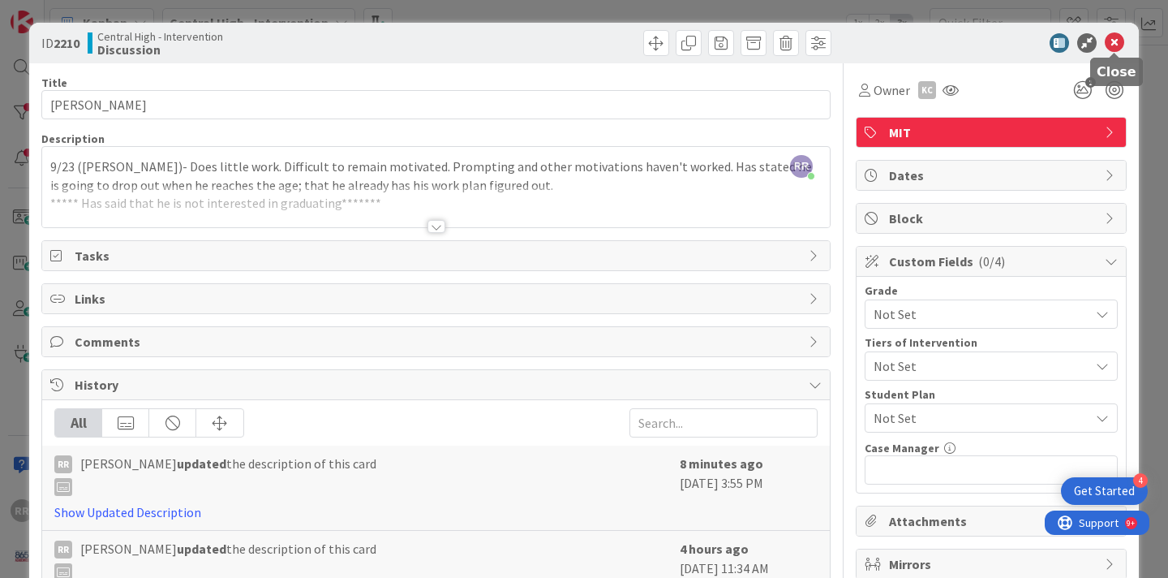
click at [1116, 45] on icon at bounding box center [1114, 42] width 19 height 19
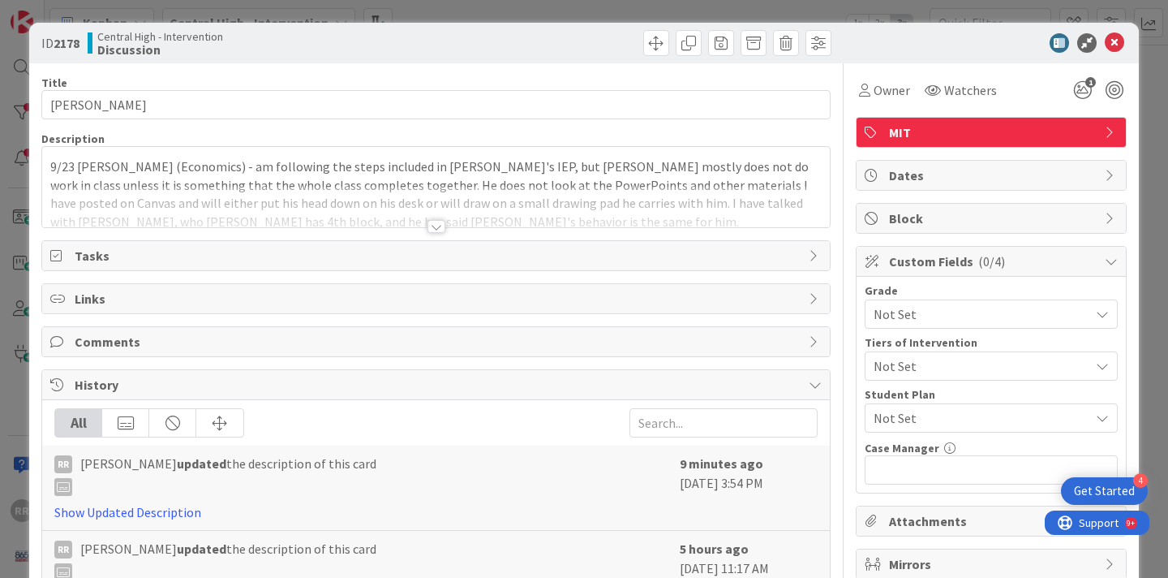
click at [432, 225] on div at bounding box center [437, 226] width 18 height 13
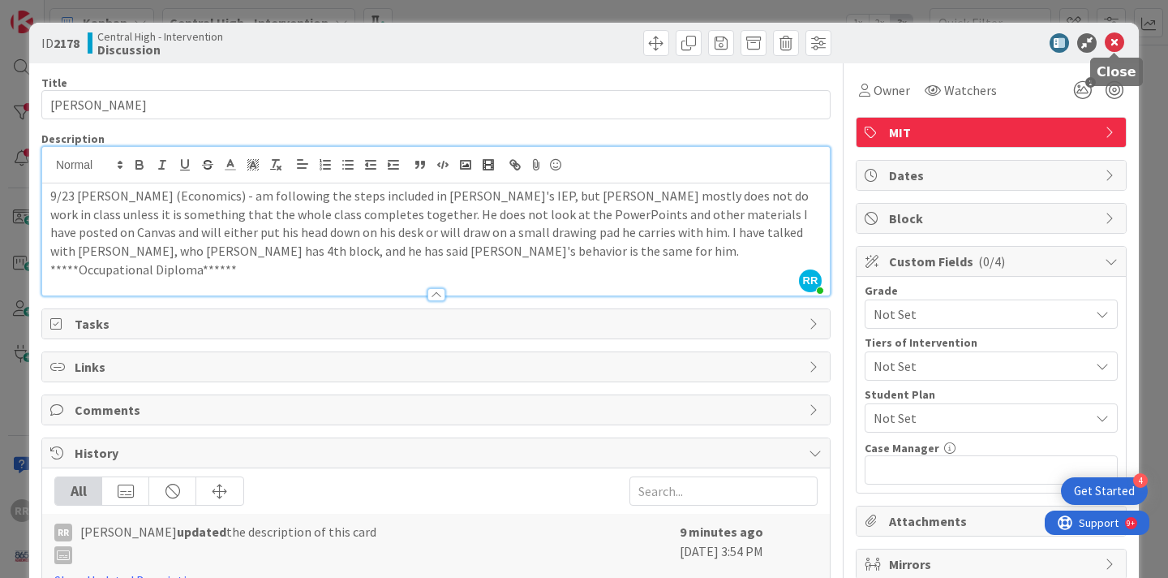
click at [1118, 38] on icon at bounding box center [1114, 42] width 19 height 19
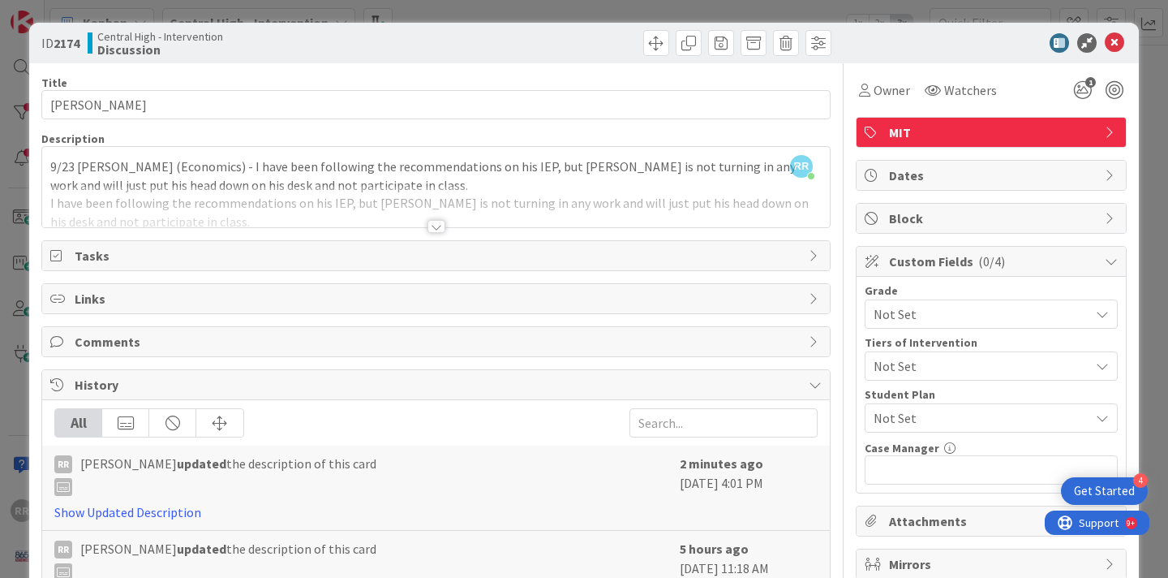
click at [437, 228] on div at bounding box center [437, 226] width 18 height 13
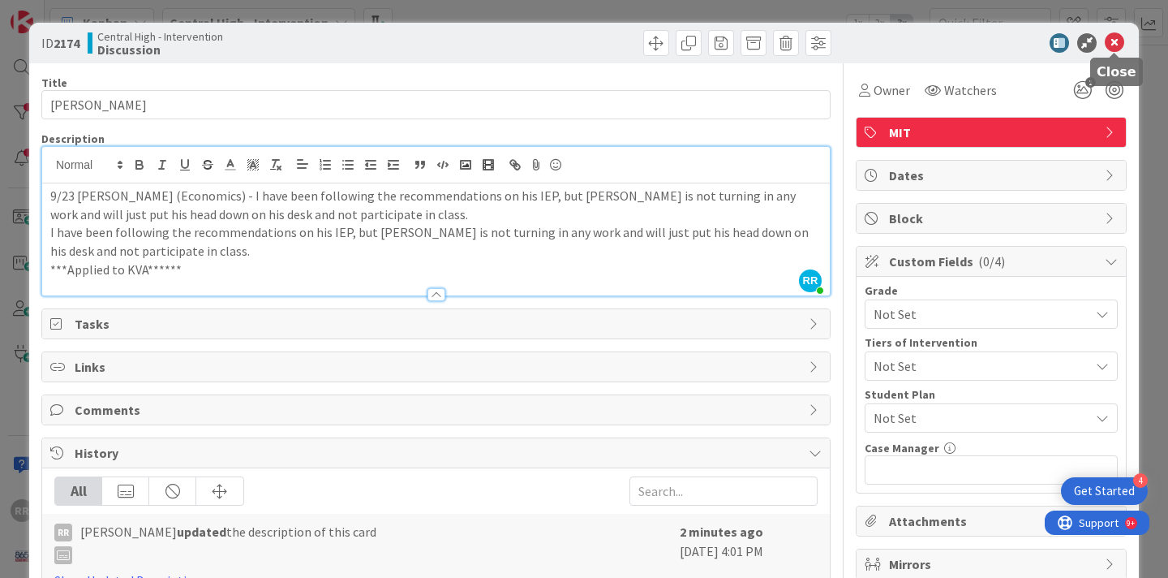
click at [1118, 44] on icon at bounding box center [1114, 42] width 19 height 19
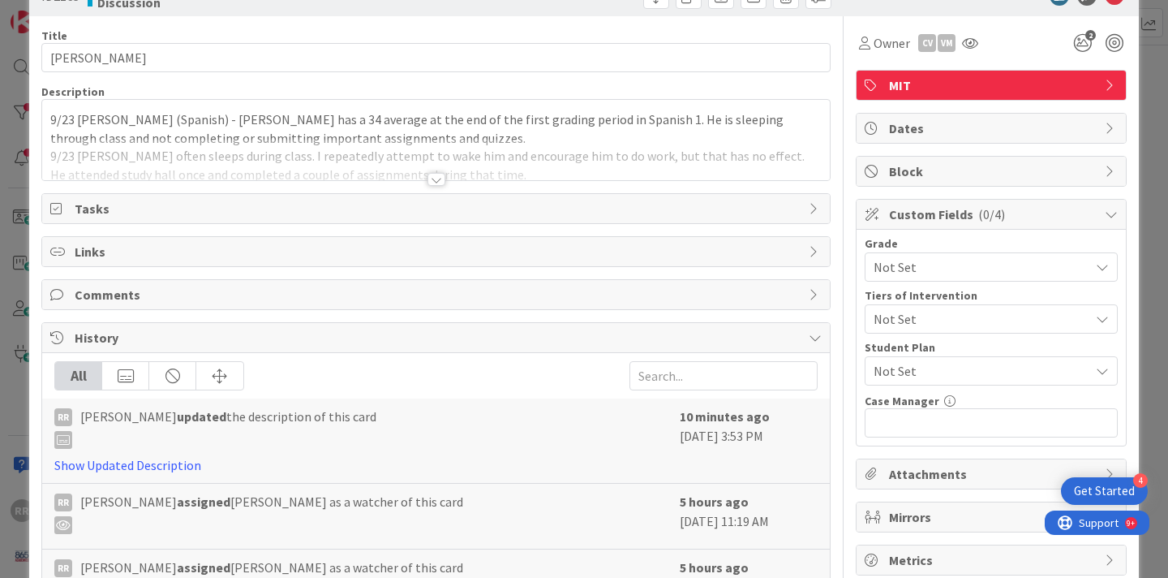
click at [441, 180] on div at bounding box center [437, 179] width 18 height 13
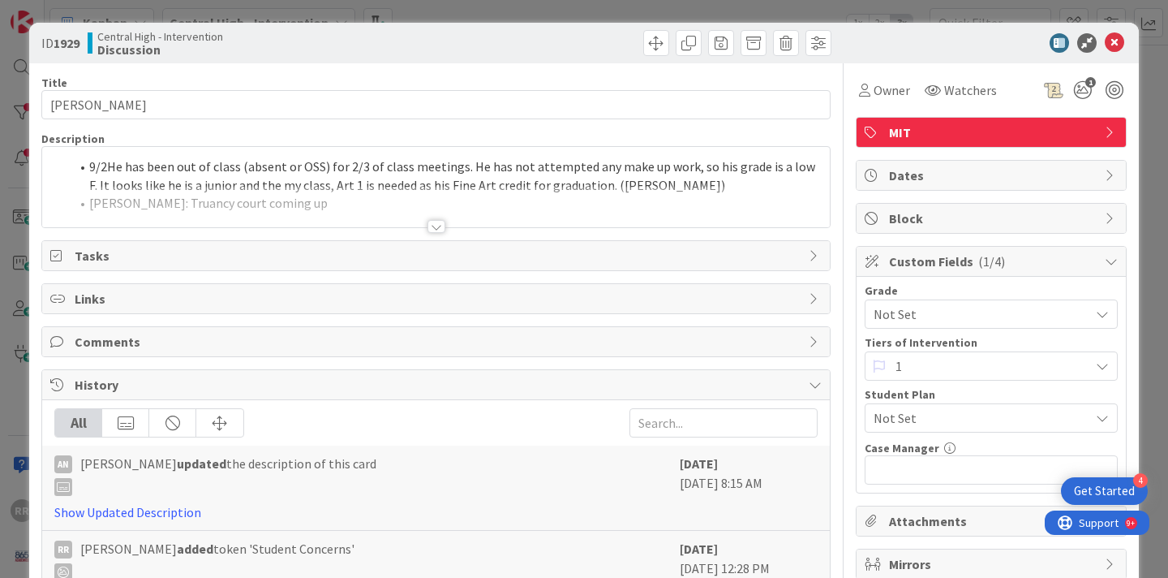
click at [429, 232] on div at bounding box center [437, 226] width 18 height 13
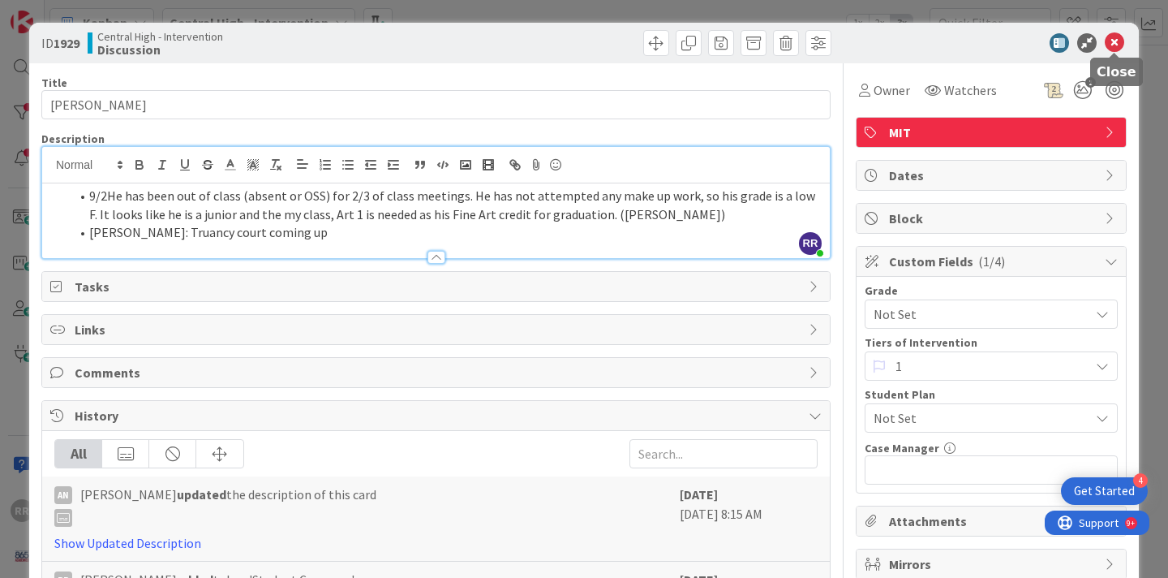
click at [1121, 41] on icon at bounding box center [1114, 42] width 19 height 19
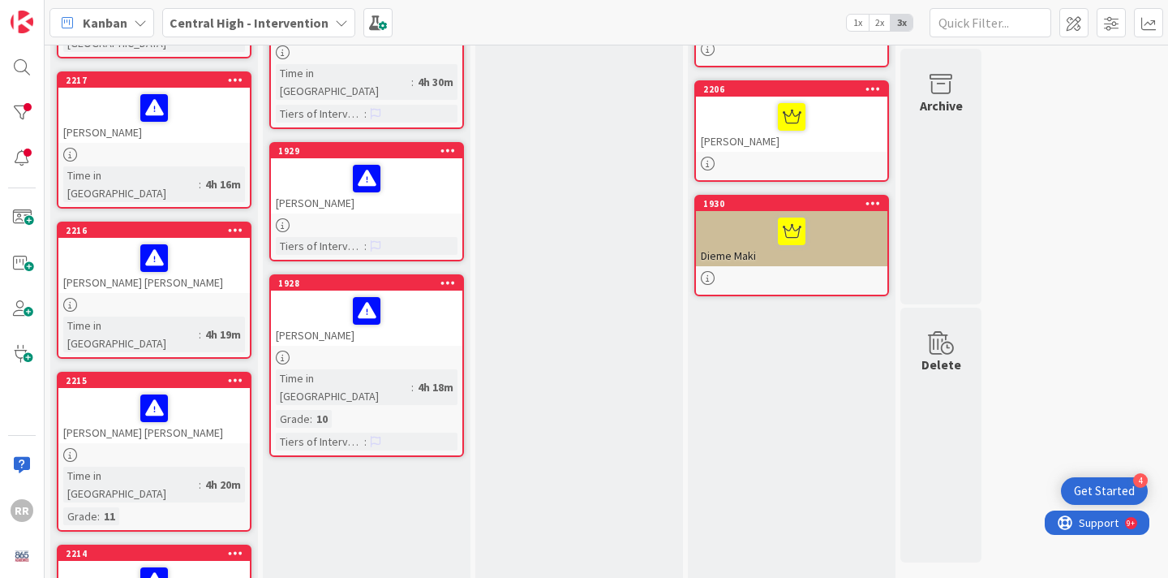
scroll to position [467, 0]
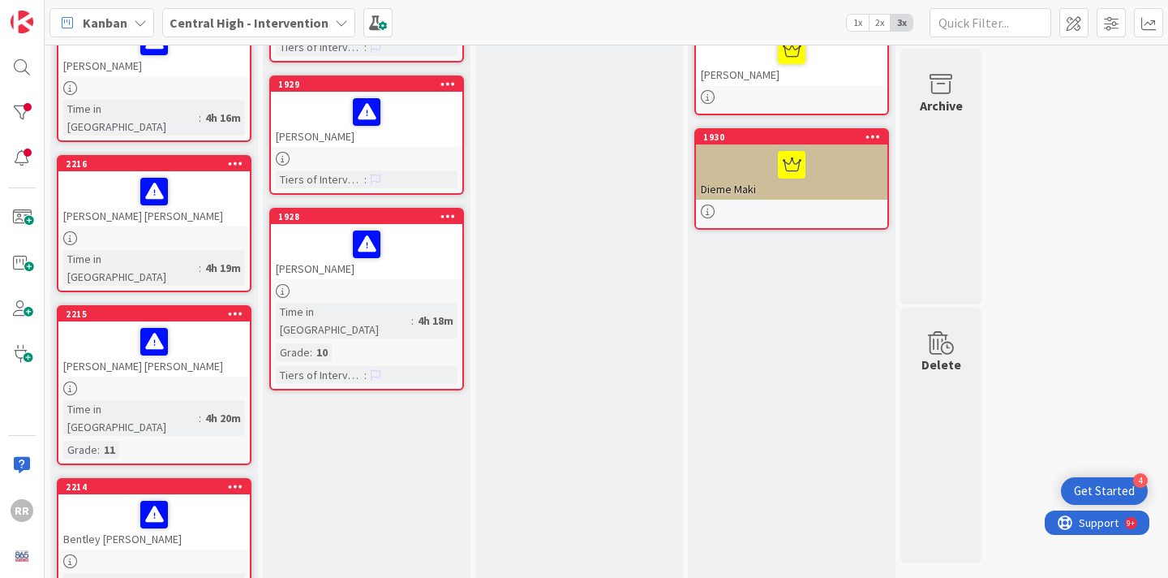
click at [419, 241] on div "[PERSON_NAME]" at bounding box center [366, 251] width 191 height 55
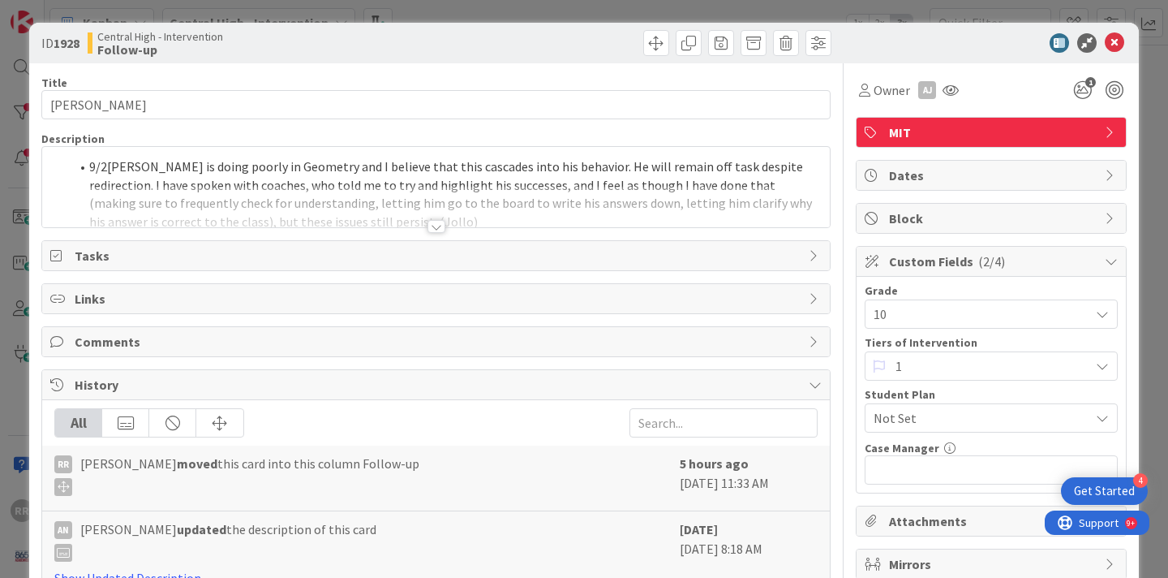
click at [428, 227] on div at bounding box center [437, 226] width 18 height 13
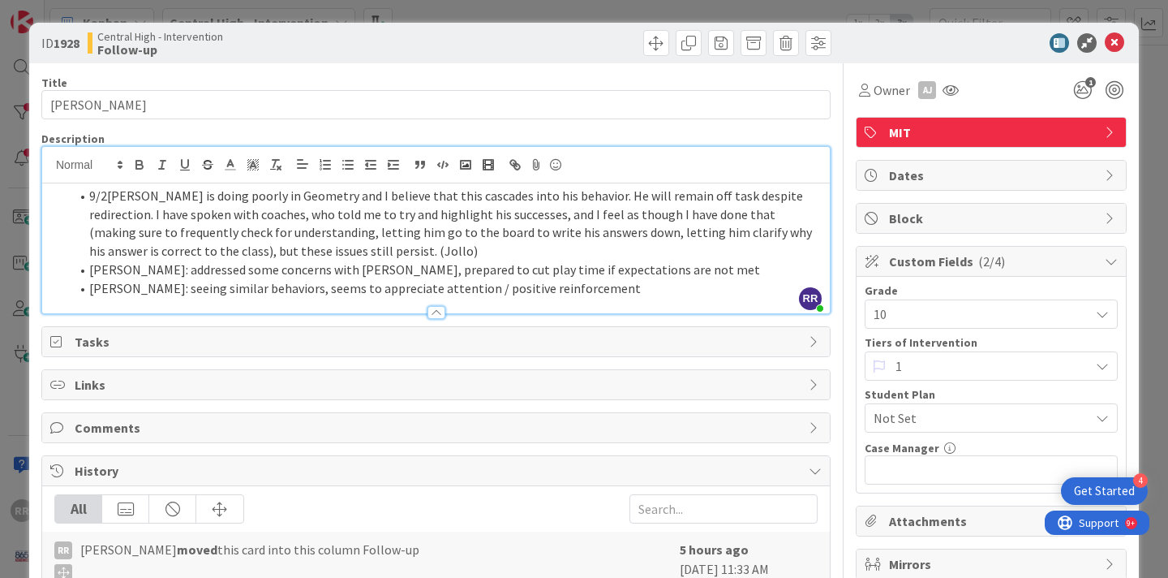
click at [630, 302] on div at bounding box center [436, 304] width 788 height 17
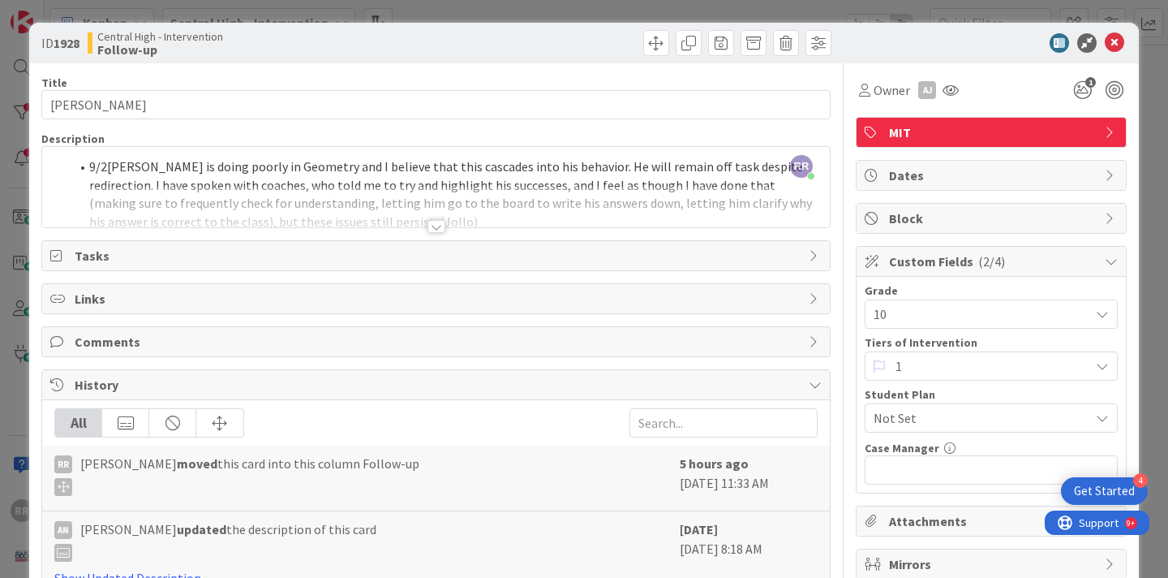
click at [432, 227] on div at bounding box center [437, 226] width 18 height 13
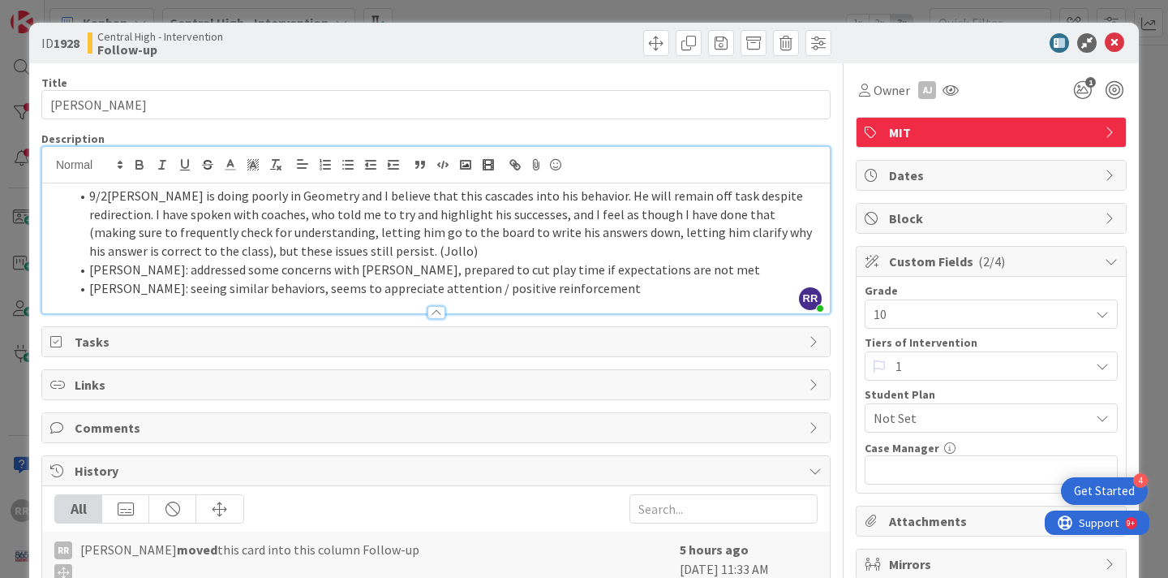
click at [591, 289] on li "[PERSON_NAME]: seeing similar behaviors, seems to appreciate attention / positi…" at bounding box center [446, 288] width 752 height 19
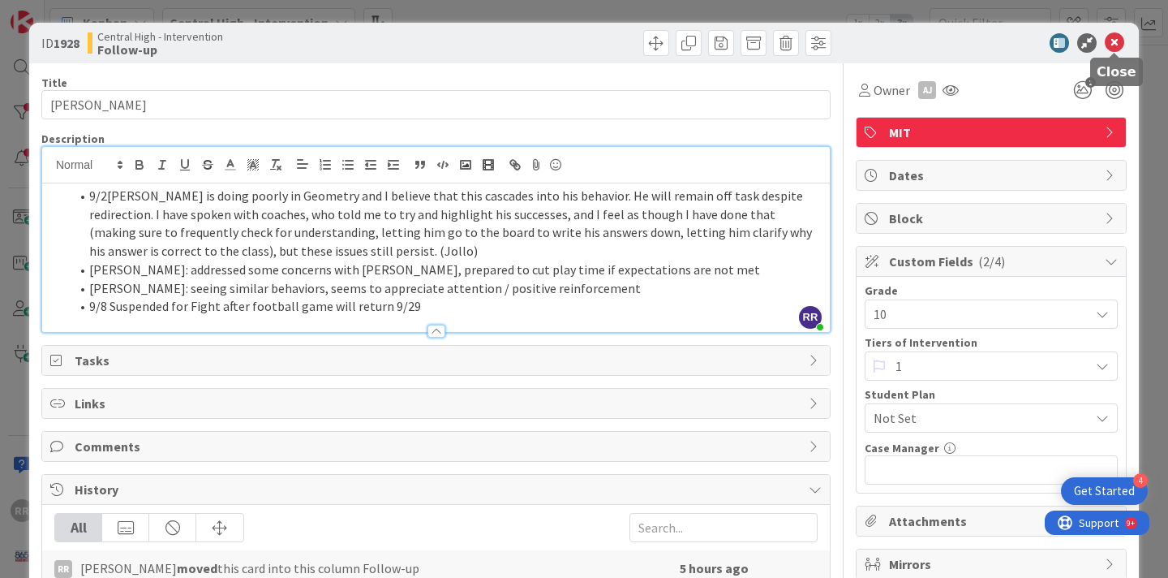
click at [1120, 41] on icon at bounding box center [1114, 42] width 19 height 19
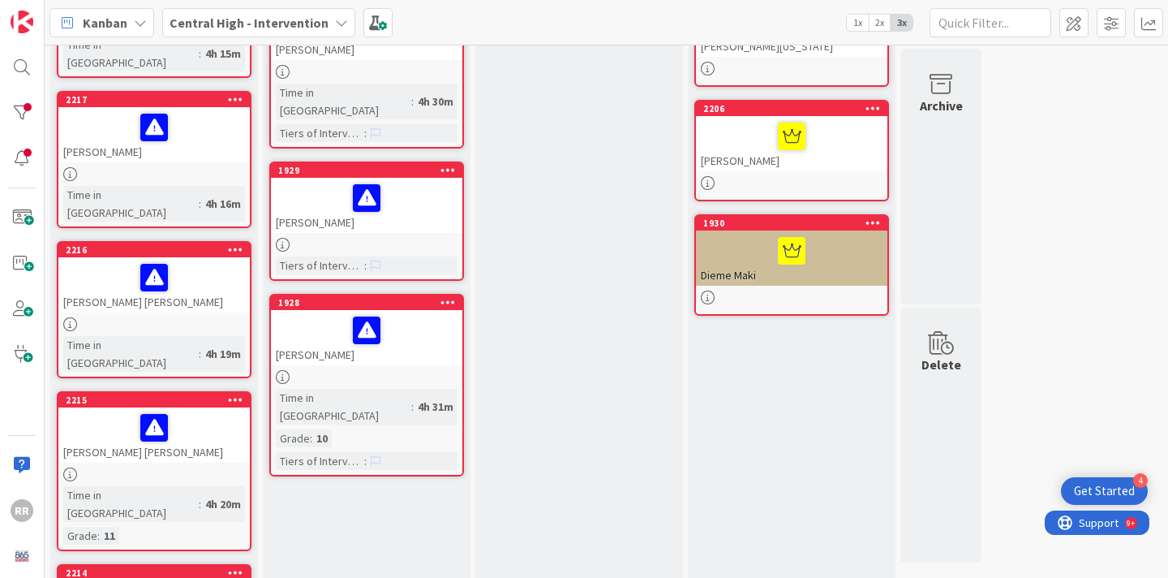
scroll to position [437, 0]
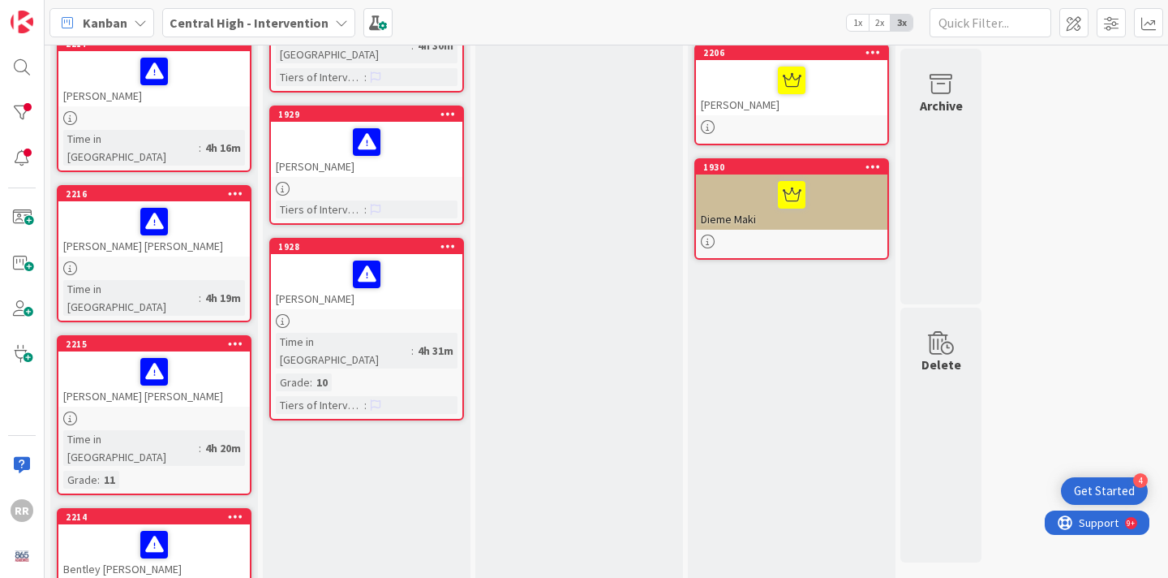
click at [196, 524] on div "Bentley [PERSON_NAME]" at bounding box center [153, 551] width 191 height 55
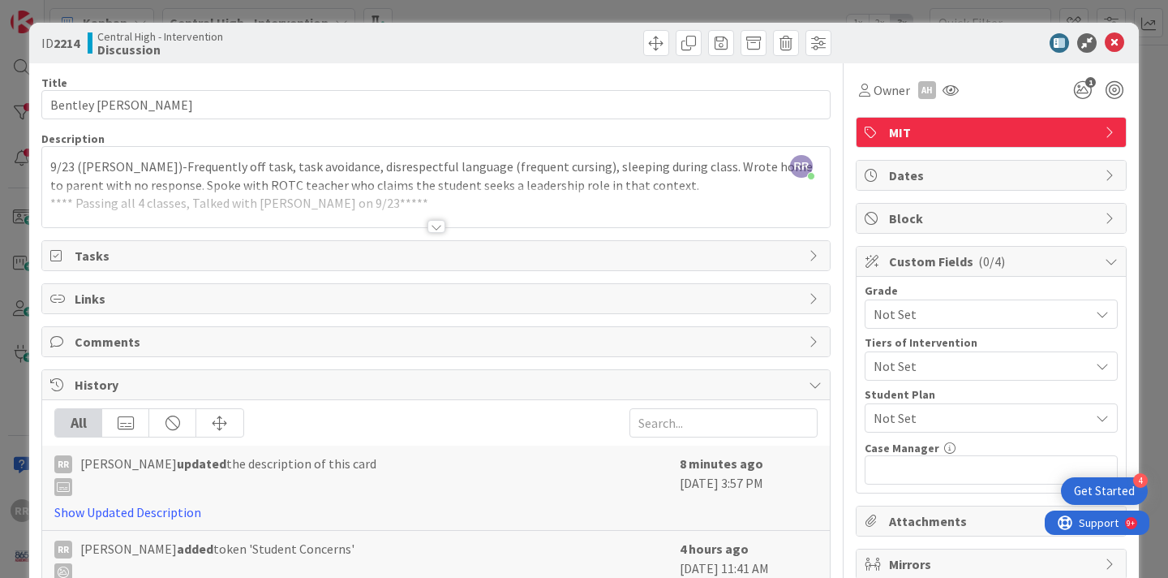
click at [434, 224] on div at bounding box center [437, 226] width 18 height 13
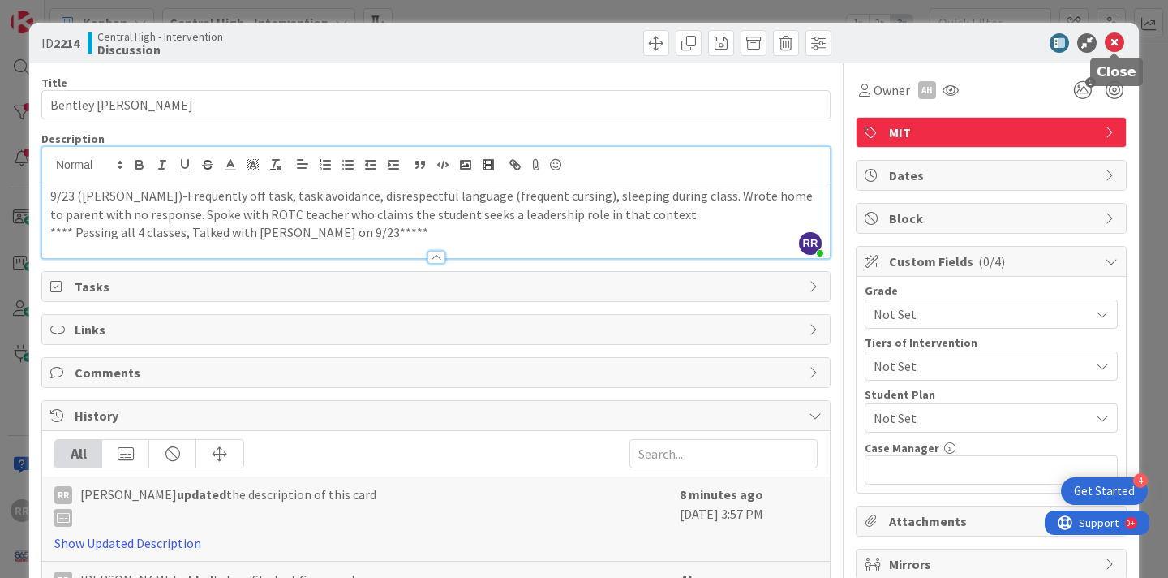
click at [1115, 41] on icon at bounding box center [1114, 42] width 19 height 19
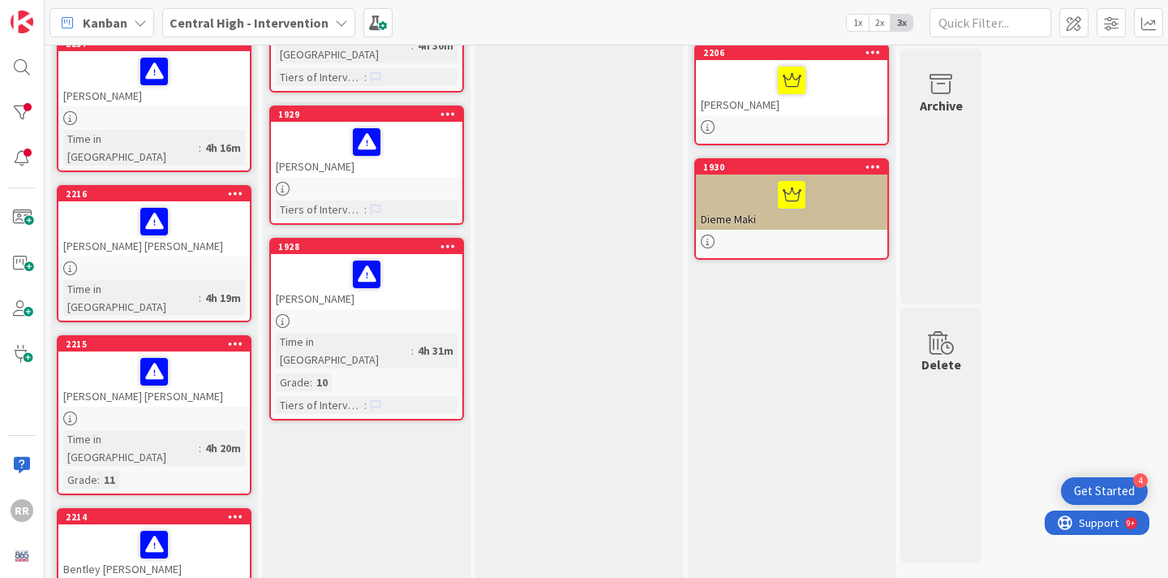
click at [125, 527] on div at bounding box center [154, 544] width 182 height 34
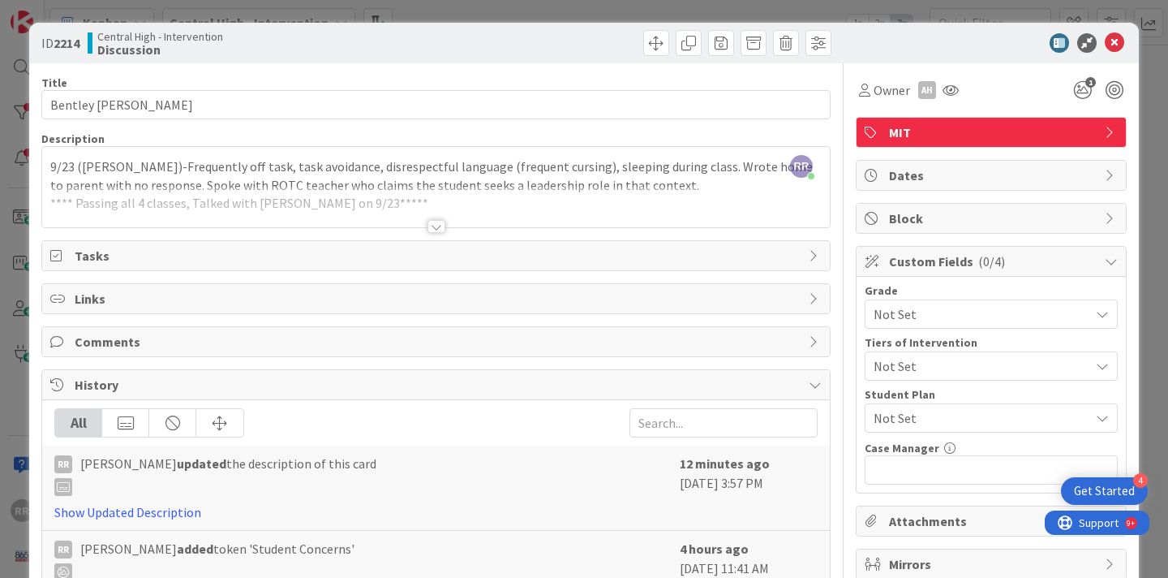
click at [1008, 315] on span "Not Set" at bounding box center [978, 314] width 208 height 23
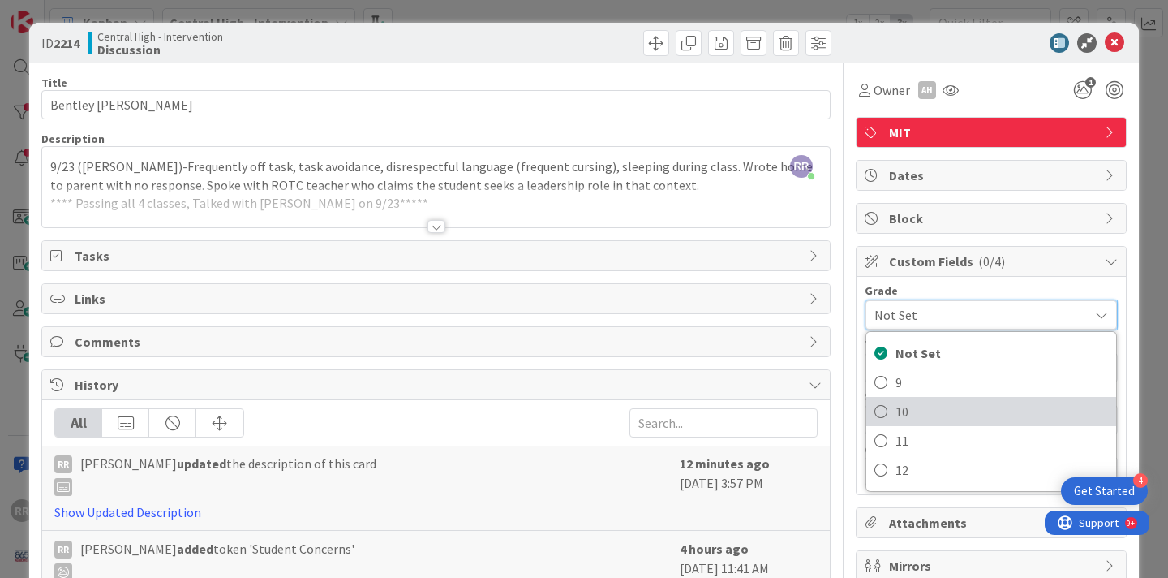
click at [923, 415] on span "10" at bounding box center [1002, 411] width 213 height 24
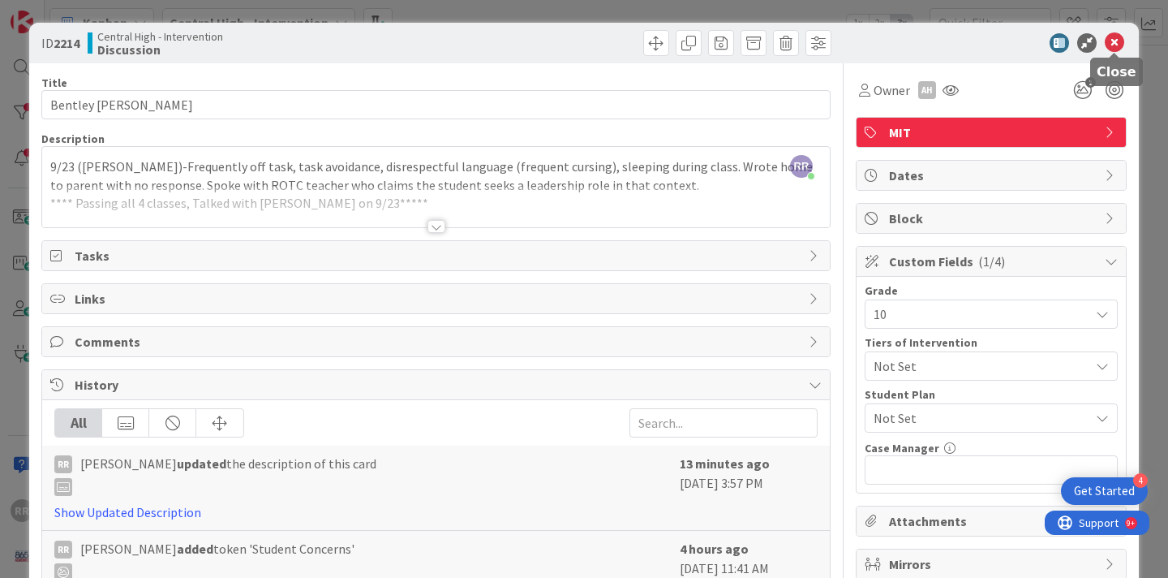
click at [1117, 35] on icon at bounding box center [1114, 42] width 19 height 19
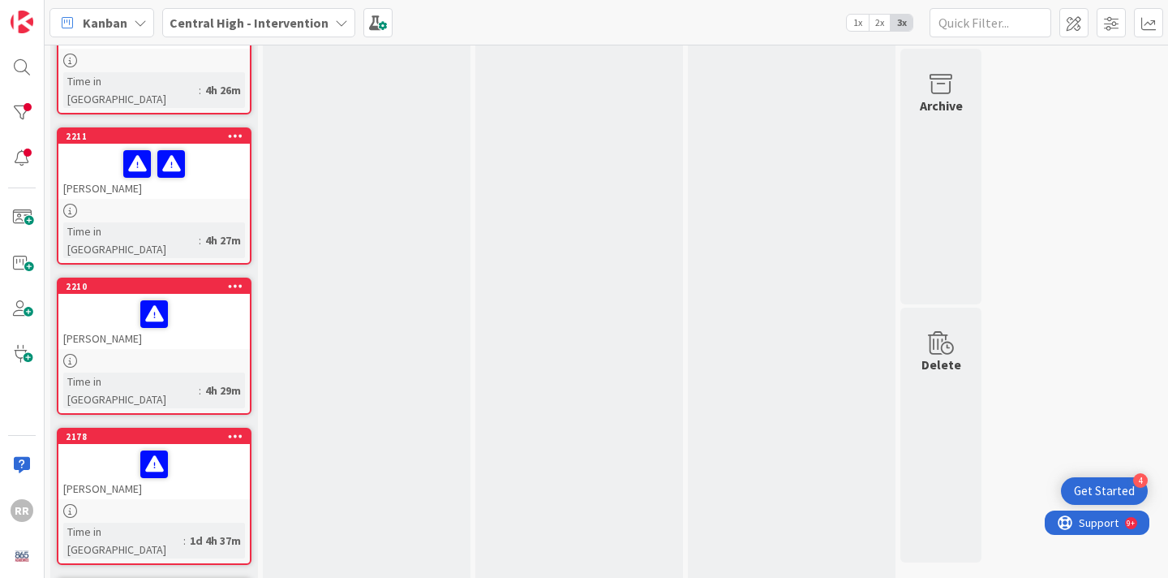
scroll to position [1292, 0]
